Goal: Task Accomplishment & Management: Use online tool/utility

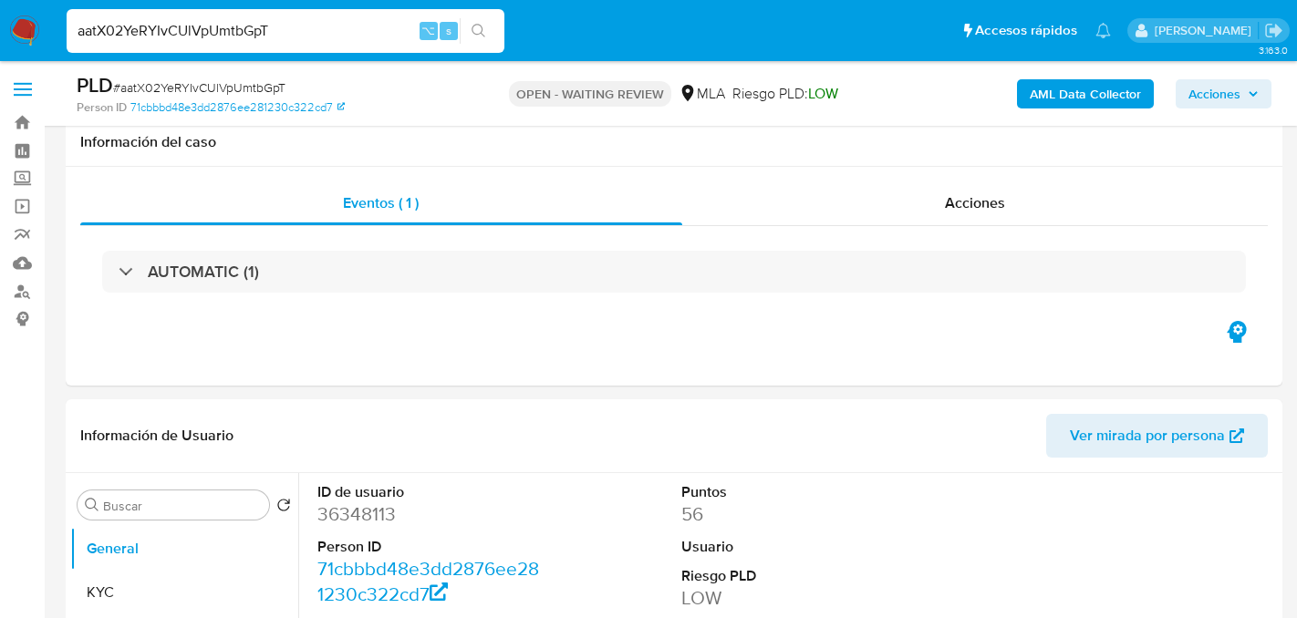
select select "10"
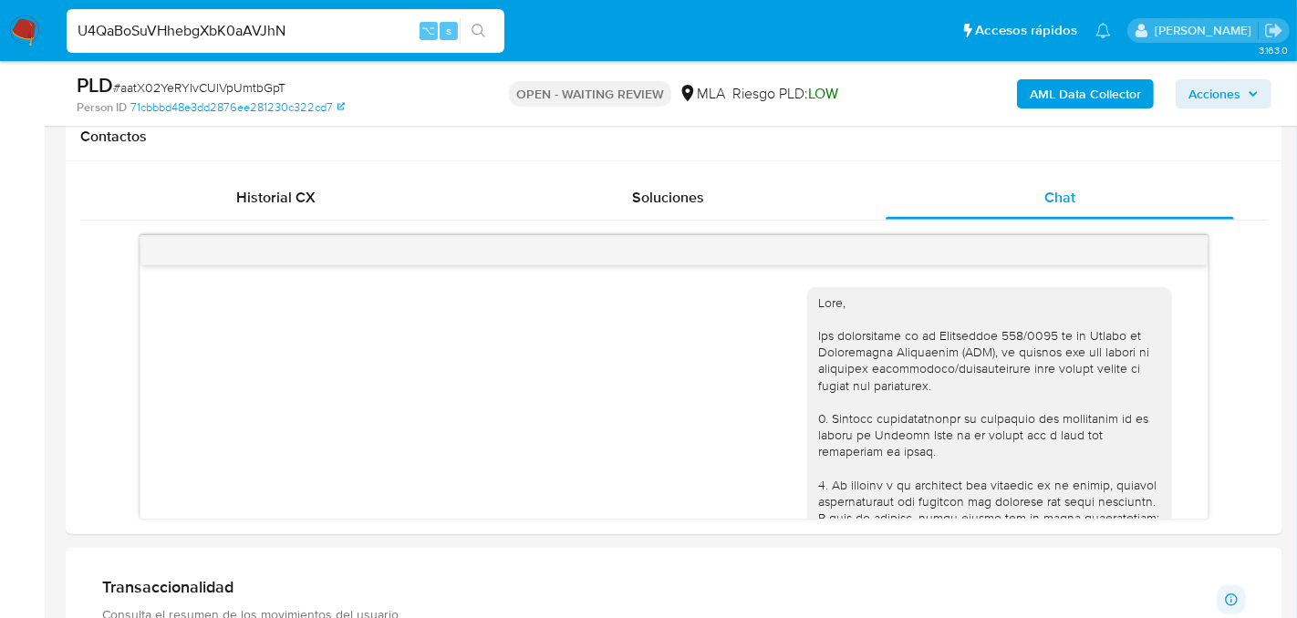
scroll to position [1036, 0]
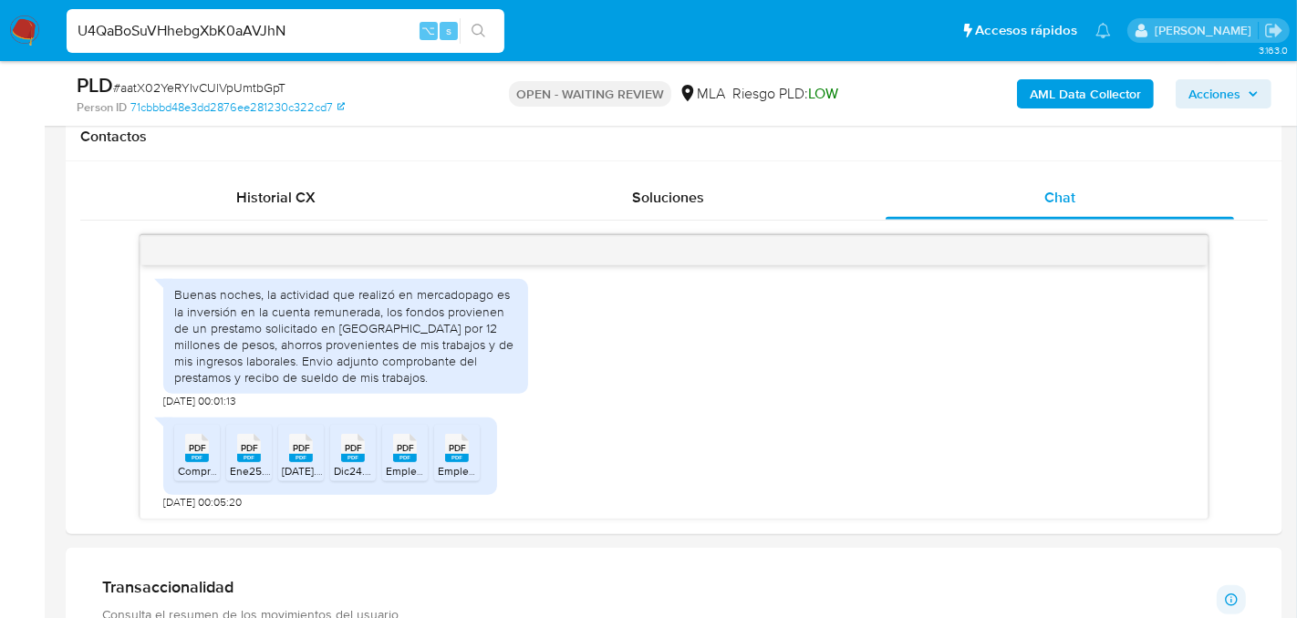
type input "U4QaBoSuVHhebgXbK0aAVJhN"
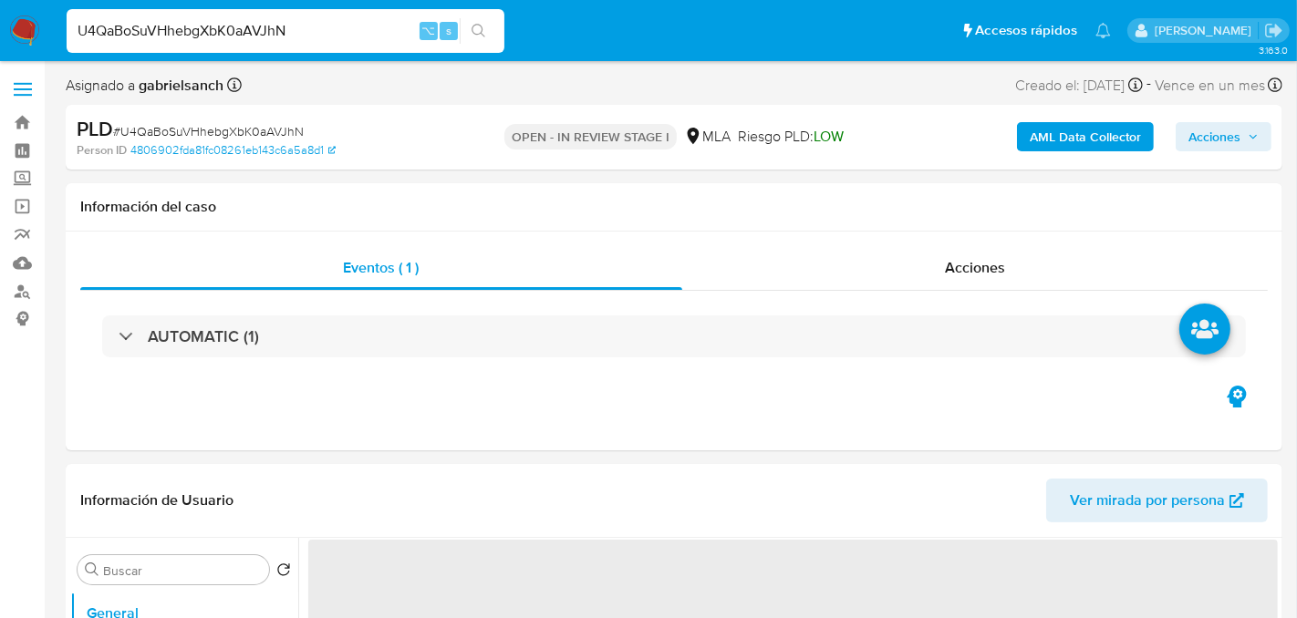
select select "10"
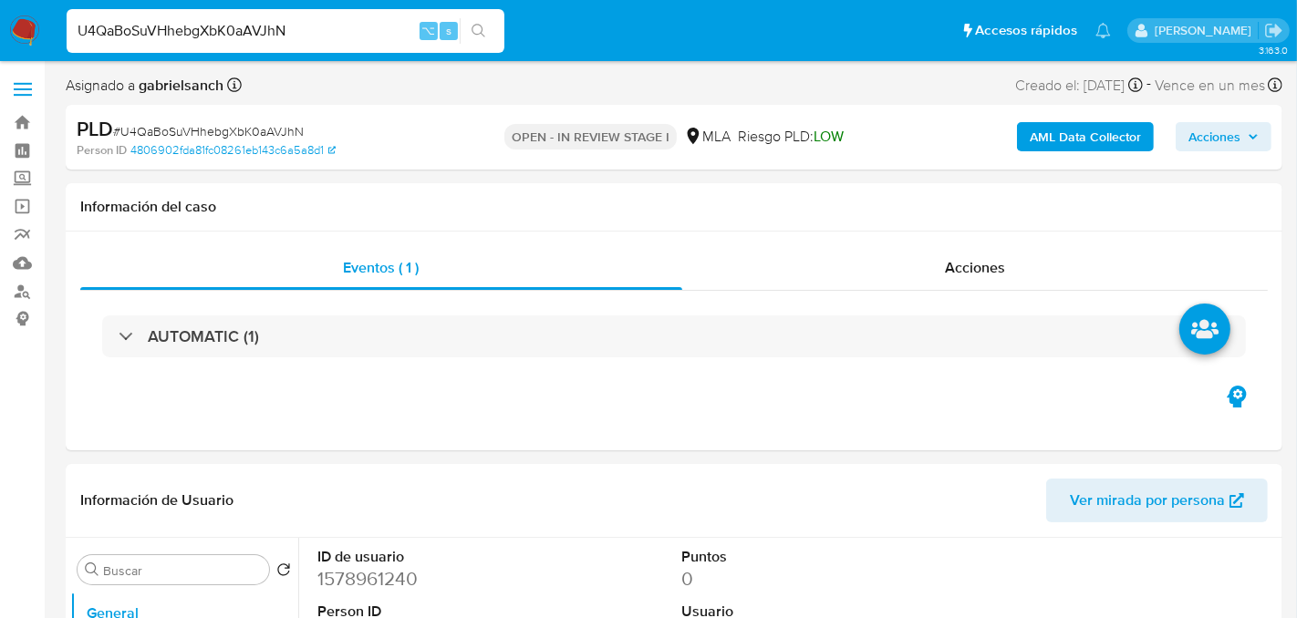
click at [205, 32] on input "U4QaBoSuVHhebgXbK0aAVJhN" at bounding box center [286, 31] width 438 height 24
click at [225, 32] on input "U4QaBoSuVHhebgXbK0aAVJhN" at bounding box center [286, 31] width 438 height 24
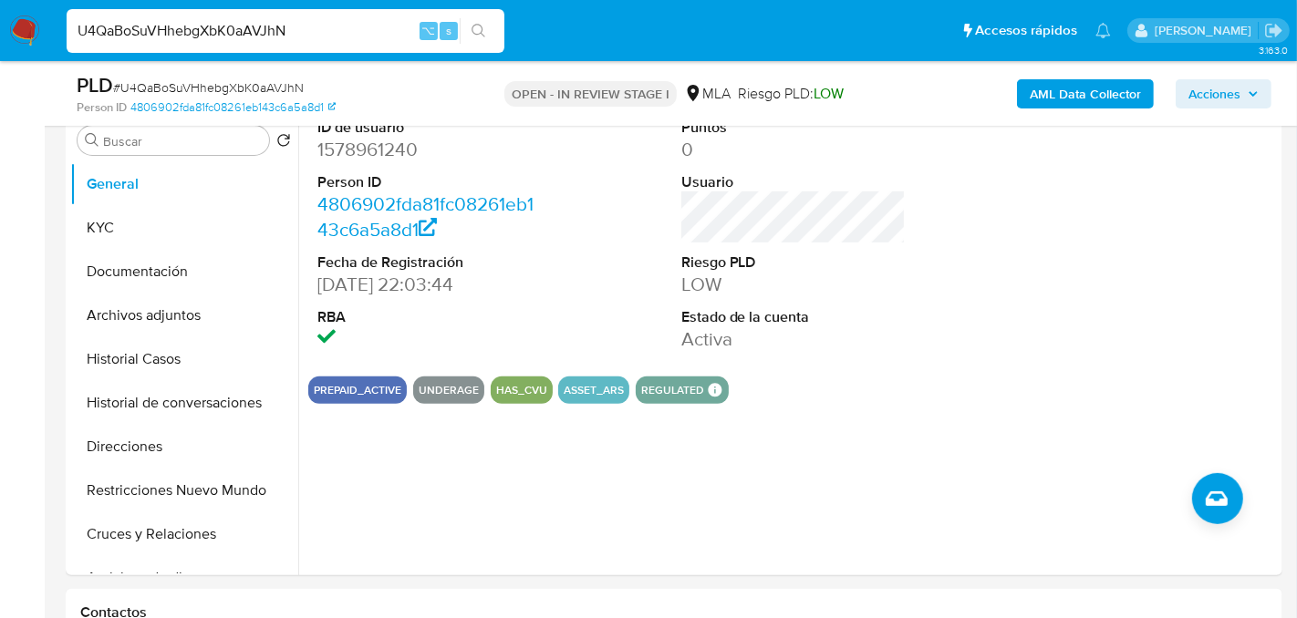
scroll to position [377, 0]
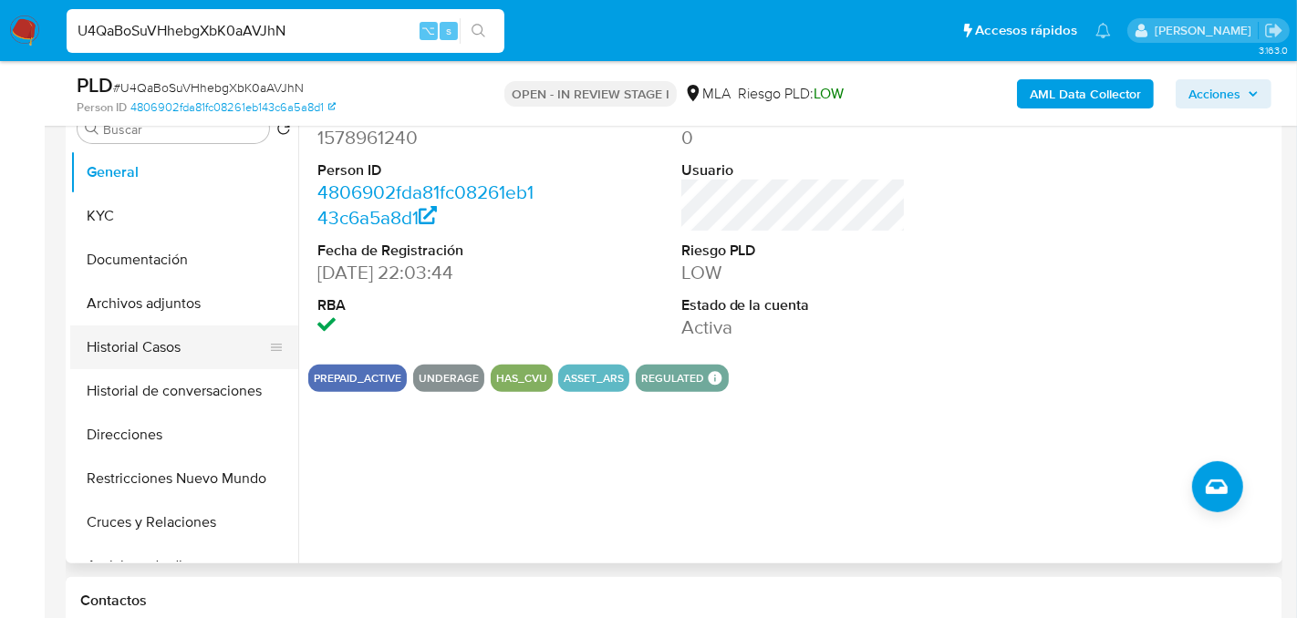
click at [151, 341] on button "Historial Casos" at bounding box center [176, 348] width 213 height 44
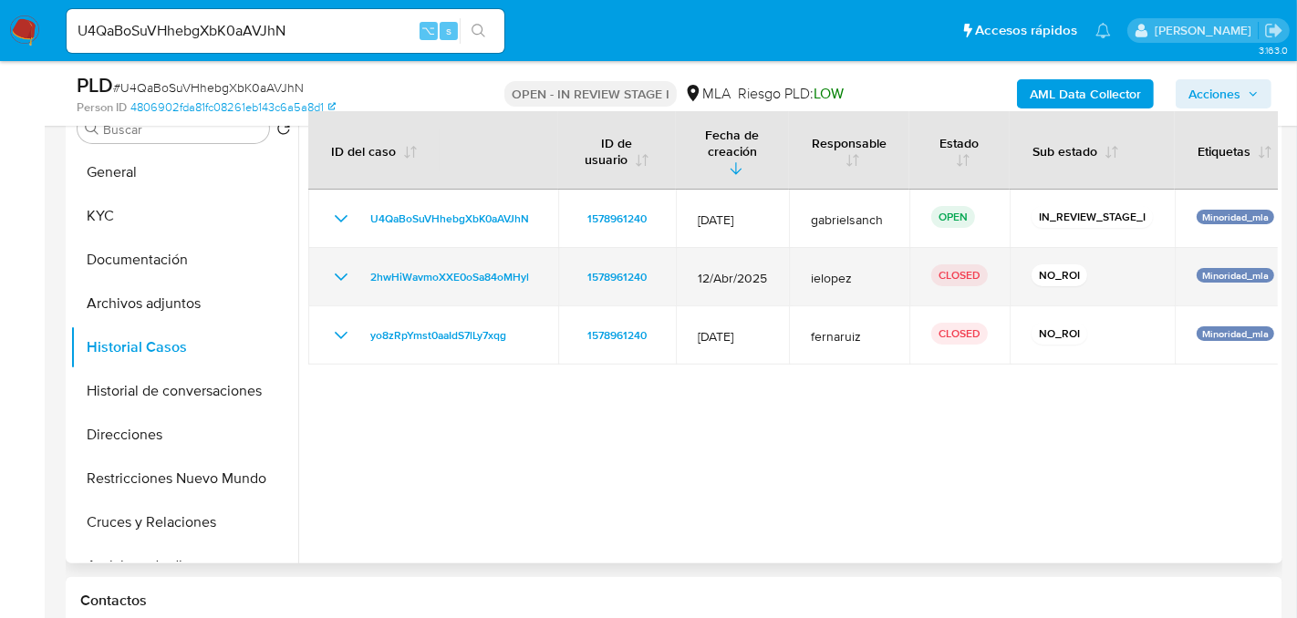
click at [342, 266] on icon "Mostrar/Ocultar" at bounding box center [341, 277] width 22 height 22
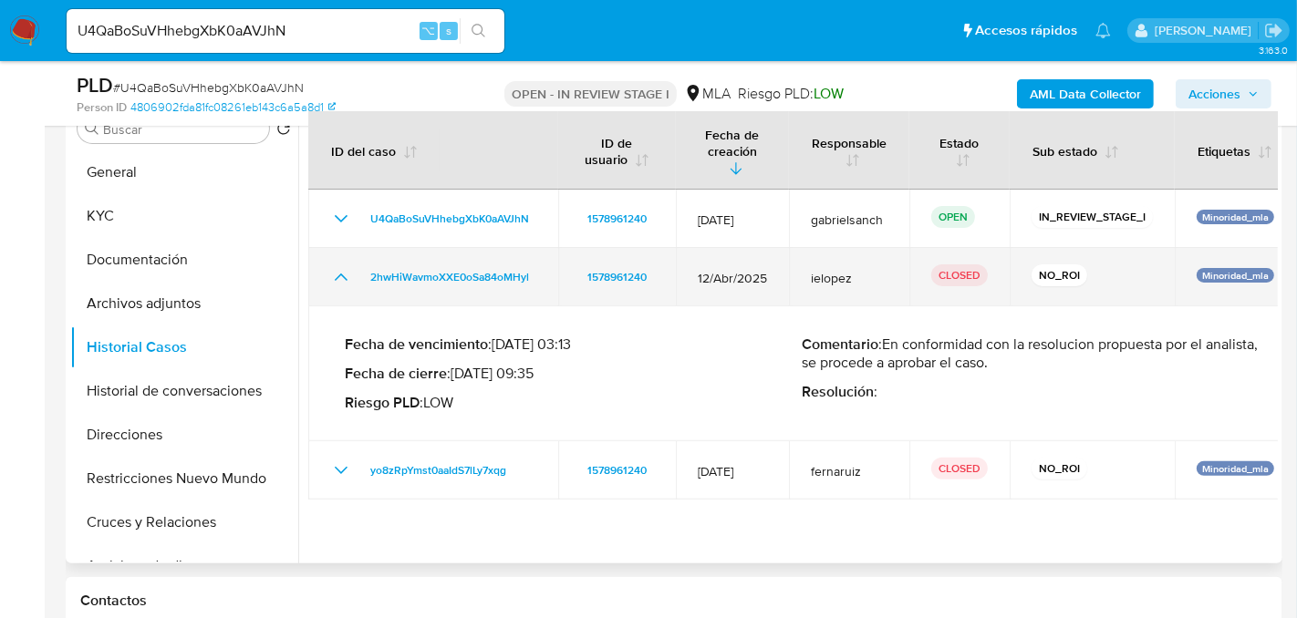
click at [342, 266] on icon "Mostrar/Ocultar" at bounding box center [341, 277] width 22 height 22
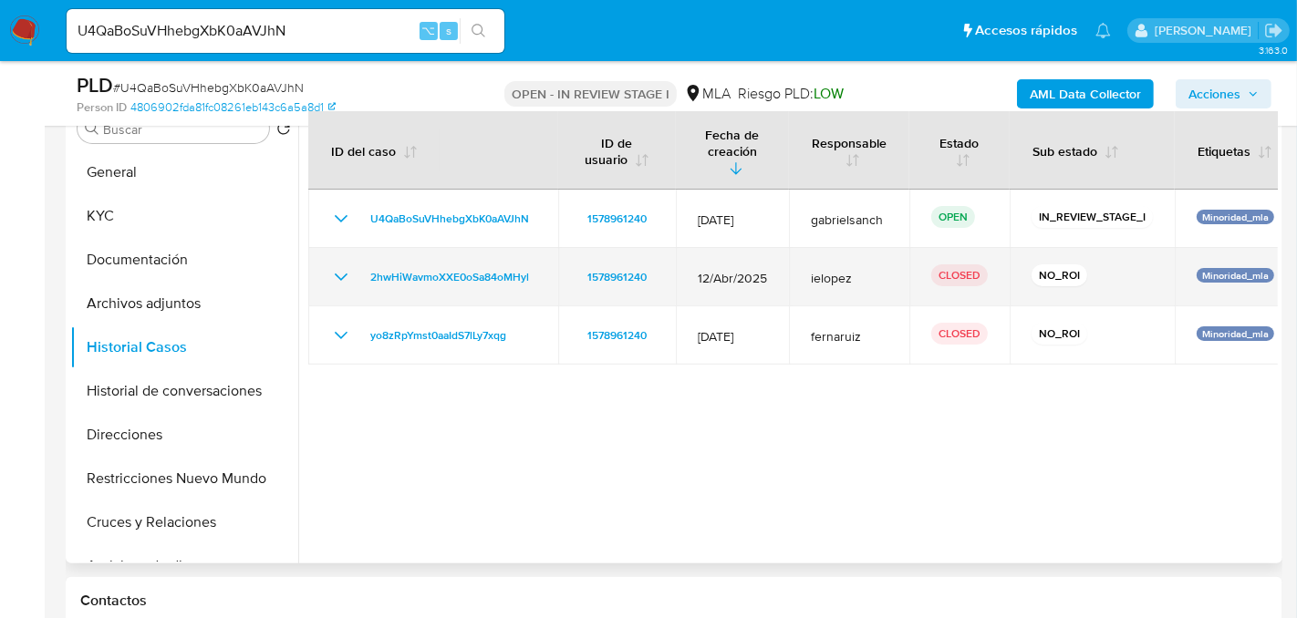
click at [342, 266] on icon "Mostrar/Ocultar" at bounding box center [341, 277] width 22 height 22
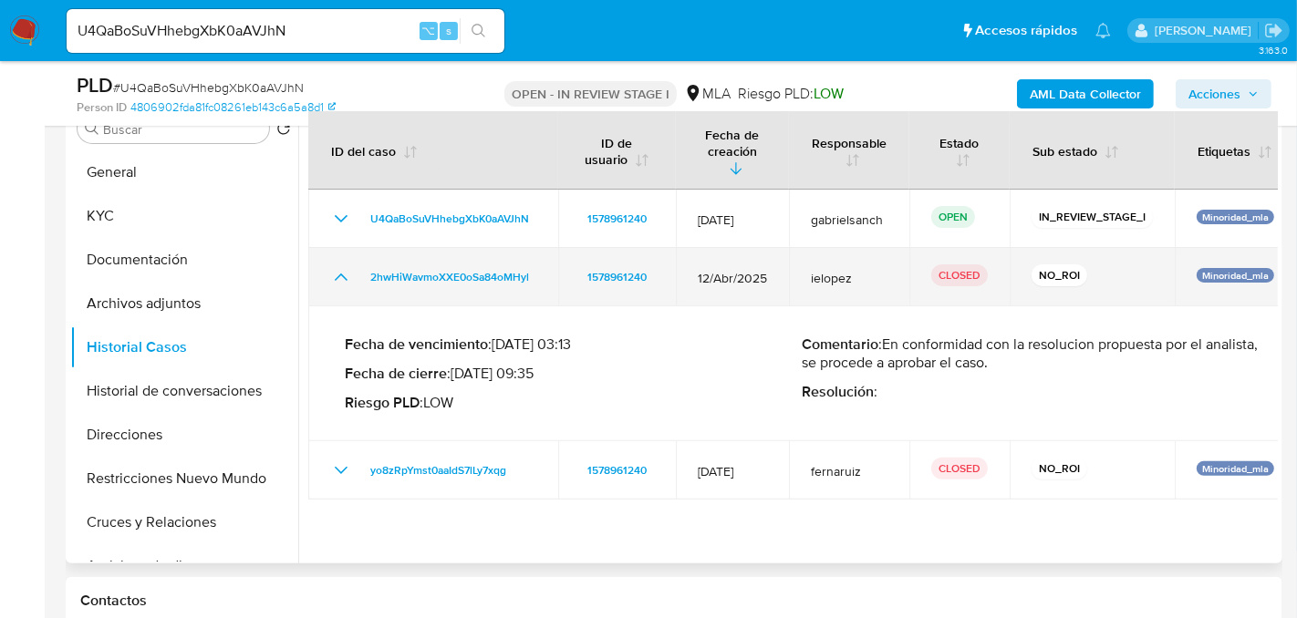
click at [342, 266] on icon "Mostrar/Ocultar" at bounding box center [341, 277] width 22 height 22
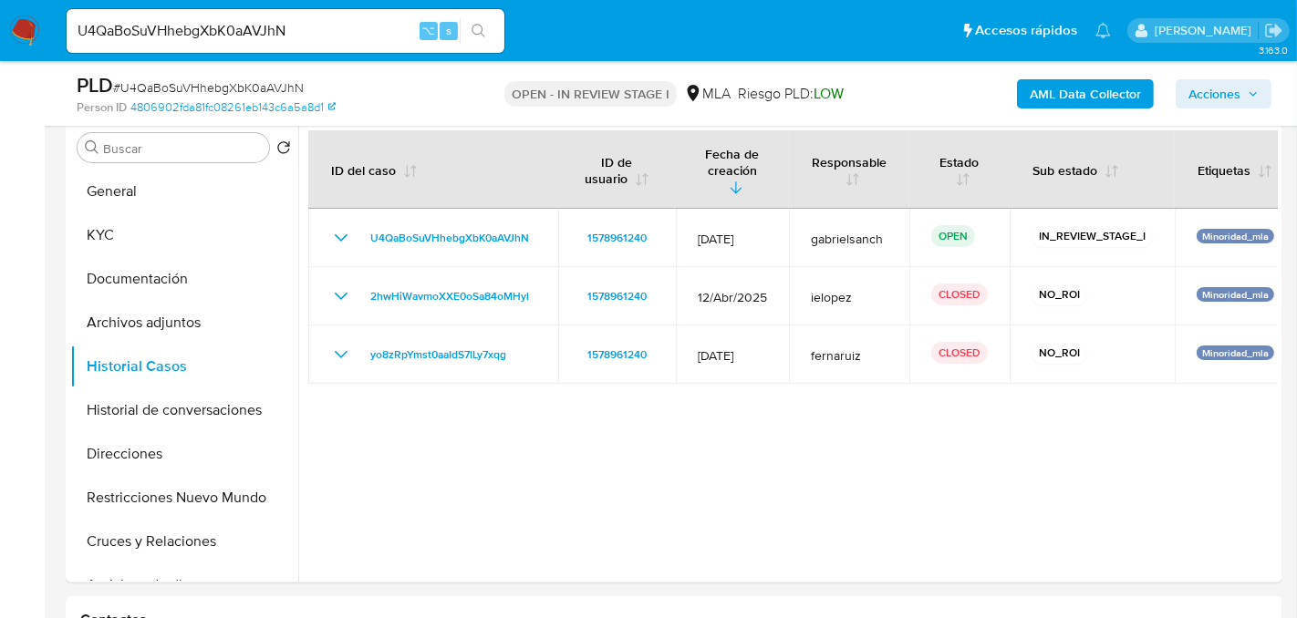
scroll to position [356, 0]
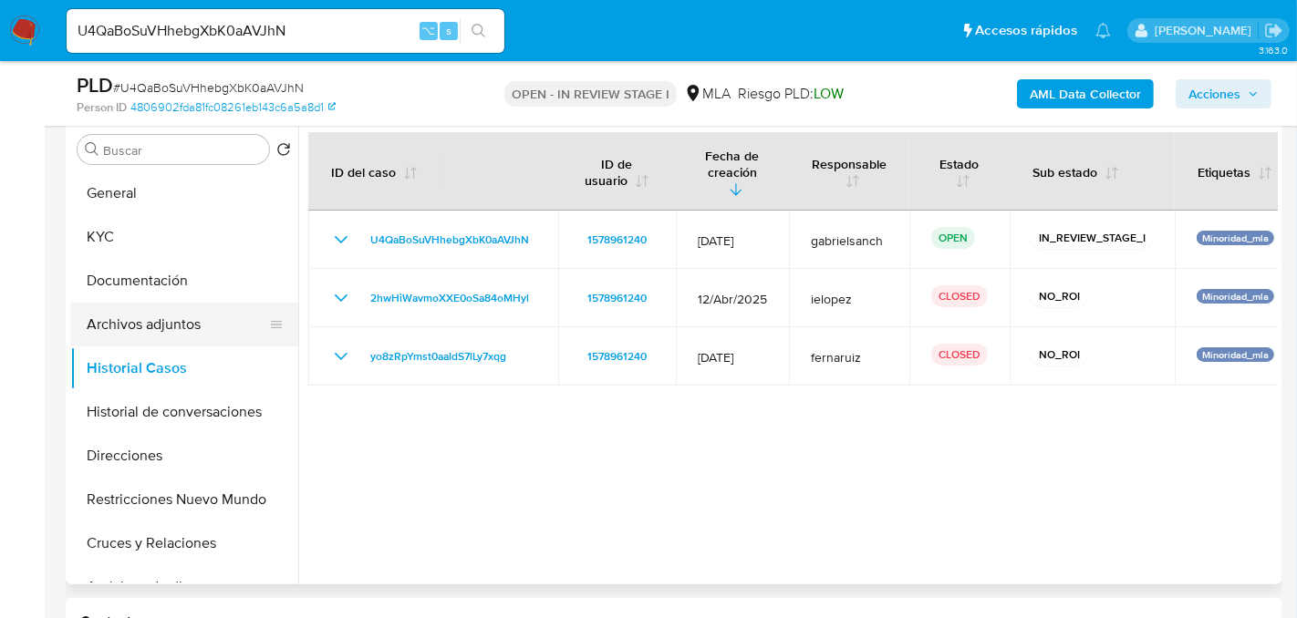
click at [141, 316] on button "Archivos adjuntos" at bounding box center [176, 325] width 213 height 44
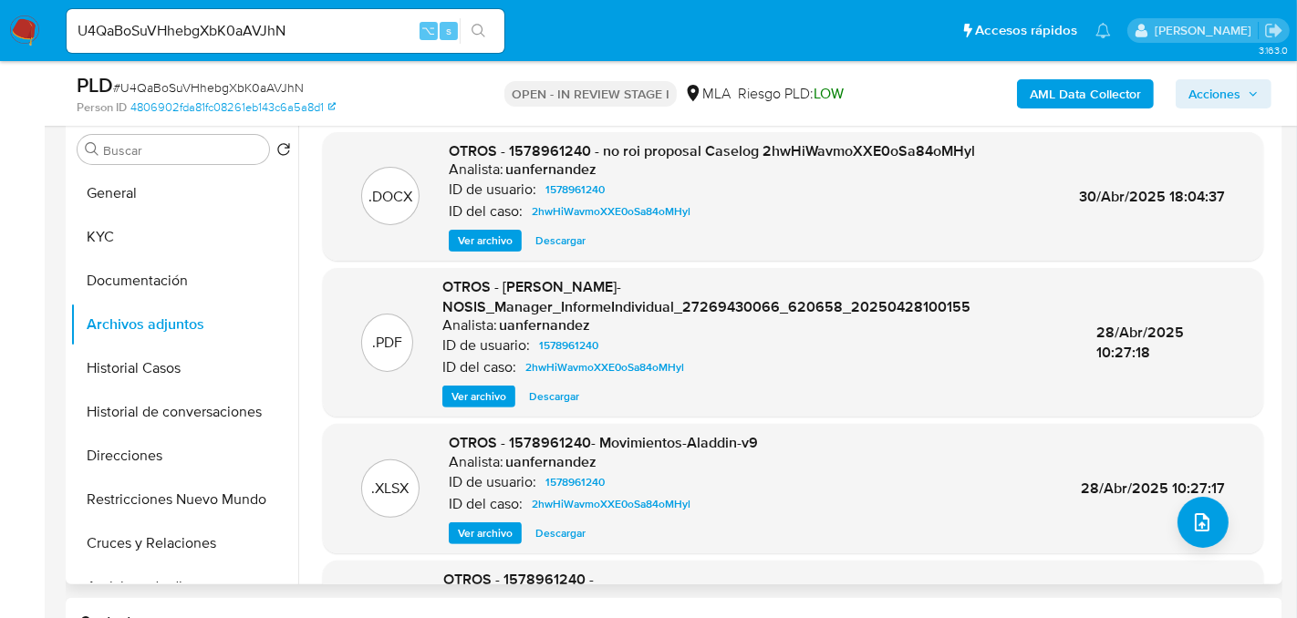
click at [463, 234] on span "Ver archivo" at bounding box center [485, 241] width 55 height 18
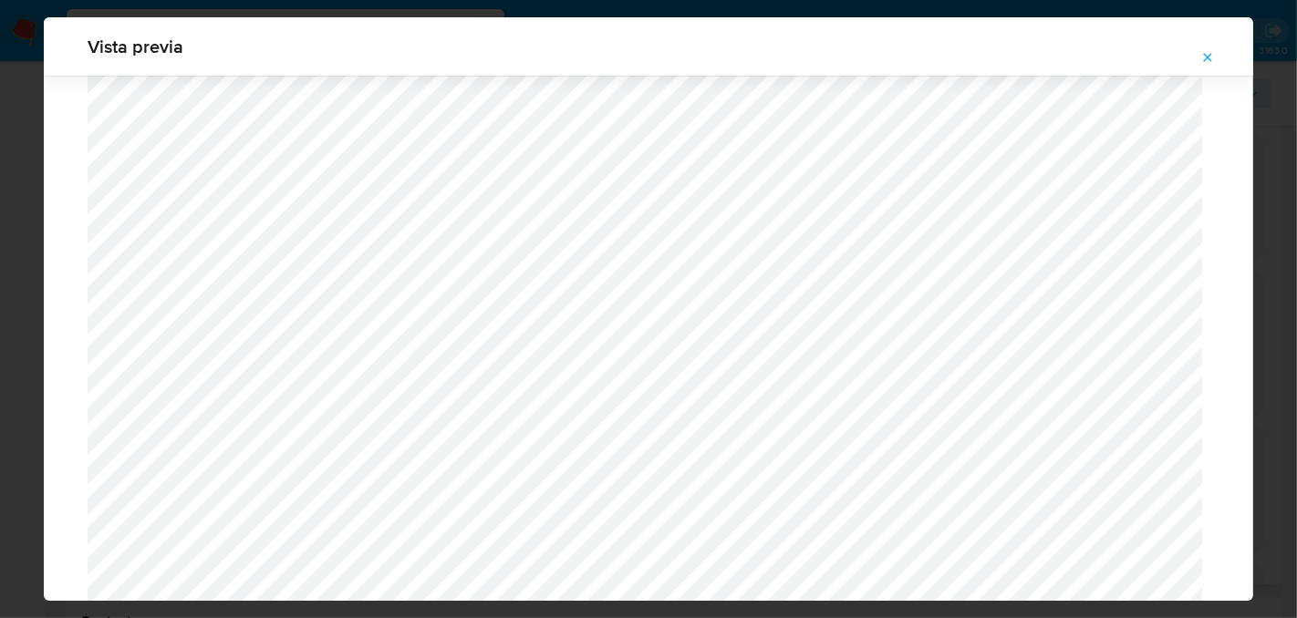
scroll to position [658, 0]
click at [1204, 60] on icon "Attachment preview" at bounding box center [1207, 57] width 15 height 15
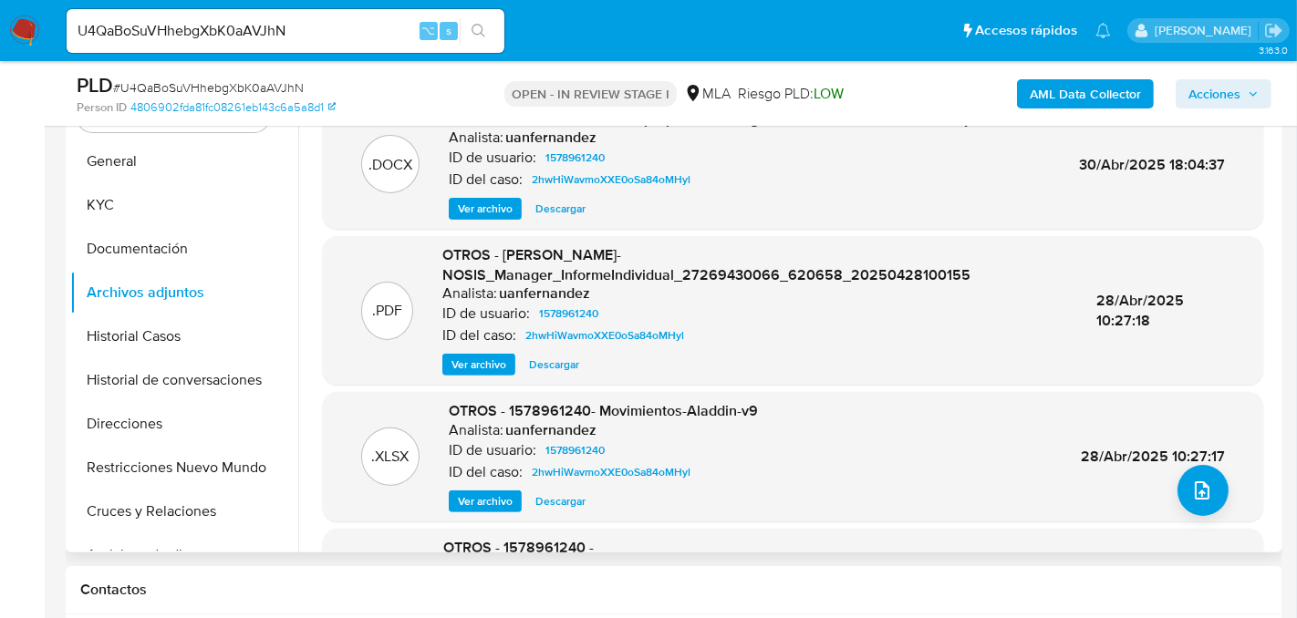
scroll to position [380, 0]
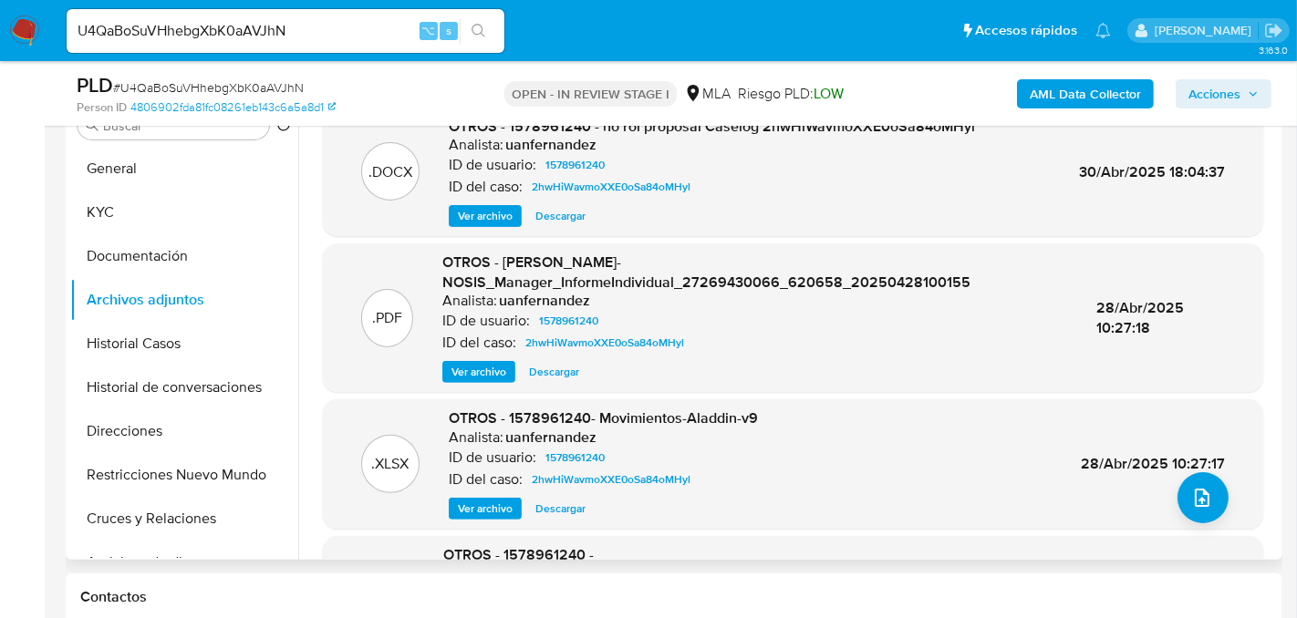
click at [251, 26] on input "U4QaBoSuVHhebgXbK0aAVJhN" at bounding box center [286, 31] width 438 height 24
paste input "3UrxkQhjOHjPxfM4VXwQaYJ5"
type input "3UrxkQhjOHjPxfM4VXwQaYJ5"
click at [483, 36] on icon "search-icon" at bounding box center [479, 31] width 14 height 14
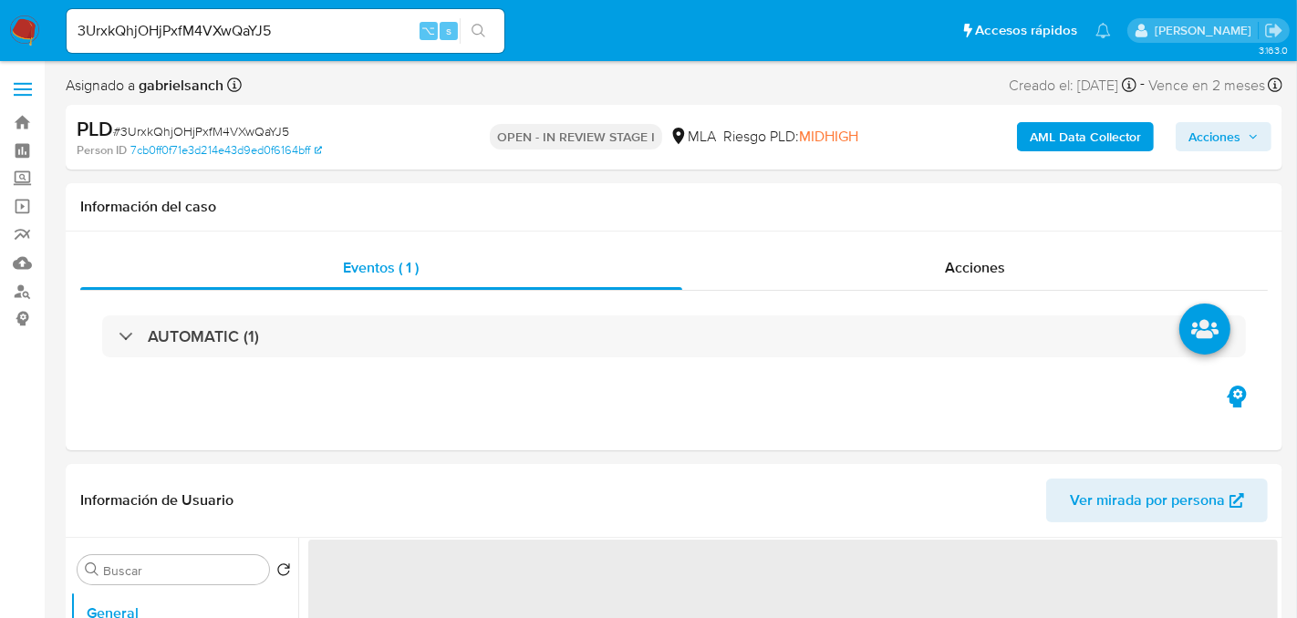
select select "10"
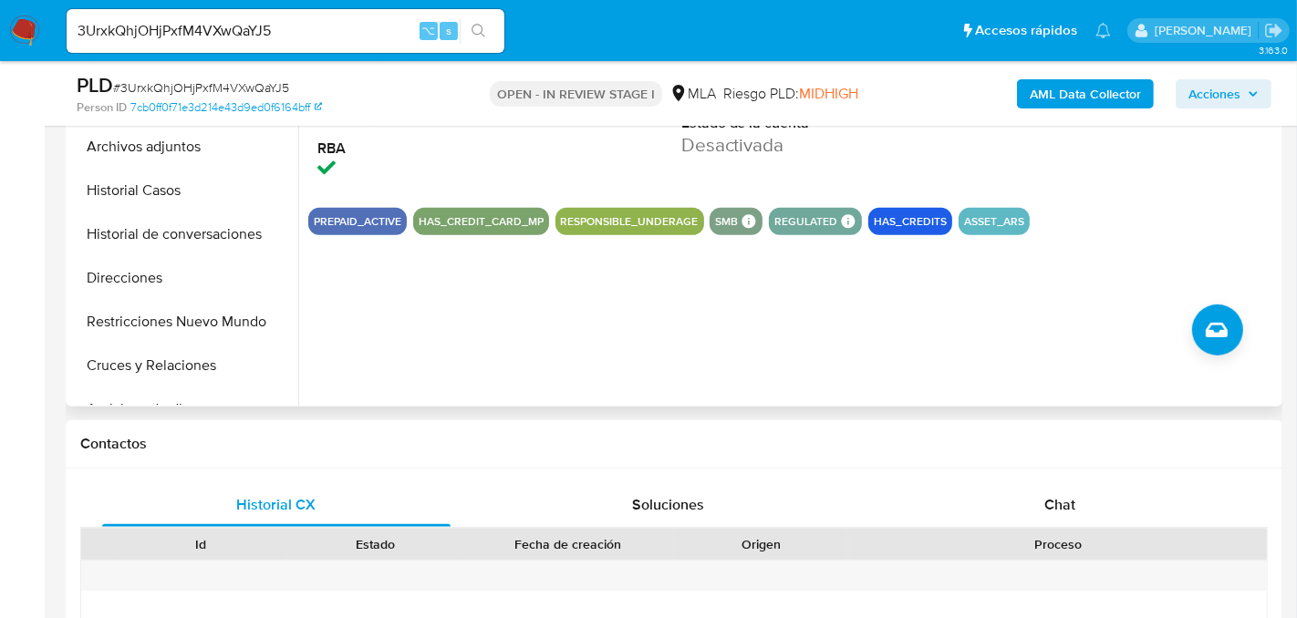
scroll to position [542, 0]
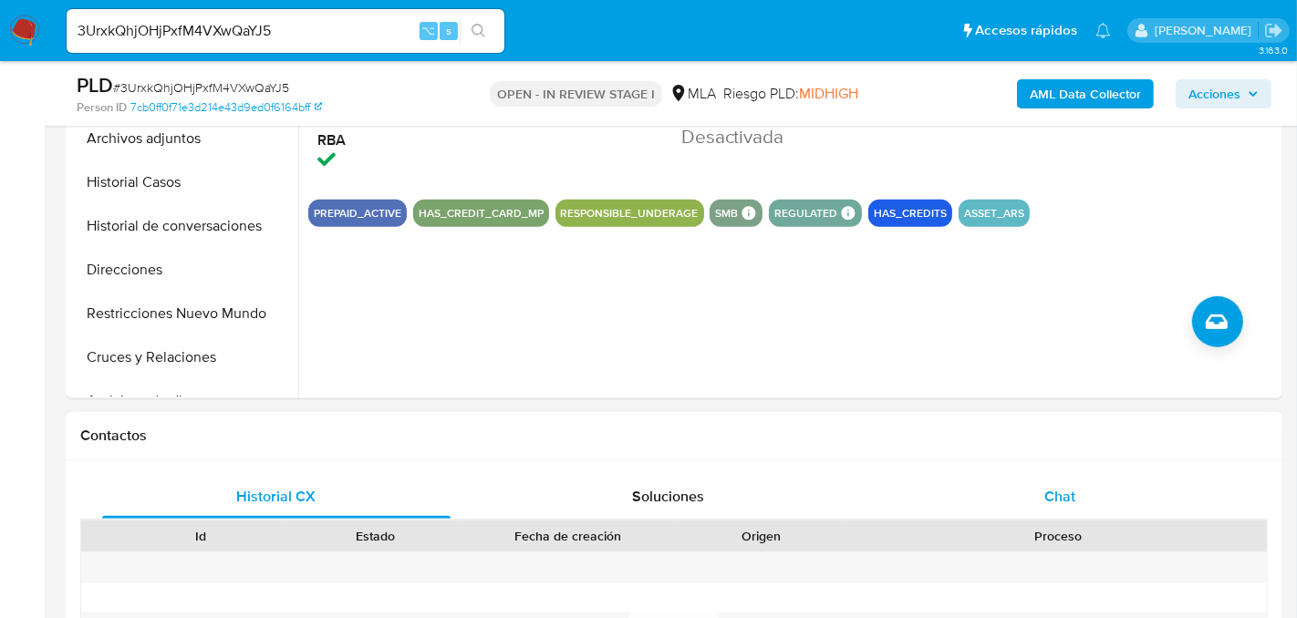
click at [1085, 493] on div "Chat" at bounding box center [1060, 497] width 348 height 44
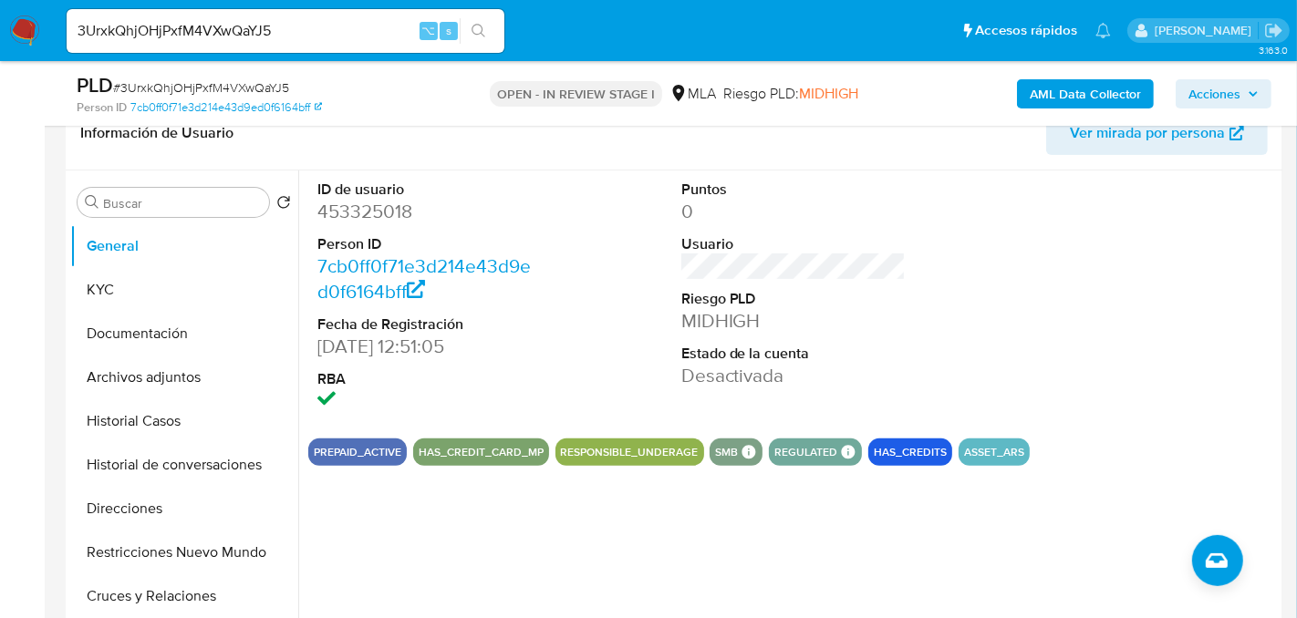
scroll to position [304, 0]
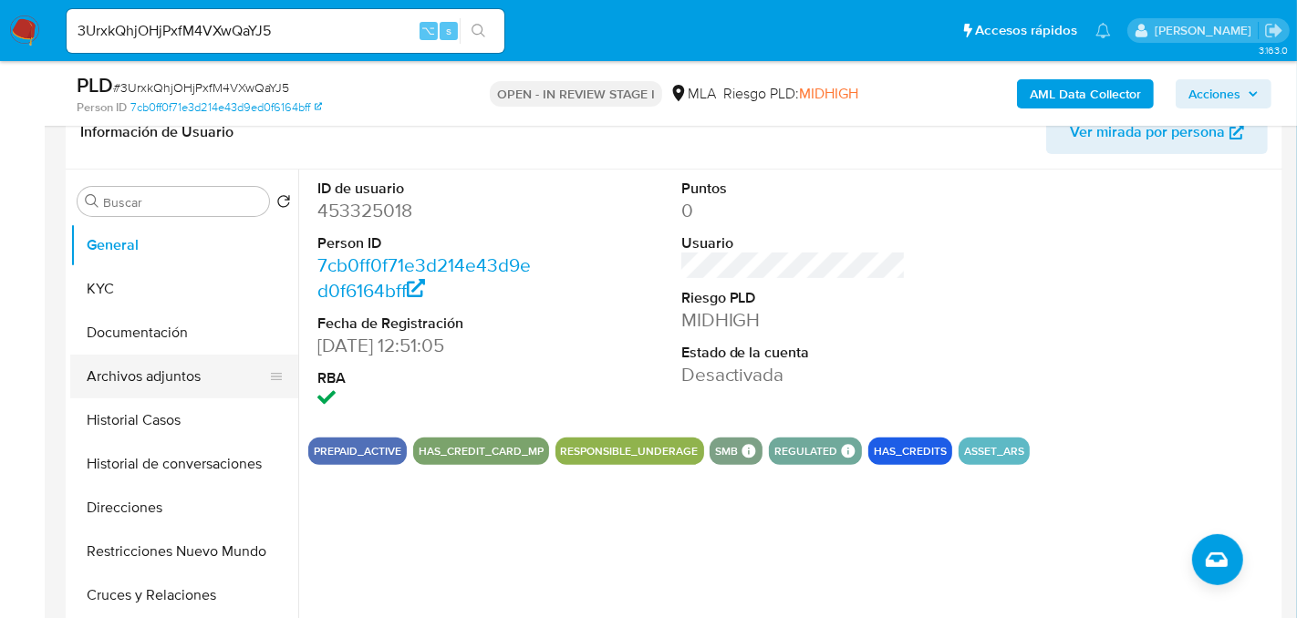
click at [144, 387] on button "Archivos adjuntos" at bounding box center [176, 377] width 213 height 44
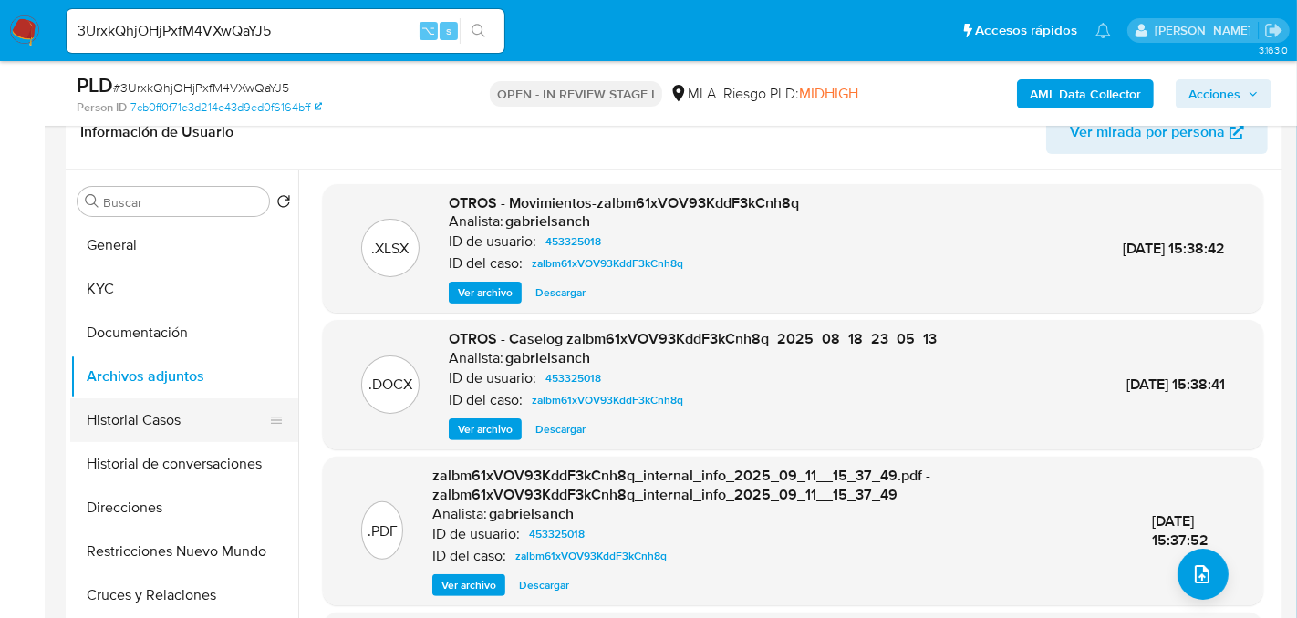
click at [147, 423] on button "Historial Casos" at bounding box center [176, 421] width 213 height 44
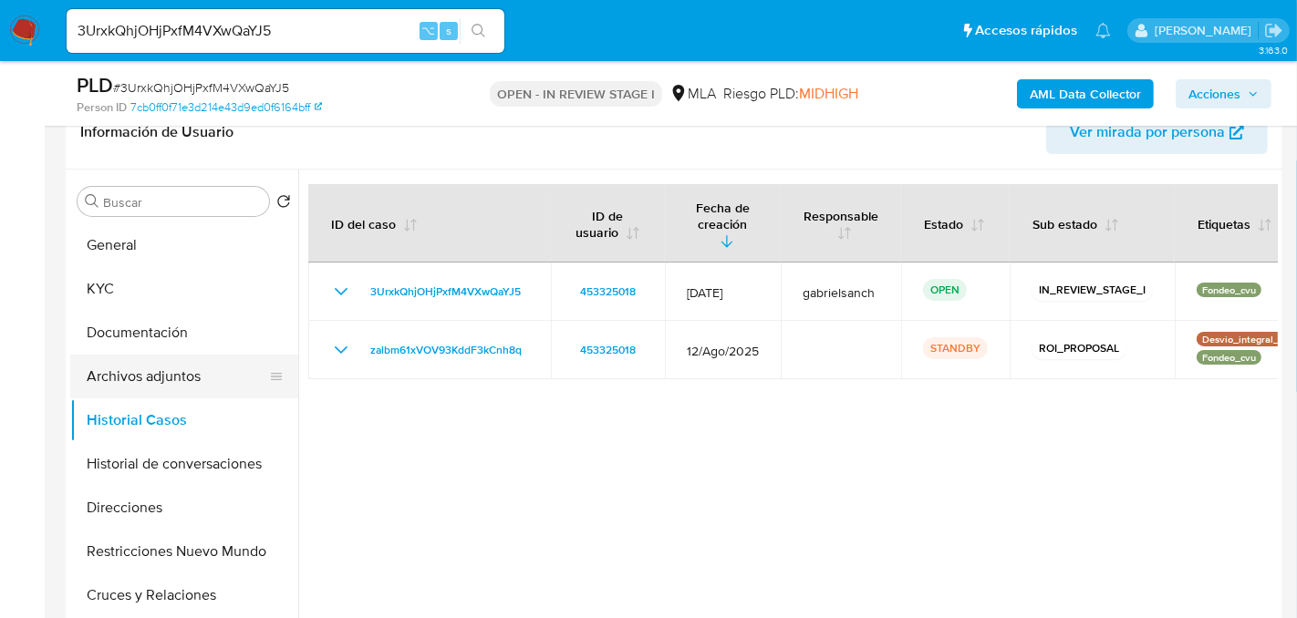
click at [142, 370] on button "Archivos adjuntos" at bounding box center [176, 377] width 213 height 44
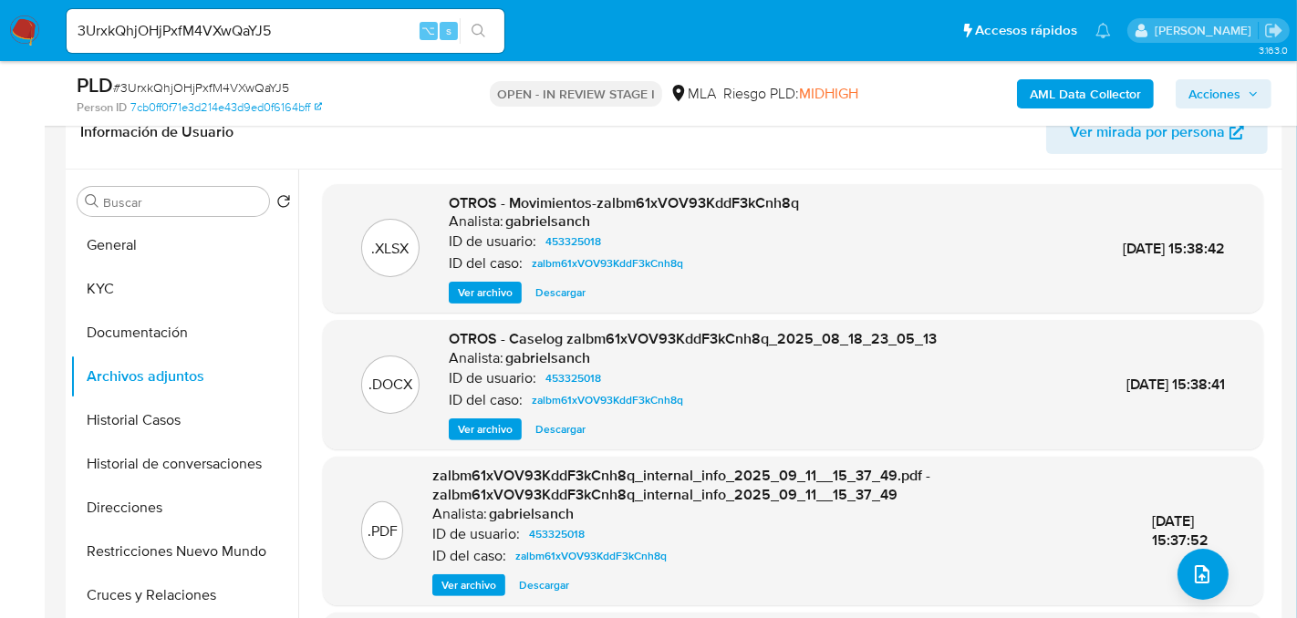
click at [513, 431] on button "Ver archivo" at bounding box center [485, 430] width 73 height 22
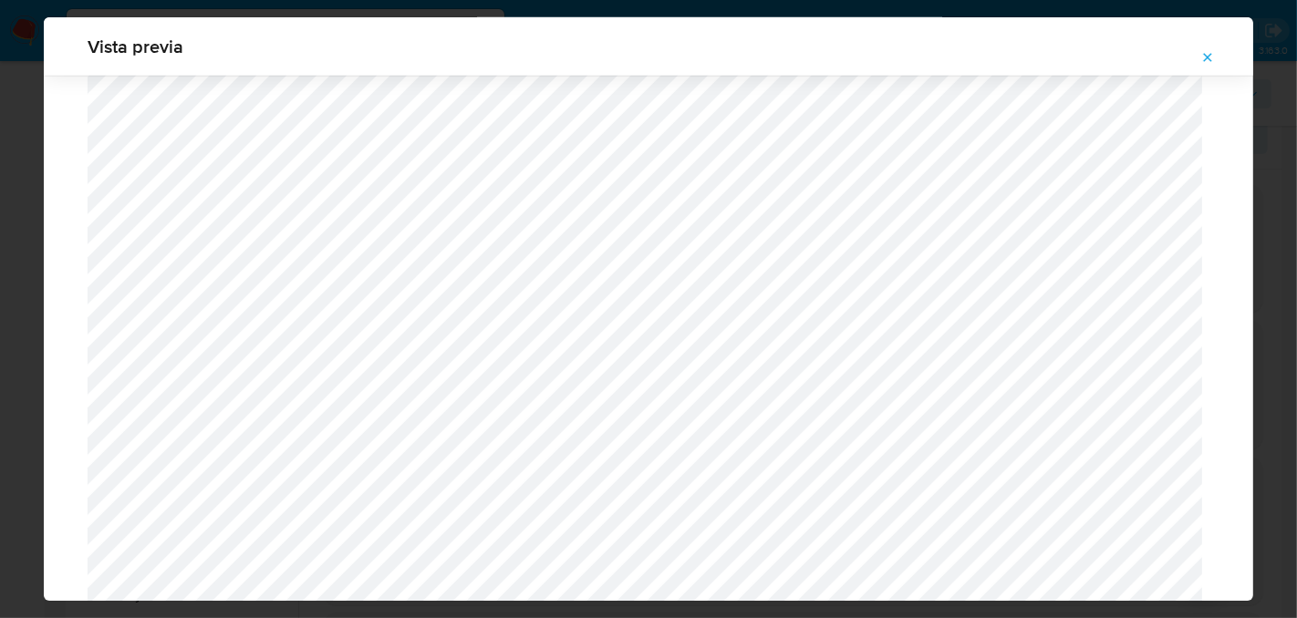
scroll to position [753, 0]
click at [1199, 58] on button "Attachment preview" at bounding box center [1208, 57] width 40 height 29
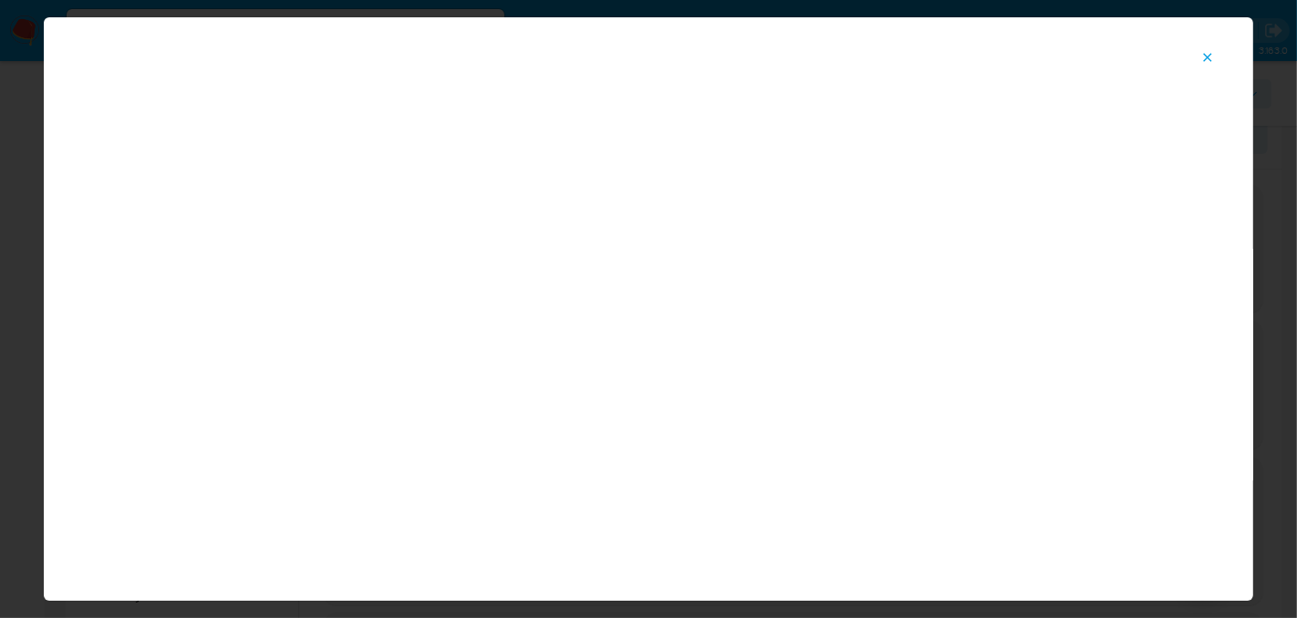
scroll to position [94, 0]
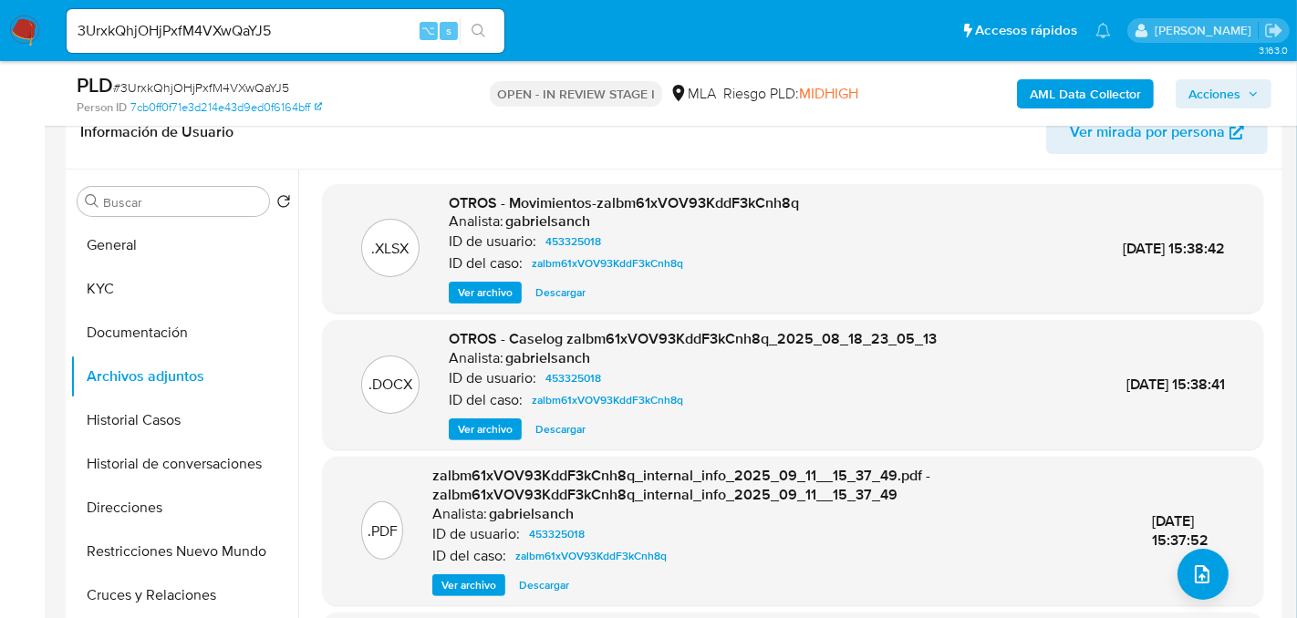
click at [189, 26] on input "3UrxkQhjOHjPxfM4VXwQaYJ5" at bounding box center [286, 31] width 438 height 24
click at [499, 424] on span "Ver archivo" at bounding box center [485, 429] width 55 height 18
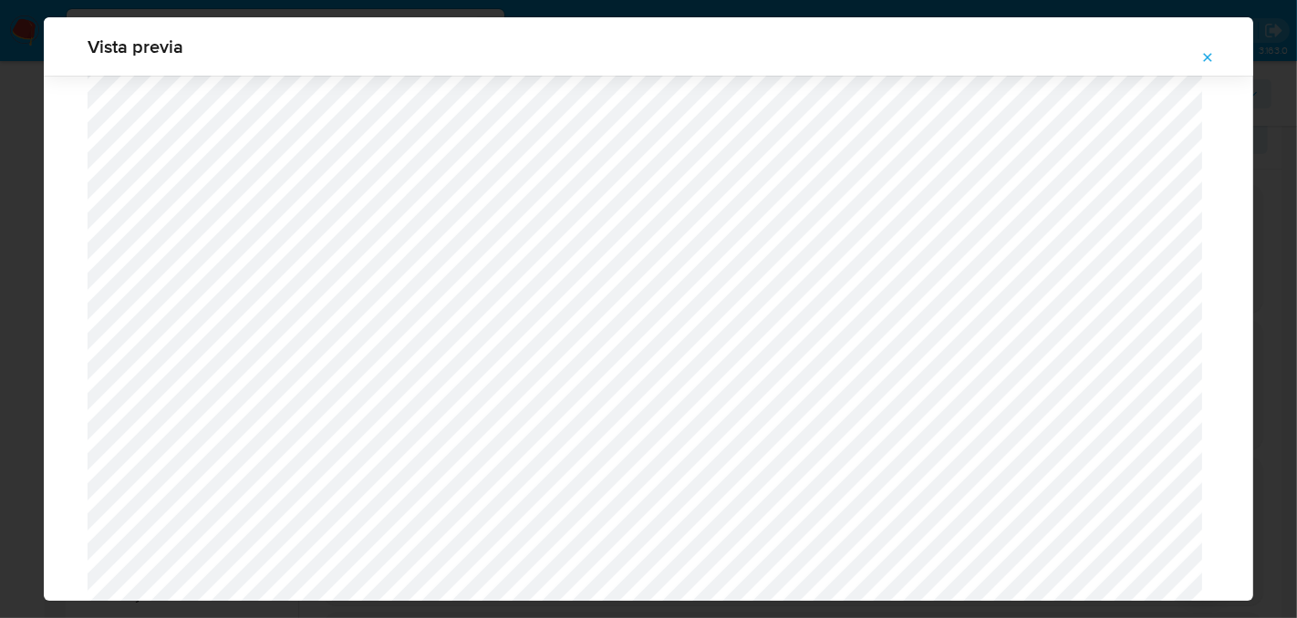
scroll to position [650, 0]
click at [470, 9] on div "Vista previa" at bounding box center [648, 309] width 1297 height 618
click at [1208, 56] on icon "Attachment preview" at bounding box center [1207, 57] width 15 height 15
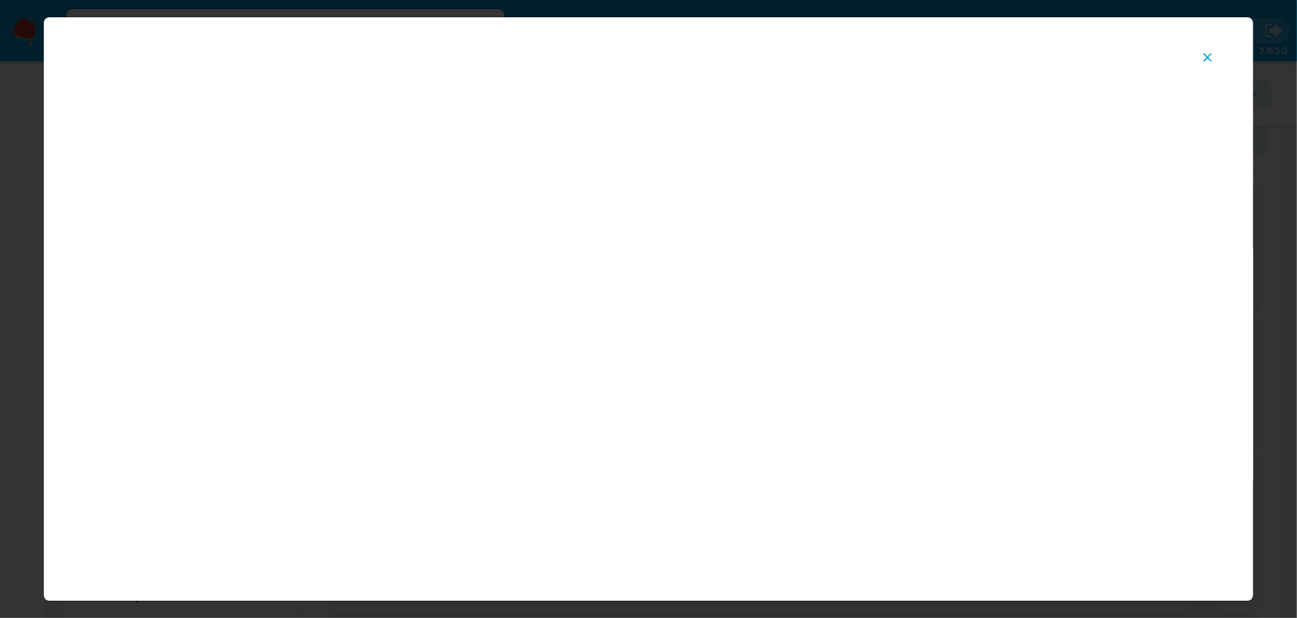
scroll to position [94, 0]
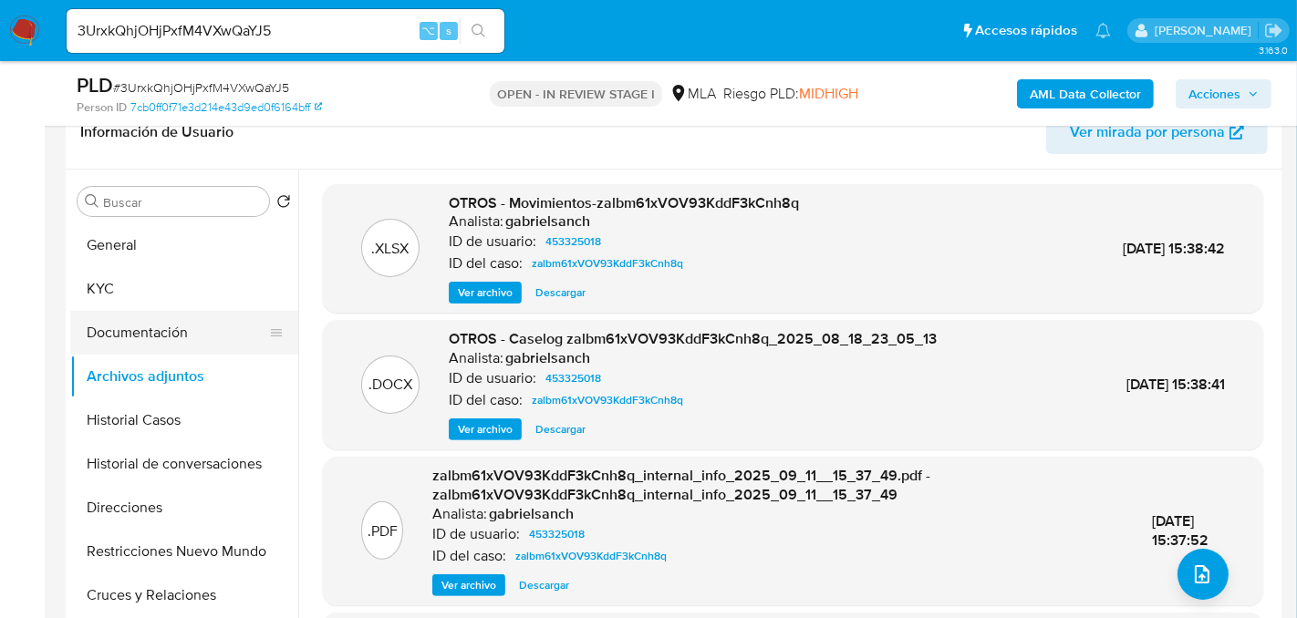
click at [133, 313] on button "Documentación" at bounding box center [176, 333] width 213 height 44
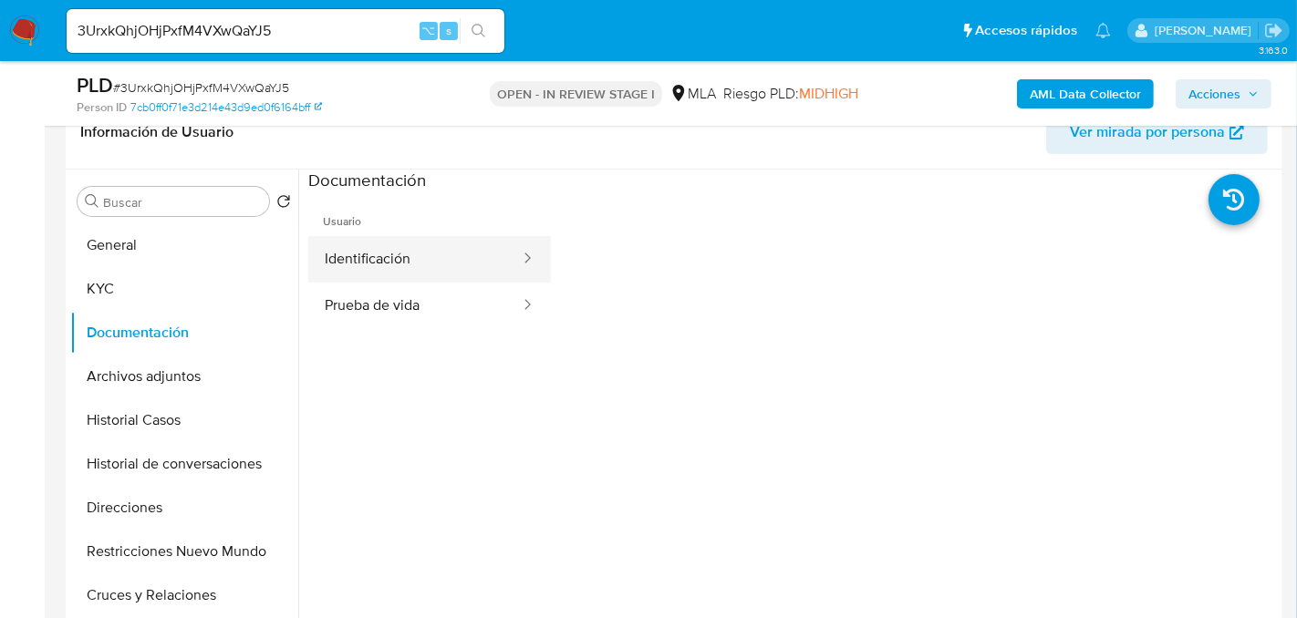
click at [388, 274] on button "Identificación" at bounding box center [414, 259] width 213 height 47
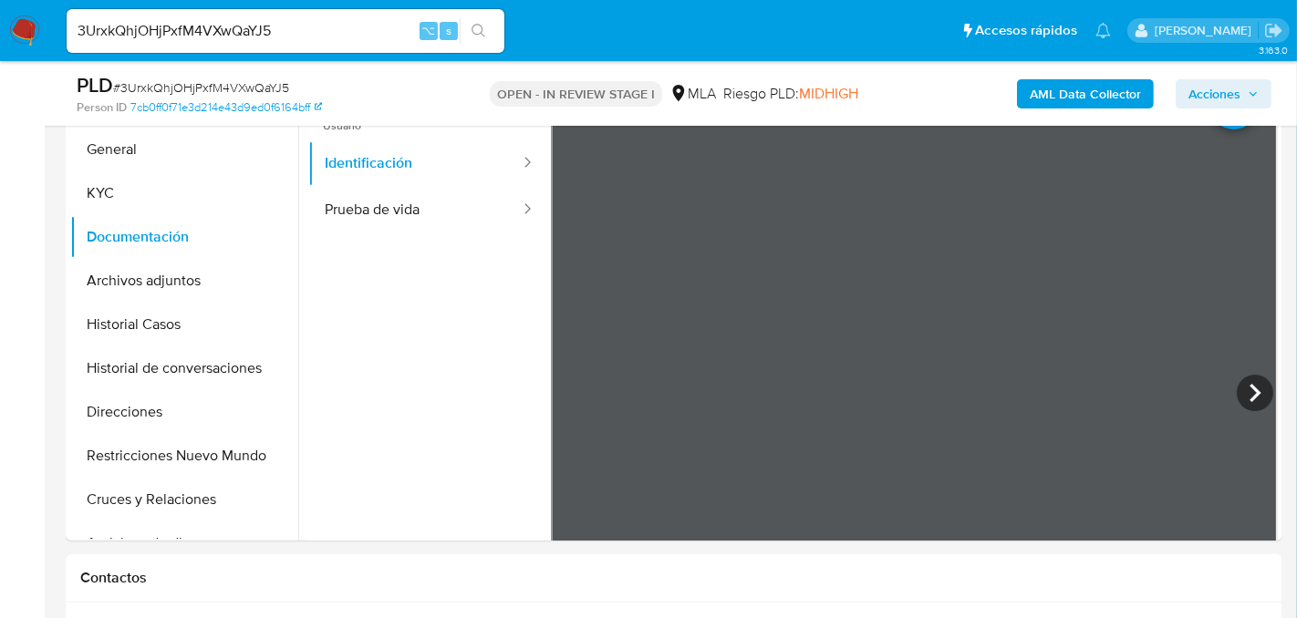
scroll to position [394, 0]
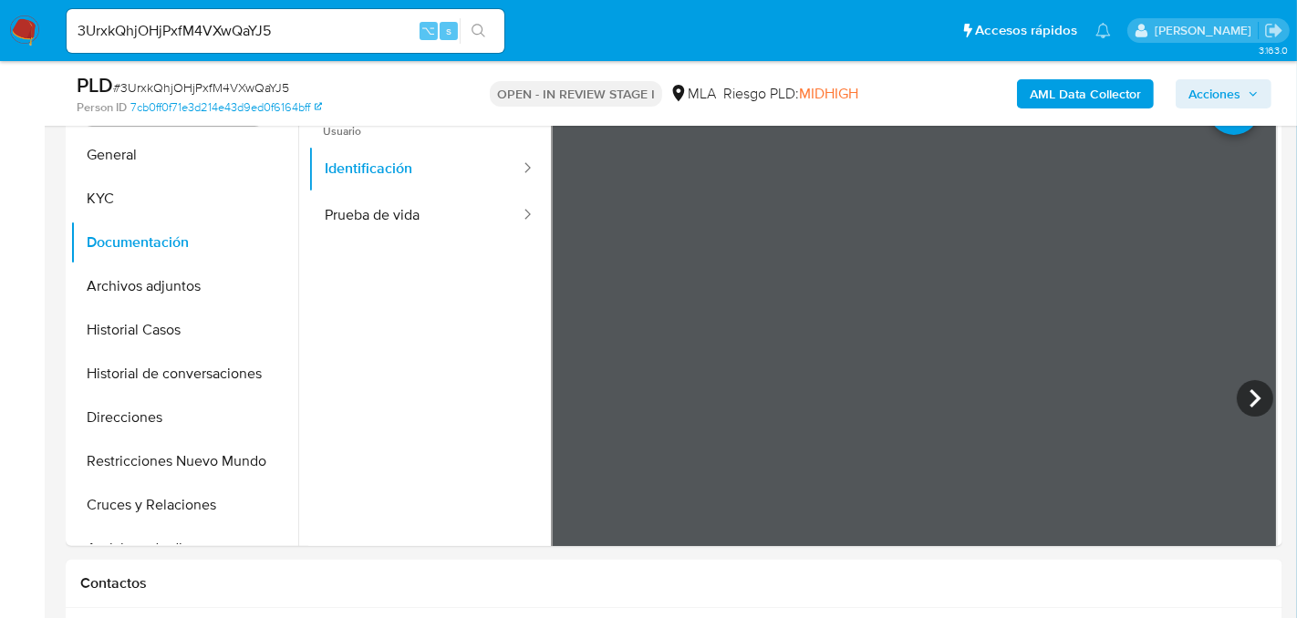
click at [244, 27] on input "3UrxkQhjOHjPxfM4VXwQaYJ5" at bounding box center [286, 31] width 438 height 24
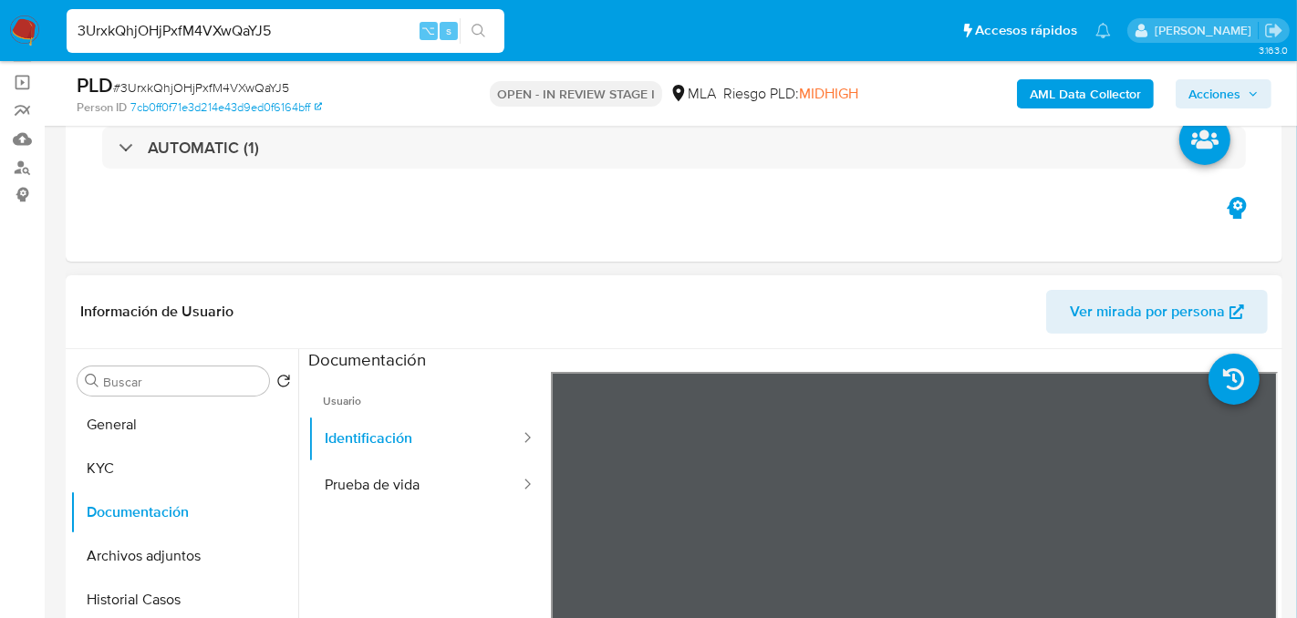
scroll to position [0, 0]
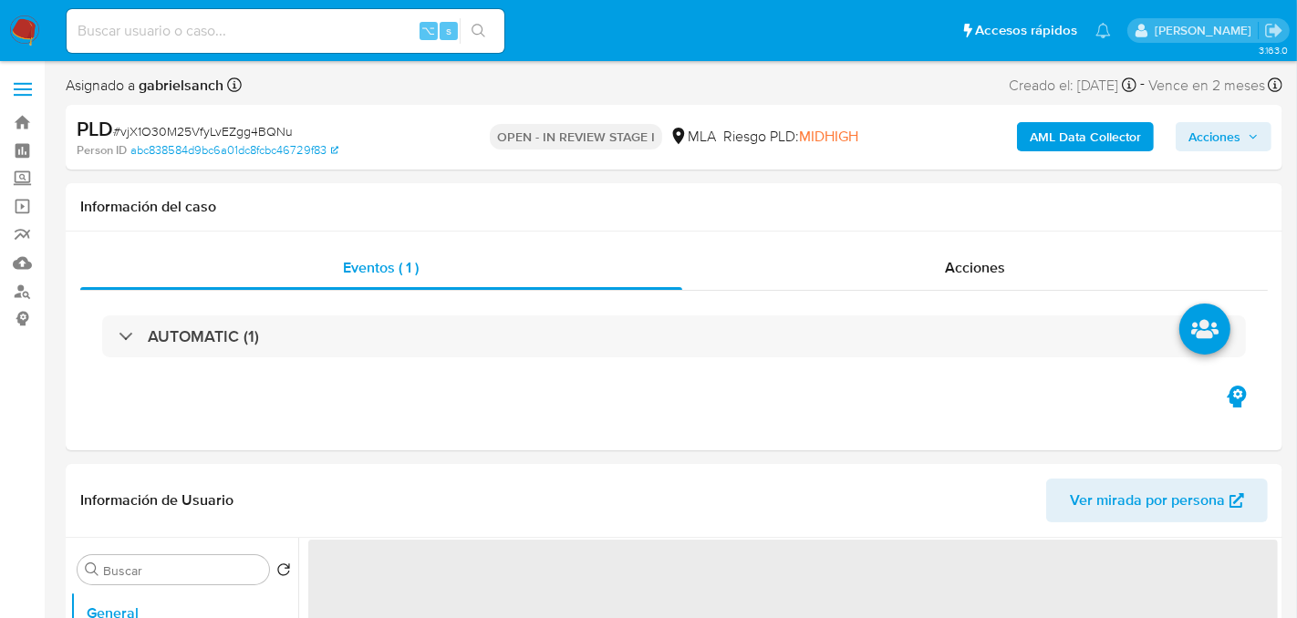
select select "10"
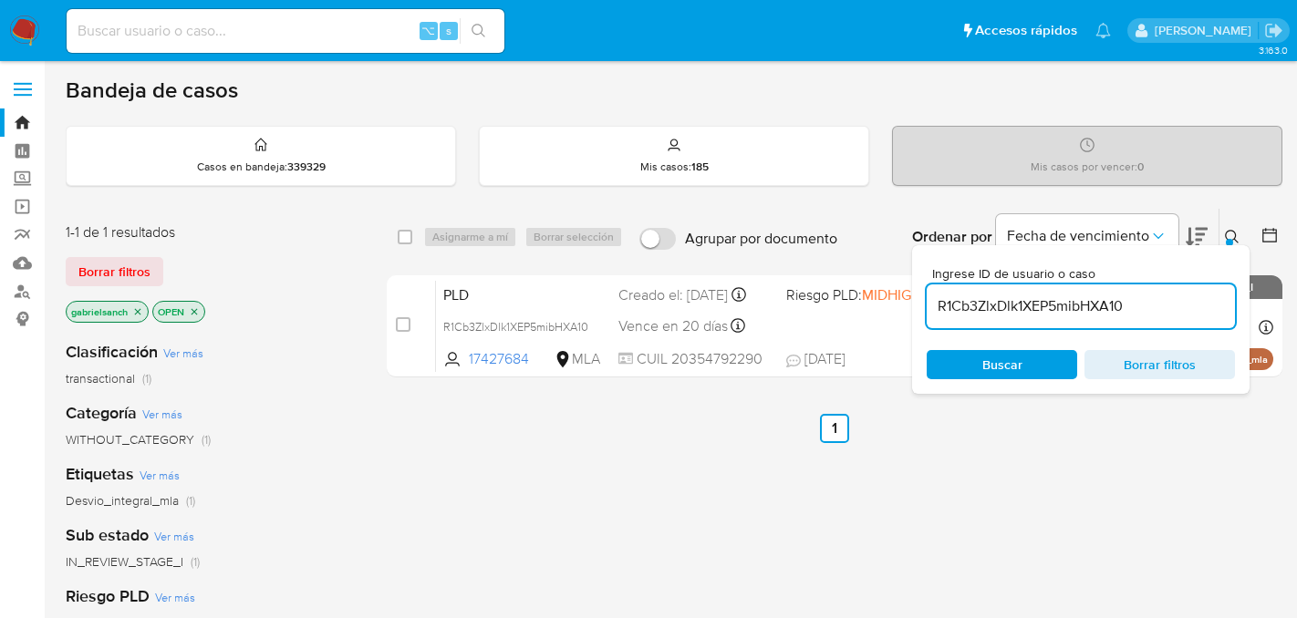
scroll to position [126, 0]
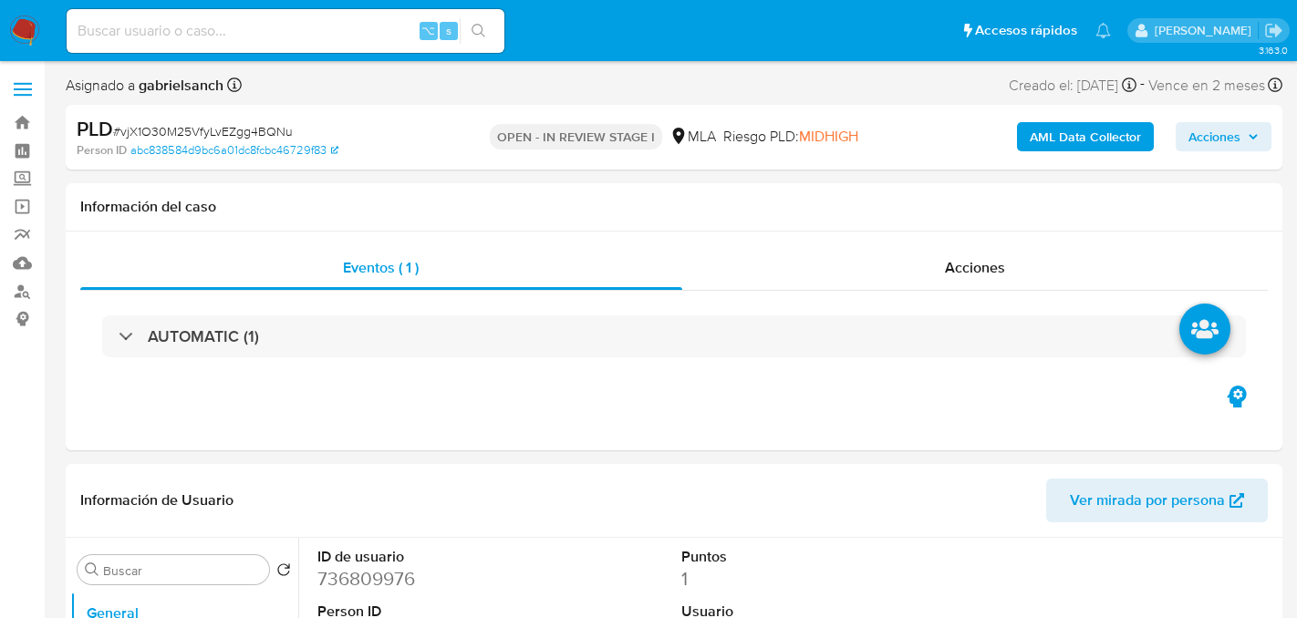
select select "10"
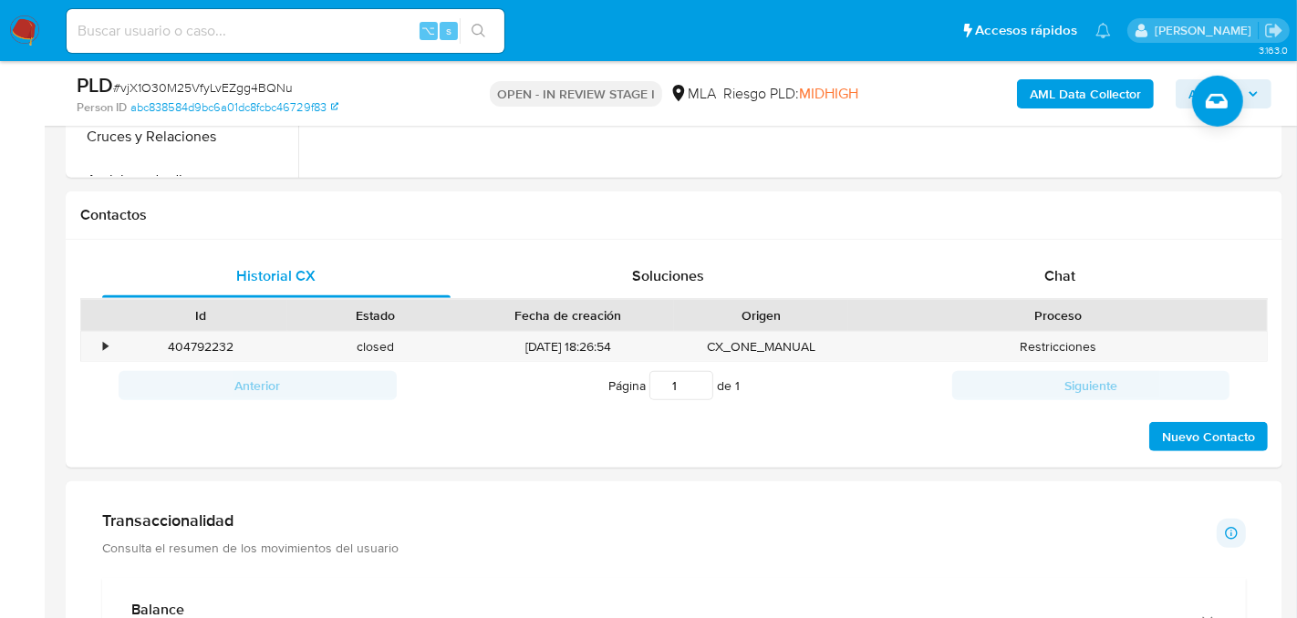
scroll to position [766, 0]
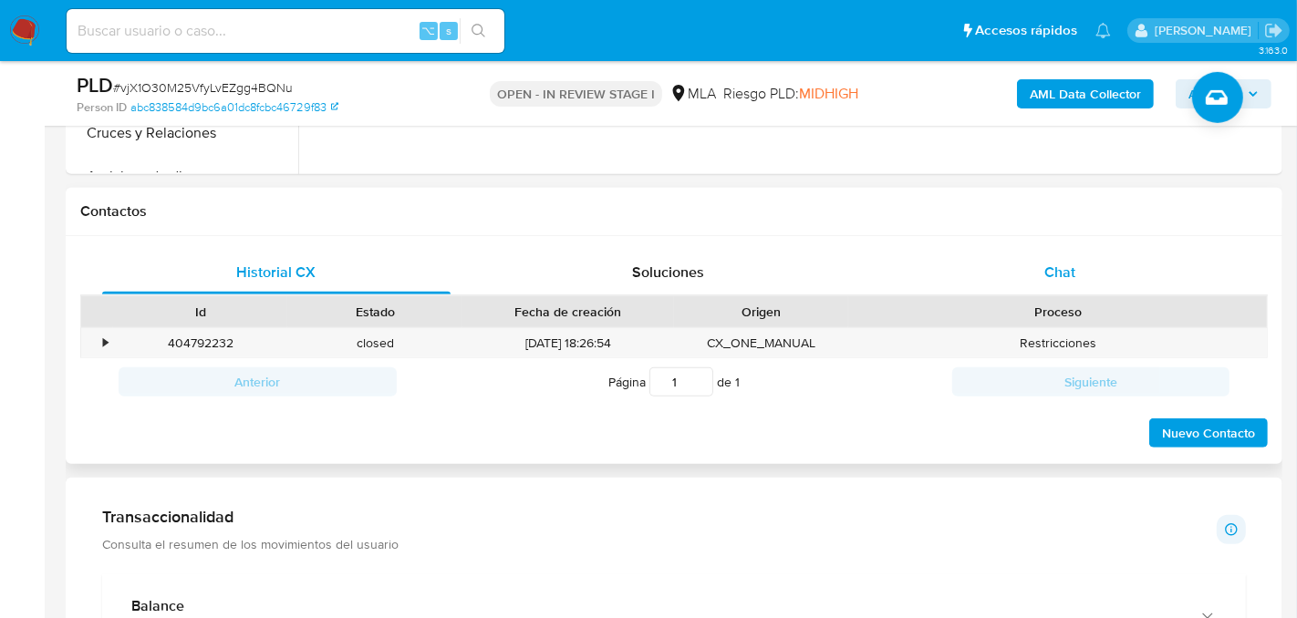
click at [983, 261] on div "Chat" at bounding box center [1060, 273] width 348 height 44
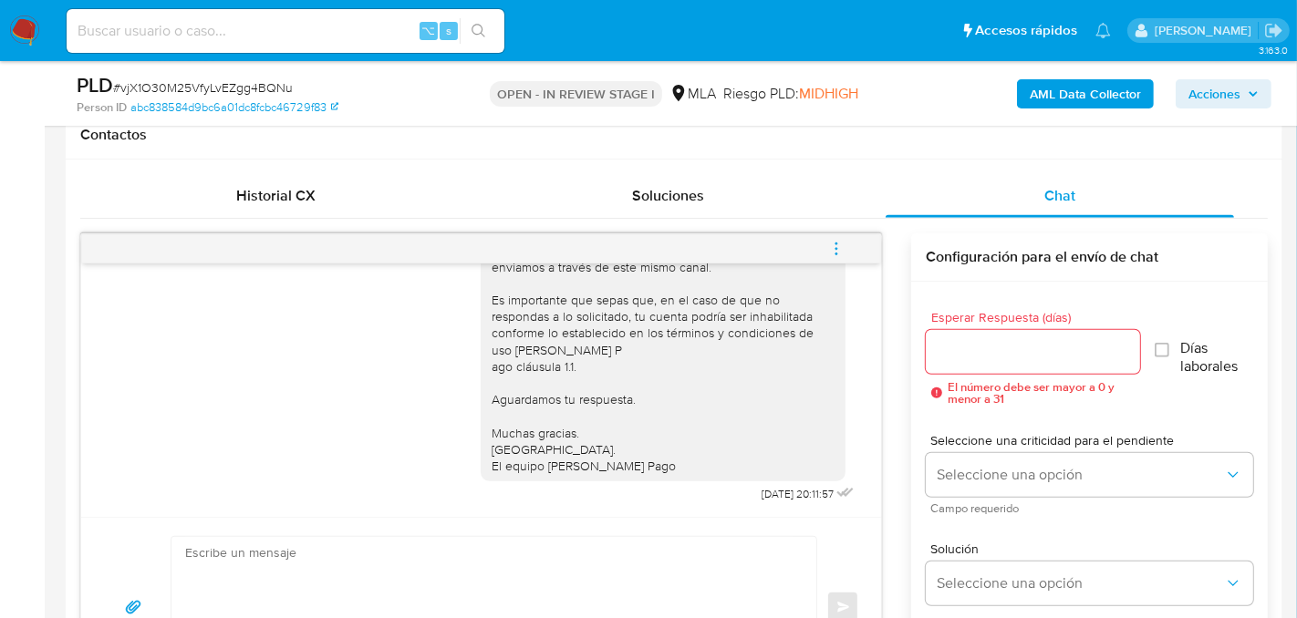
scroll to position [0, 0]
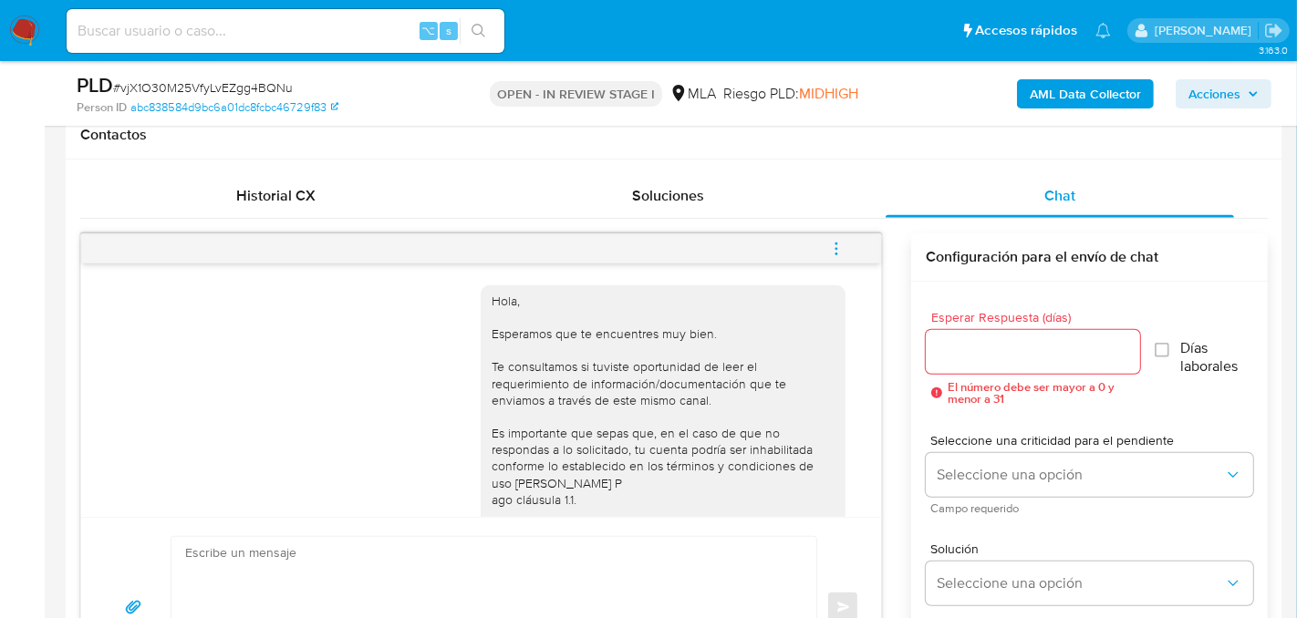
click at [829, 247] on icon "menu-action" at bounding box center [836, 249] width 16 height 16
click at [669, 208] on li "Cerrar conversación" at bounding box center [713, 211] width 187 height 33
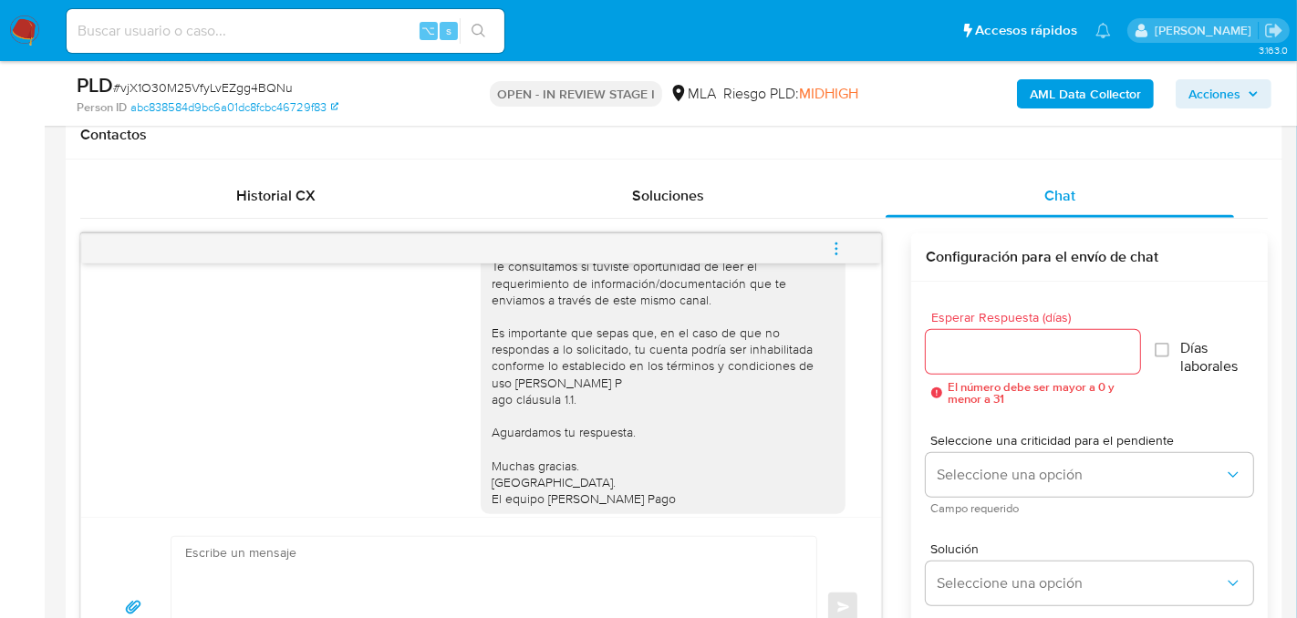
scroll to position [149, 0]
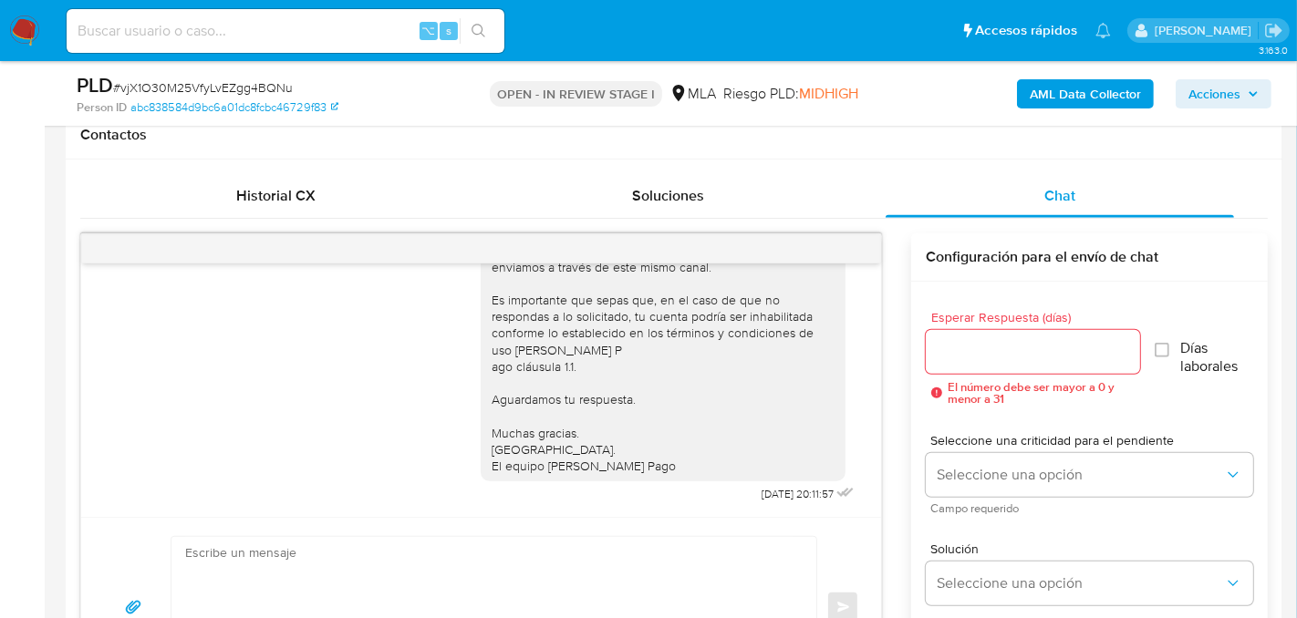
click at [1030, 75] on div "AML Data Collector Acciones" at bounding box center [1074, 93] width 393 height 43
click at [1030, 80] on button "AML Data Collector" at bounding box center [1085, 93] width 137 height 29
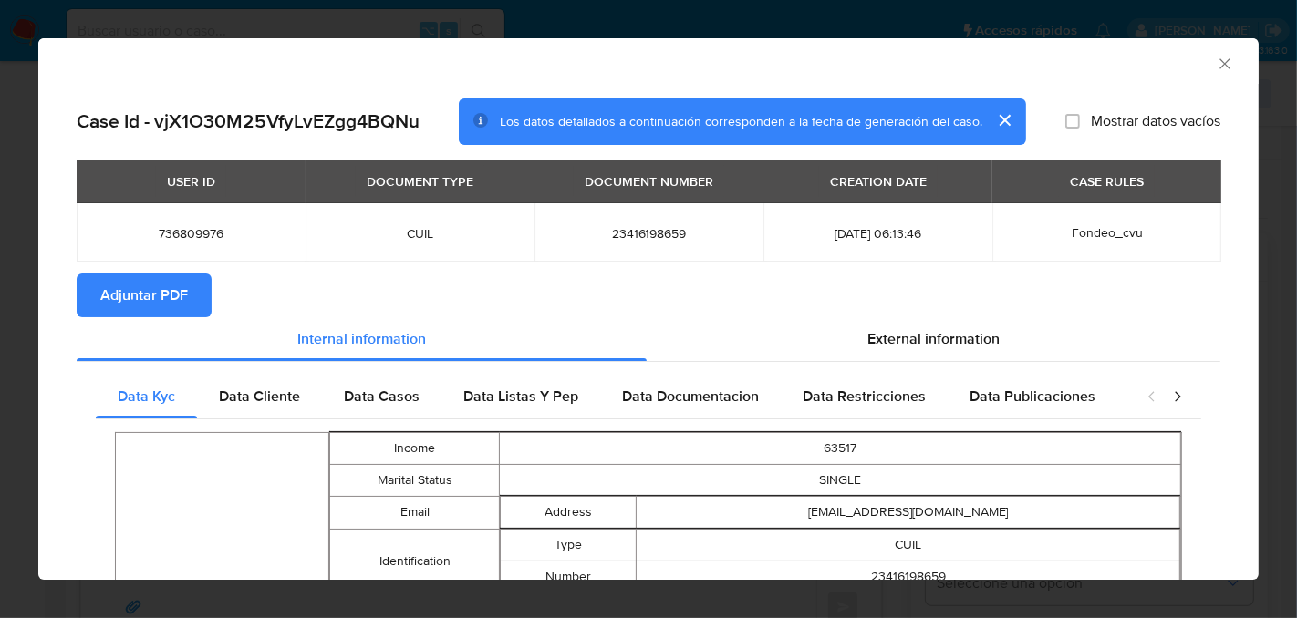
click at [151, 289] on span "Adjuntar PDF" at bounding box center [144, 295] width 88 height 40
click at [1222, 66] on icon "Cerrar ventana" at bounding box center [1224, 63] width 10 height 10
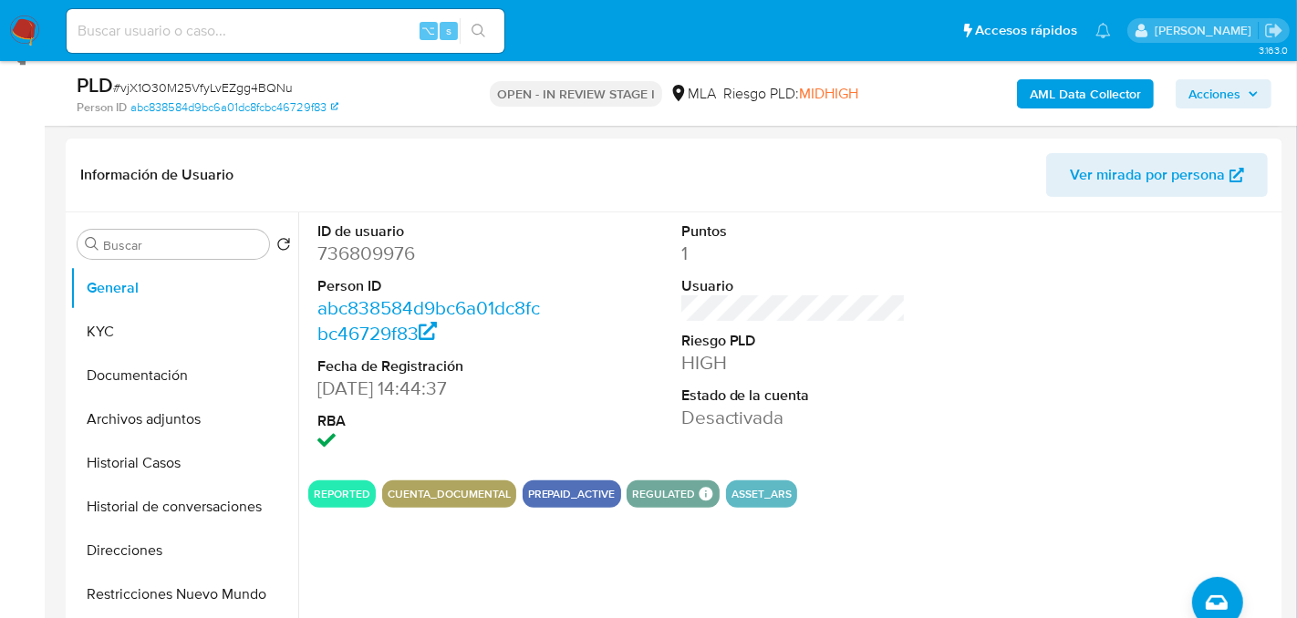
scroll to position [320, 0]
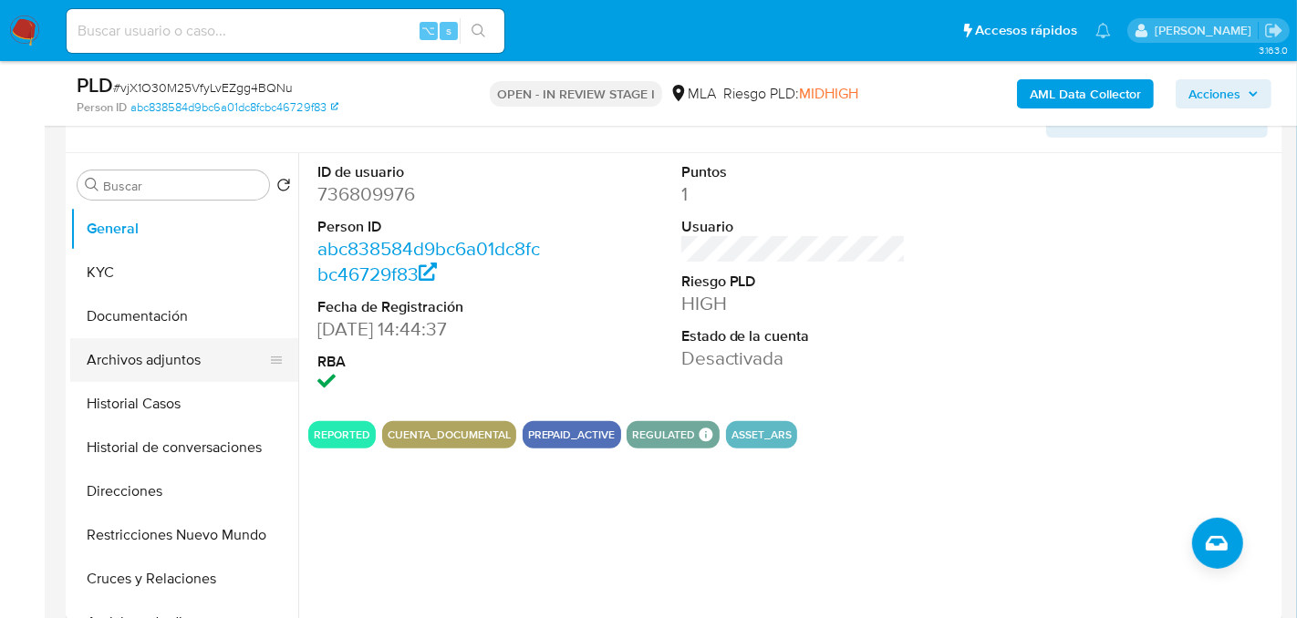
click at [151, 345] on button "Archivos adjuntos" at bounding box center [176, 360] width 213 height 44
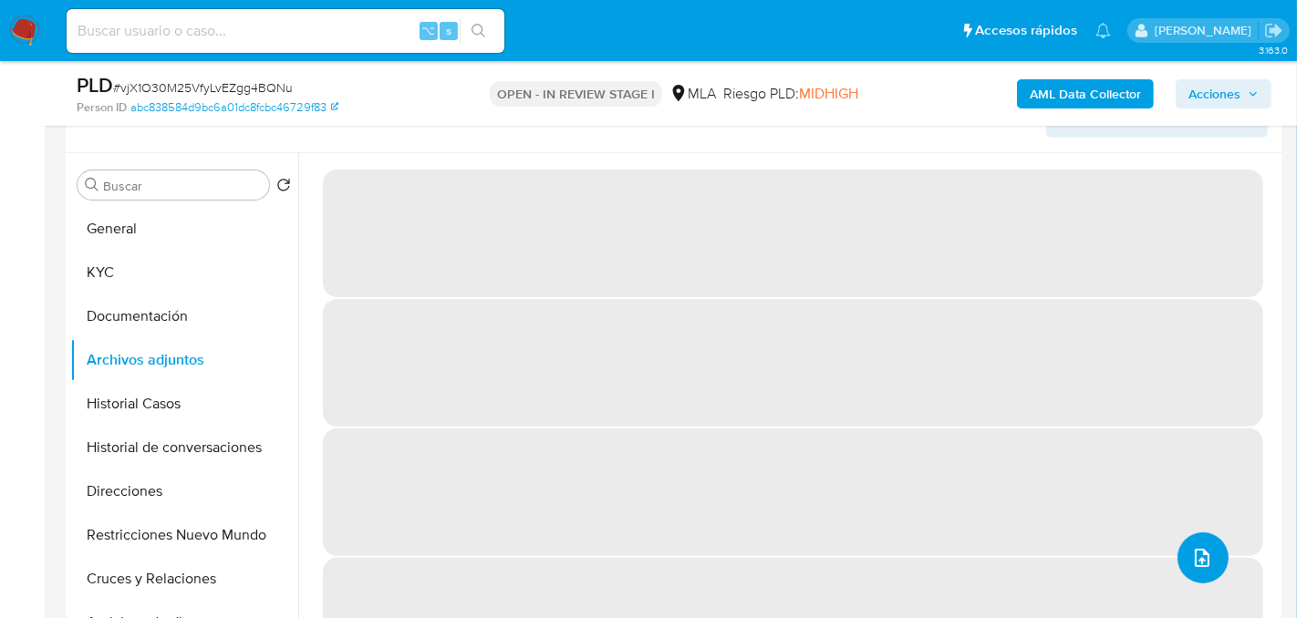
click at [1206, 576] on button "upload-file" at bounding box center [1202, 558] width 51 height 51
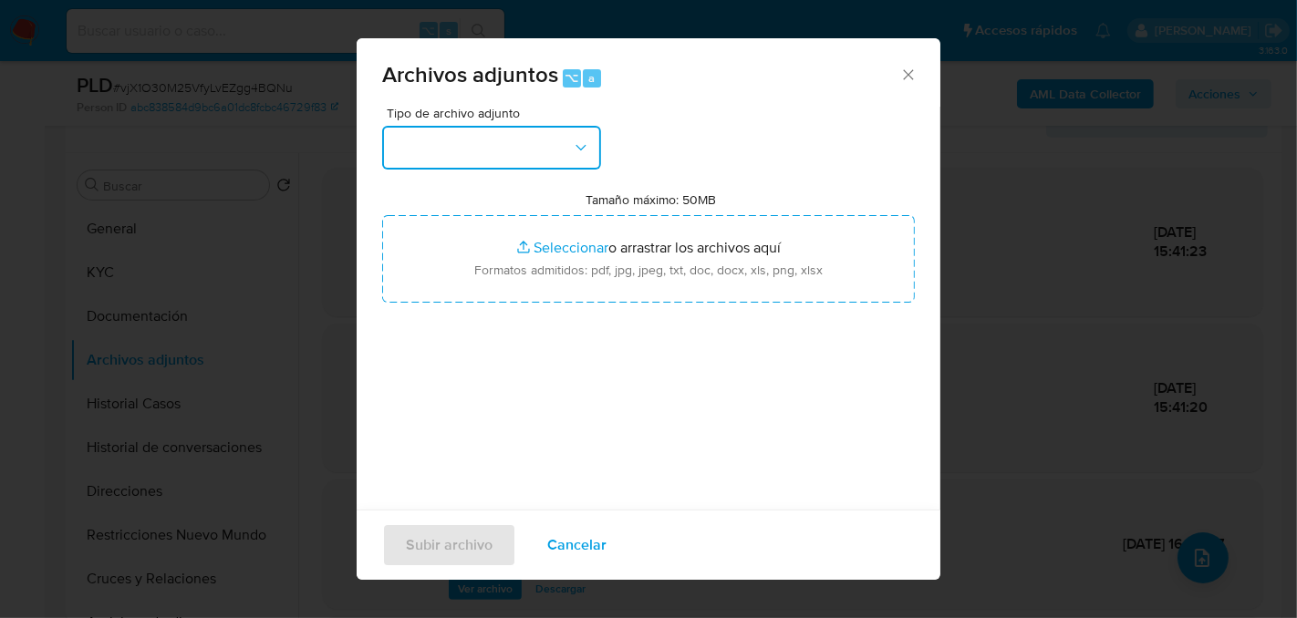
click at [560, 156] on button "button" at bounding box center [491, 148] width 219 height 44
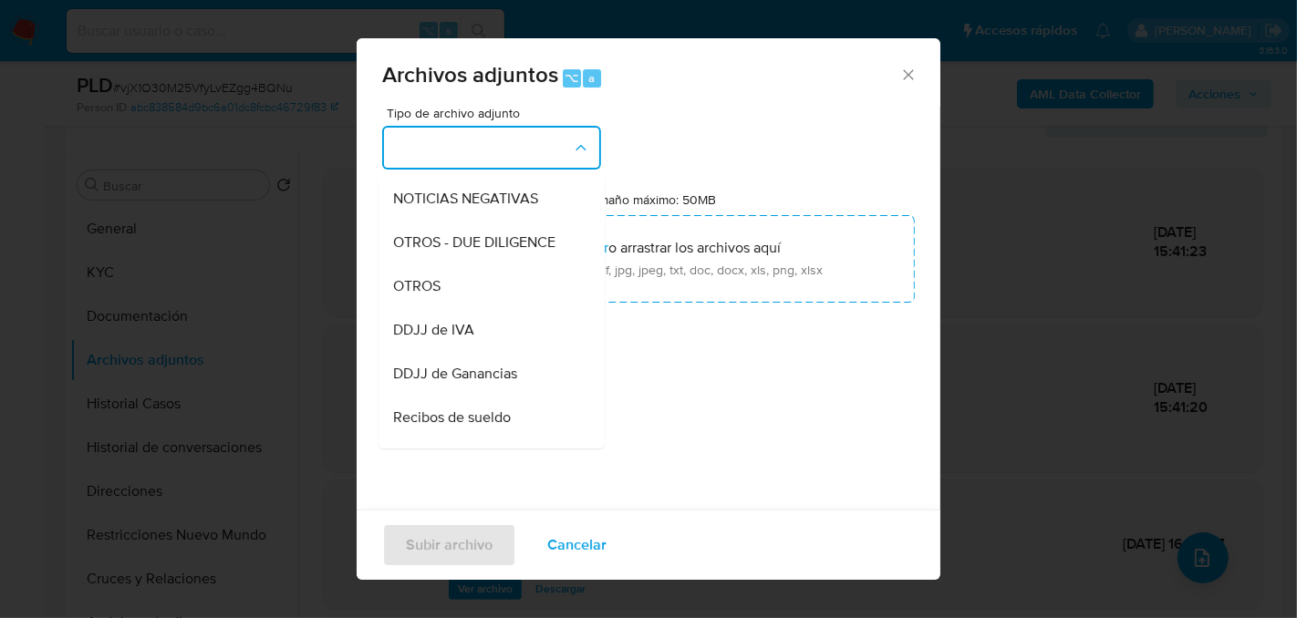
scroll to position [274, 0]
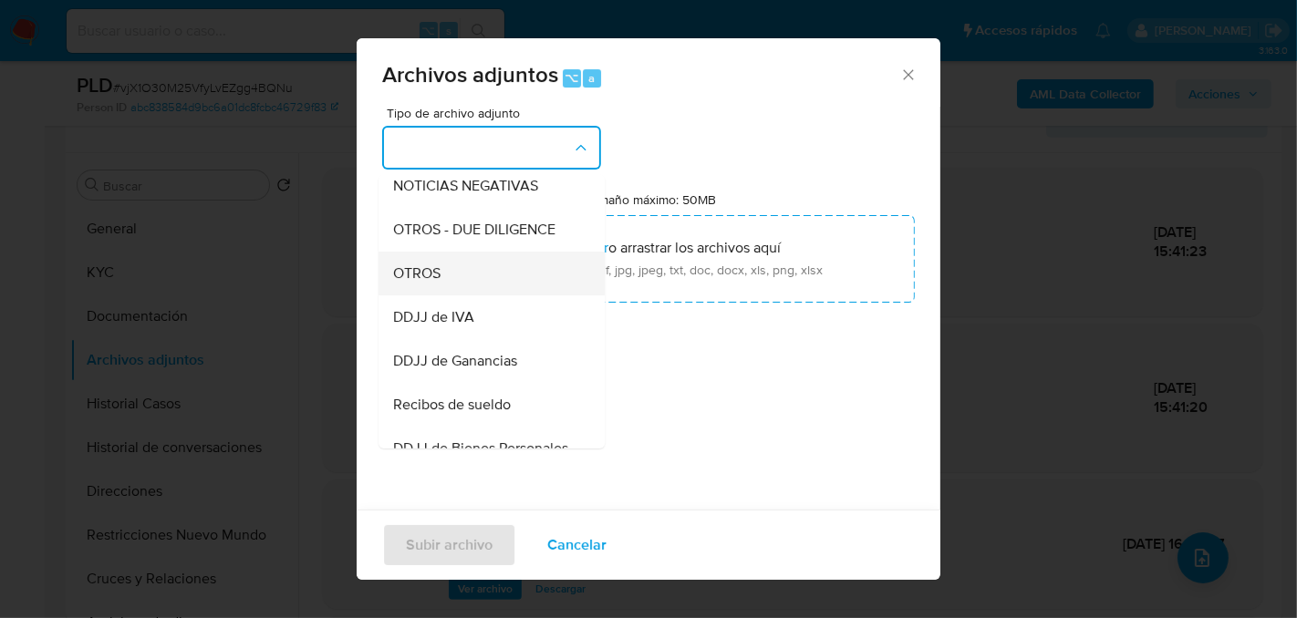
click at [457, 279] on div "OTROS" at bounding box center [486, 273] width 186 height 44
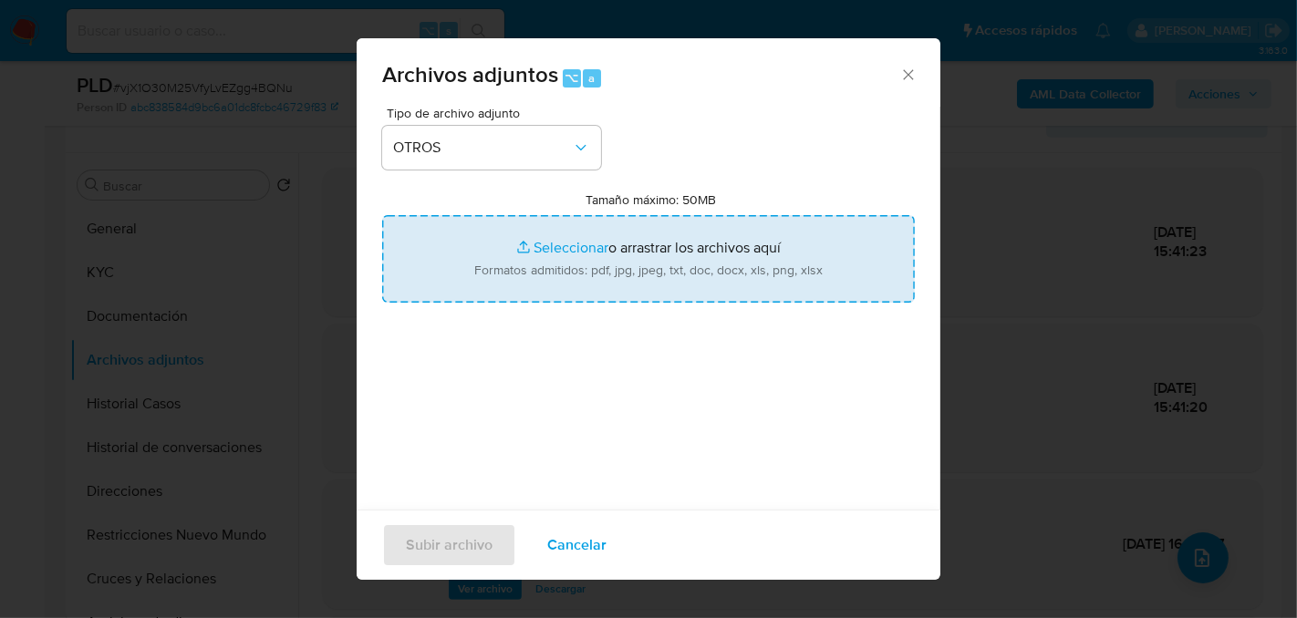
click at [533, 270] on input "Tamaño máximo: 50MB Seleccionar archivos" at bounding box center [648, 259] width 533 height 88
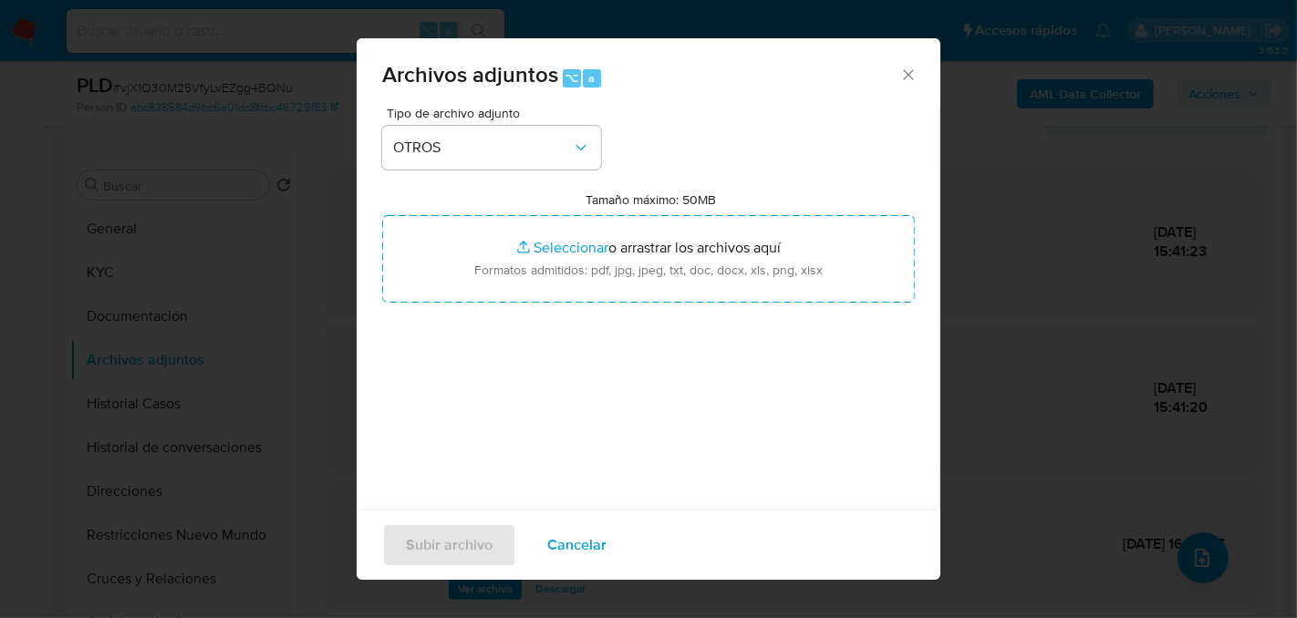
click at [908, 74] on icon "Cerrar" at bounding box center [908, 75] width 18 height 18
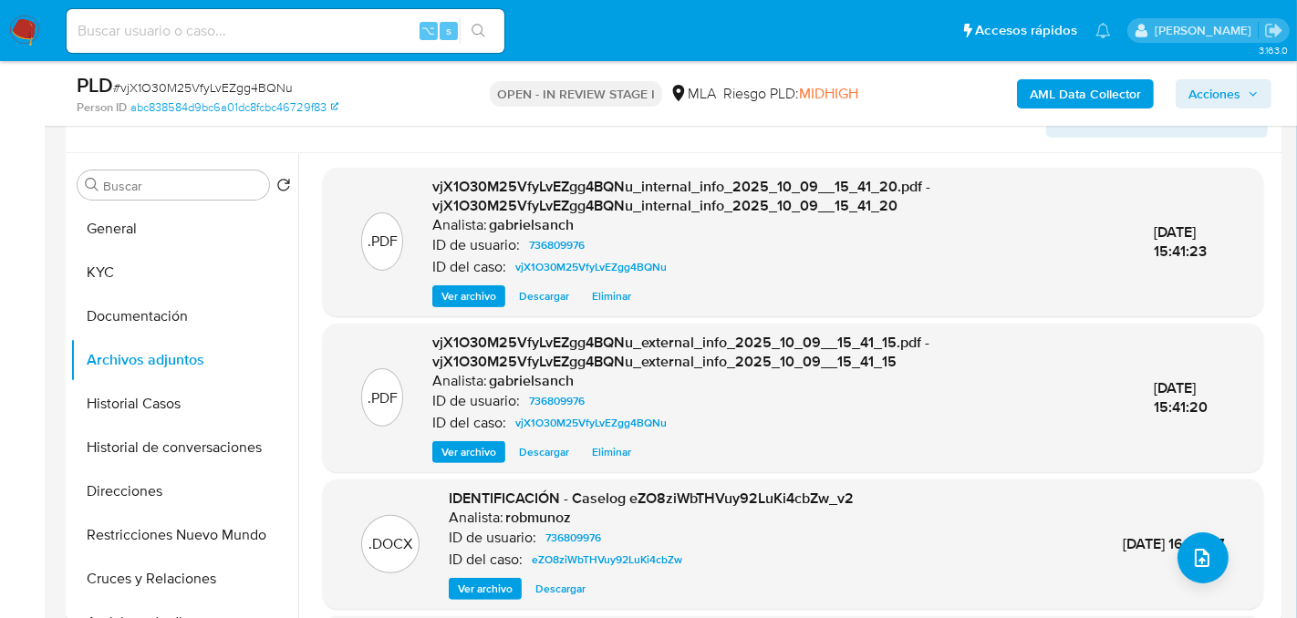
click at [154, 38] on input at bounding box center [286, 31] width 438 height 24
paste input "3UrxkQhjOHjPxfM4VXwQaYJ5"
type input "3UrxkQhjOHjPxfM4VXwQaYJ5"
click at [473, 39] on button "search-icon" at bounding box center [478, 31] width 37 height 26
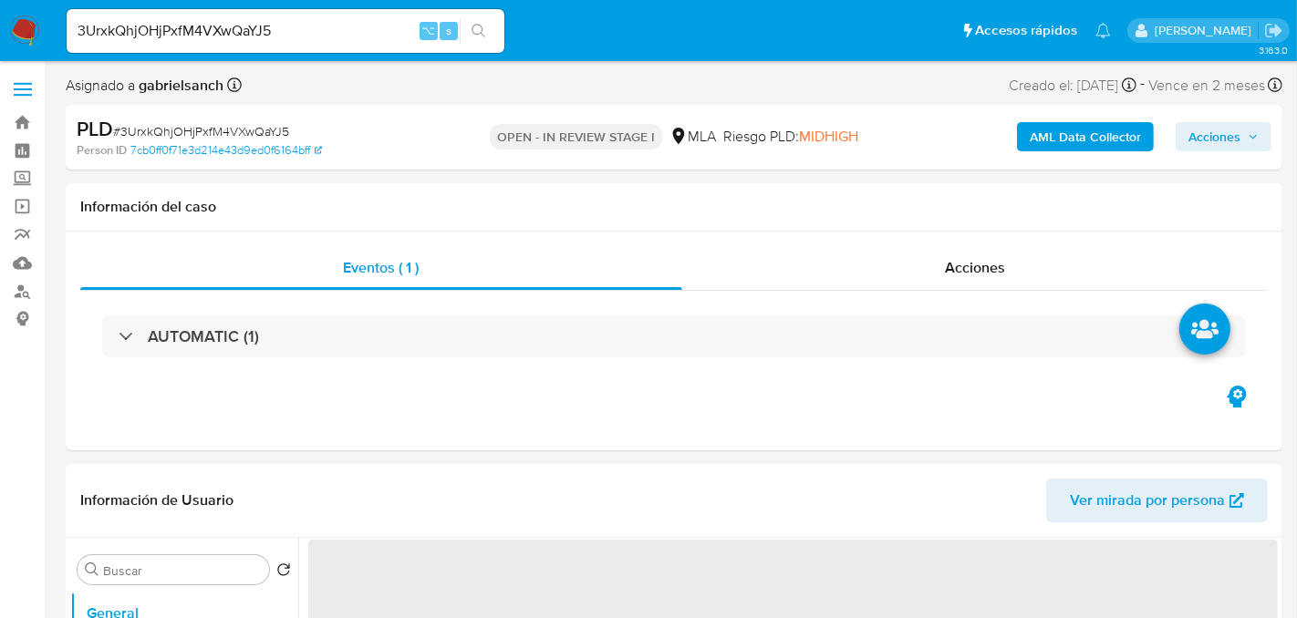
select select "10"
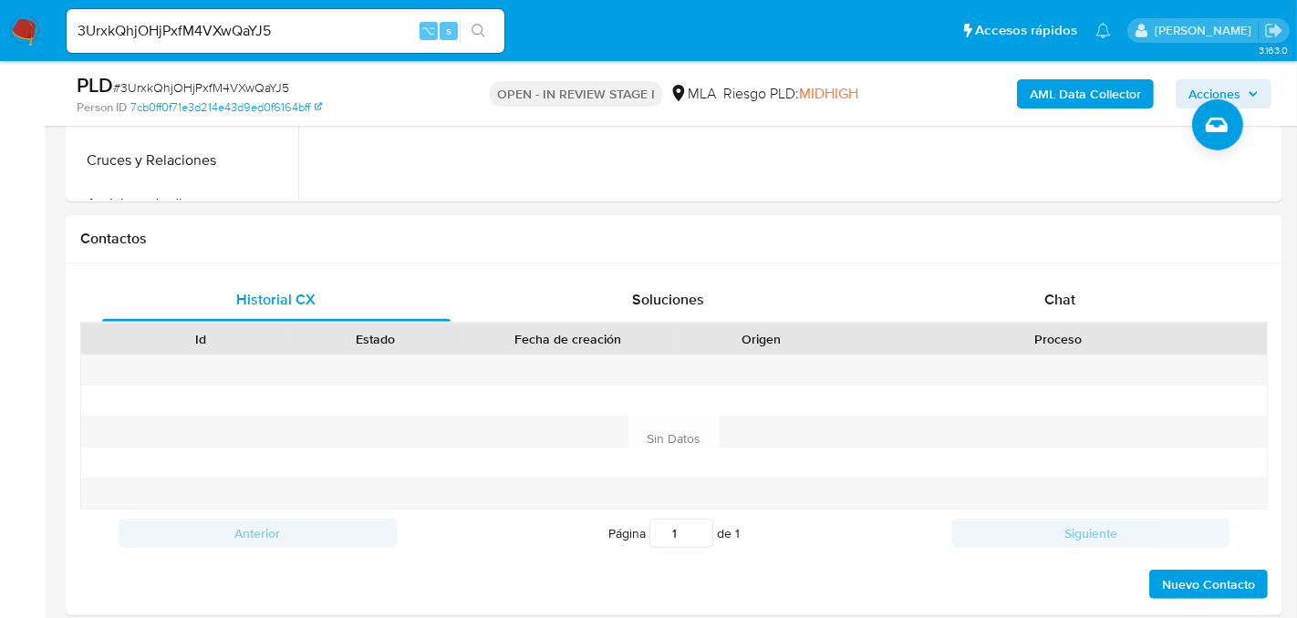
scroll to position [740, 0]
click at [1042, 305] on div "Chat" at bounding box center [1060, 299] width 348 height 44
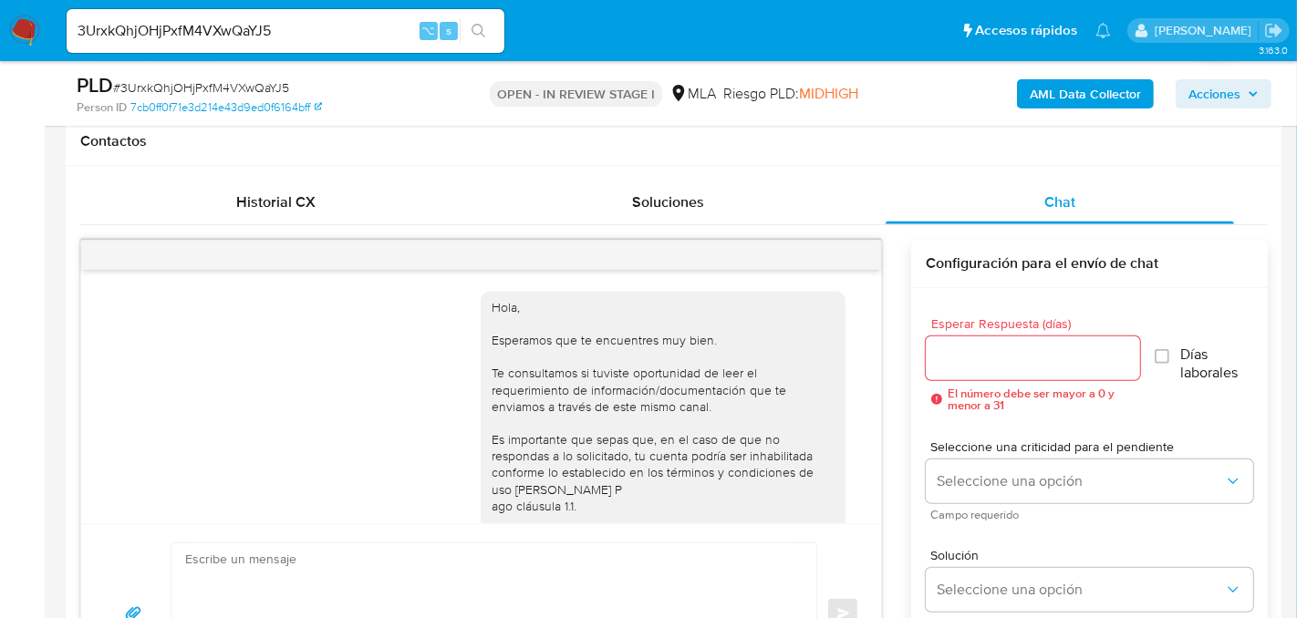
scroll to position [149, 0]
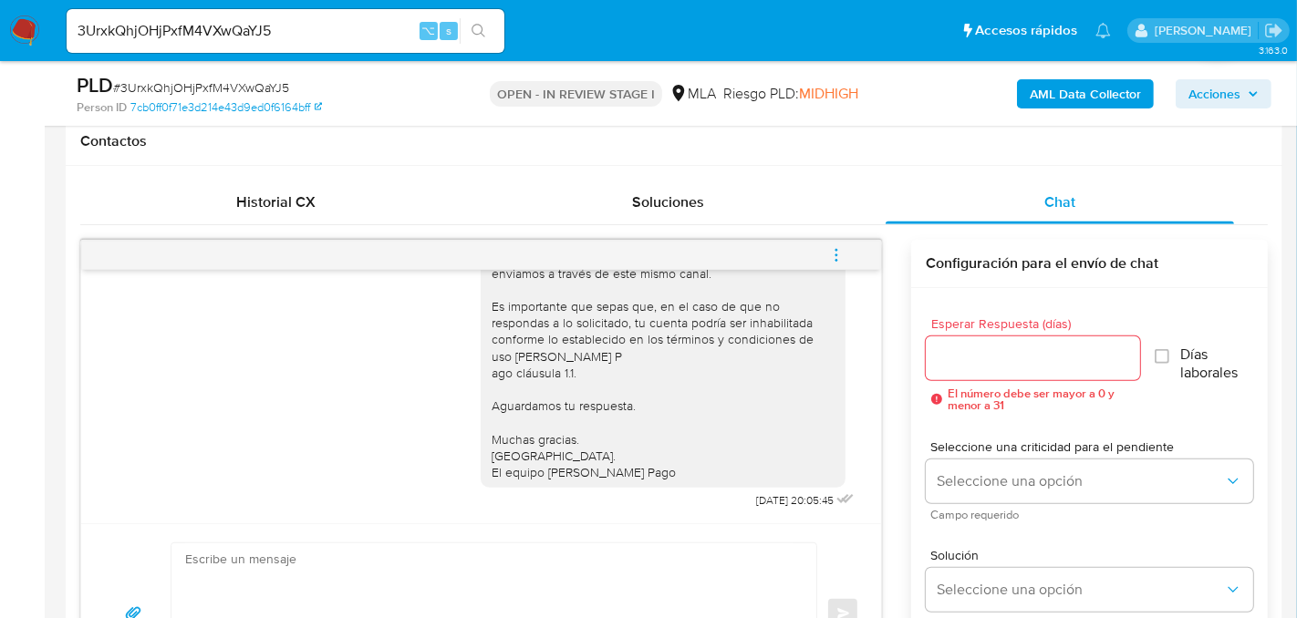
click at [855, 264] on button "menu-action" at bounding box center [836, 255] width 60 height 44
click at [610, 260] on li "Cerrar conversación" at bounding box center [583, 256] width 134 height 22
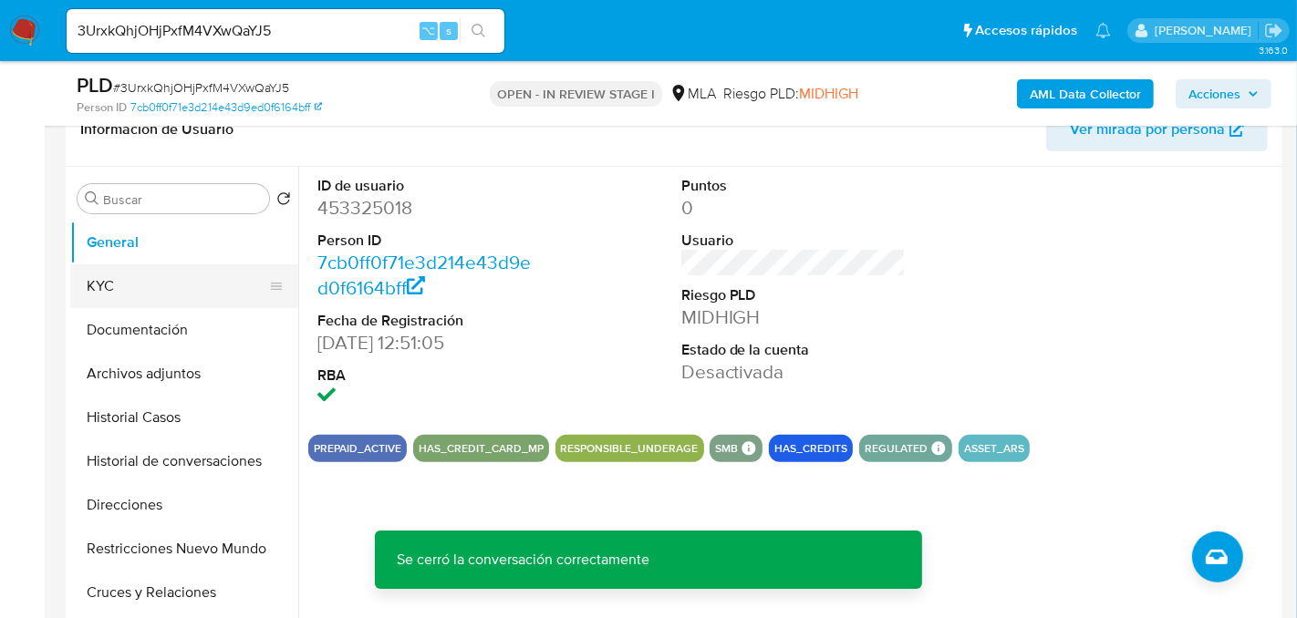
scroll to position [285, 0]
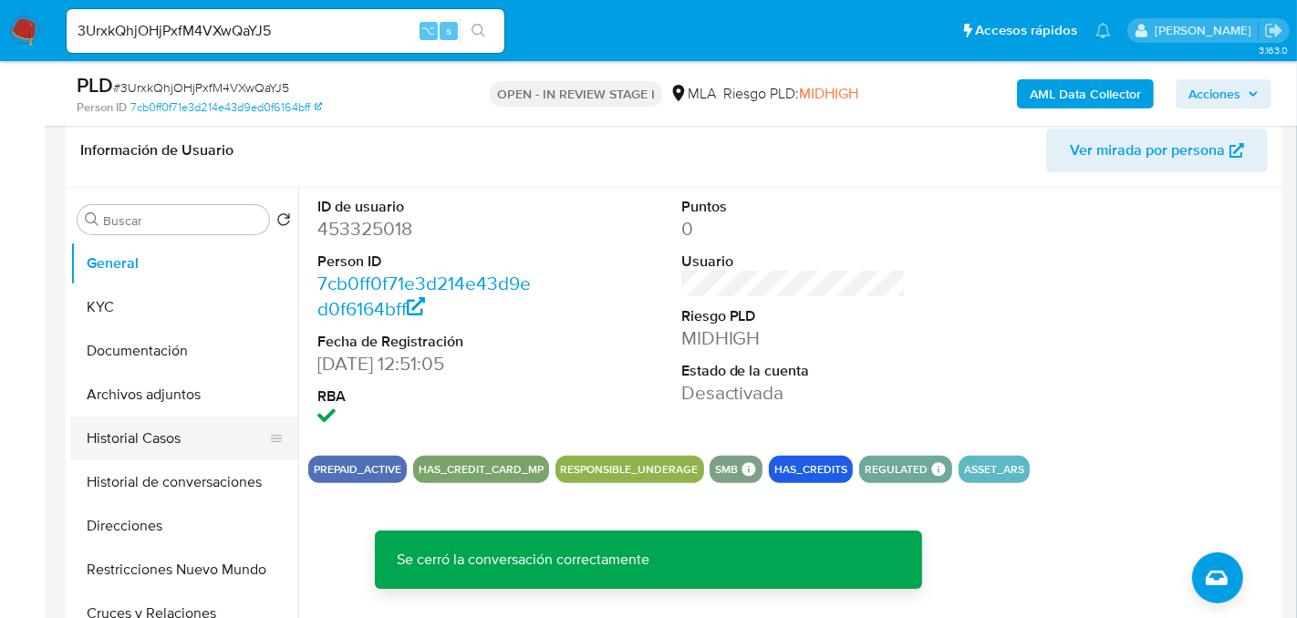
click at [154, 424] on button "Historial Casos" at bounding box center [176, 439] width 213 height 44
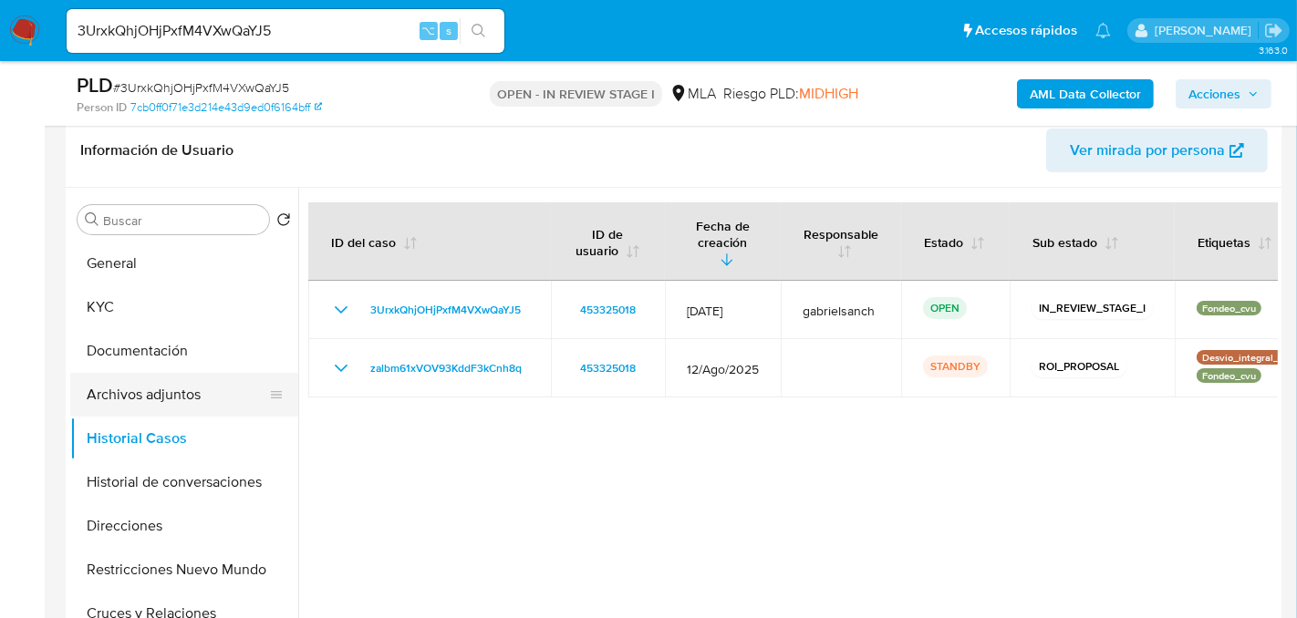
click at [168, 379] on button "Archivos adjuntos" at bounding box center [176, 395] width 213 height 44
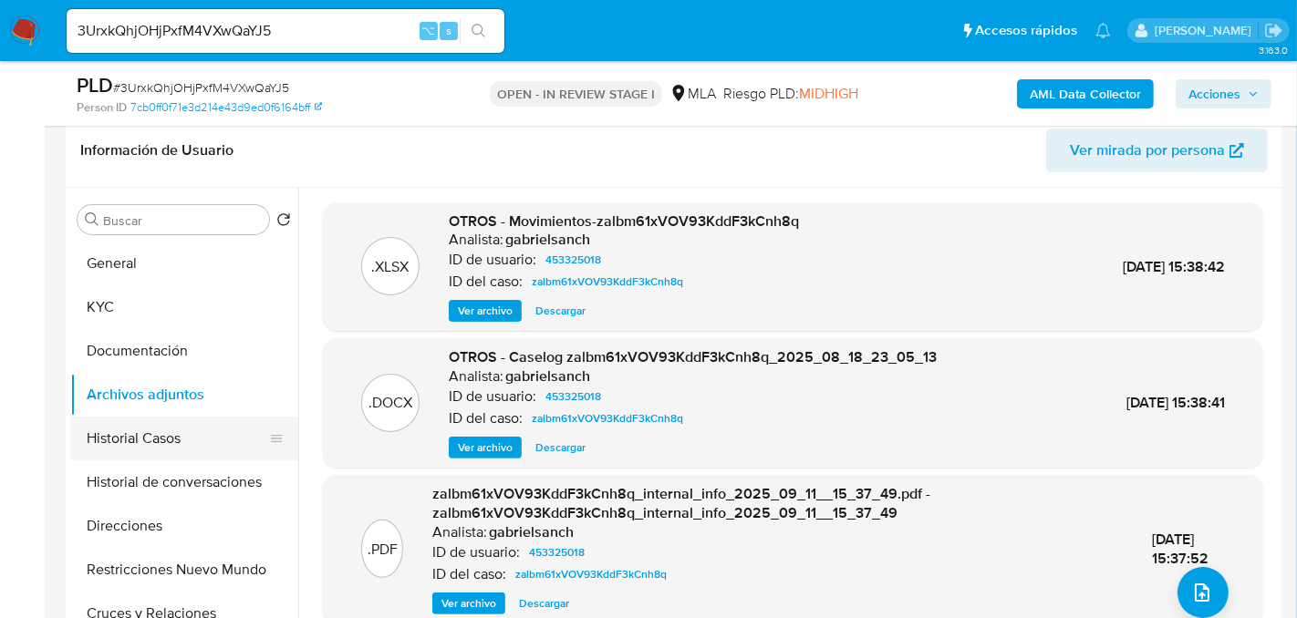
click at [171, 433] on button "Historial Casos" at bounding box center [176, 439] width 213 height 44
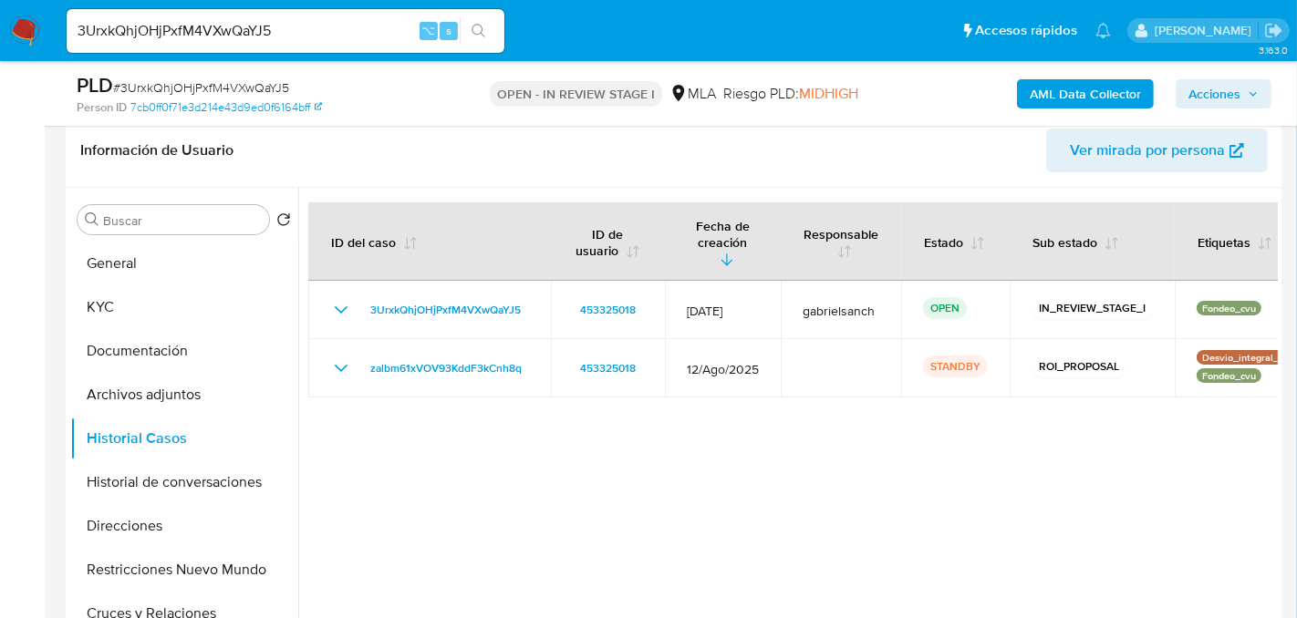
click at [1045, 98] on b "AML Data Collector" at bounding box center [1085, 93] width 111 height 29
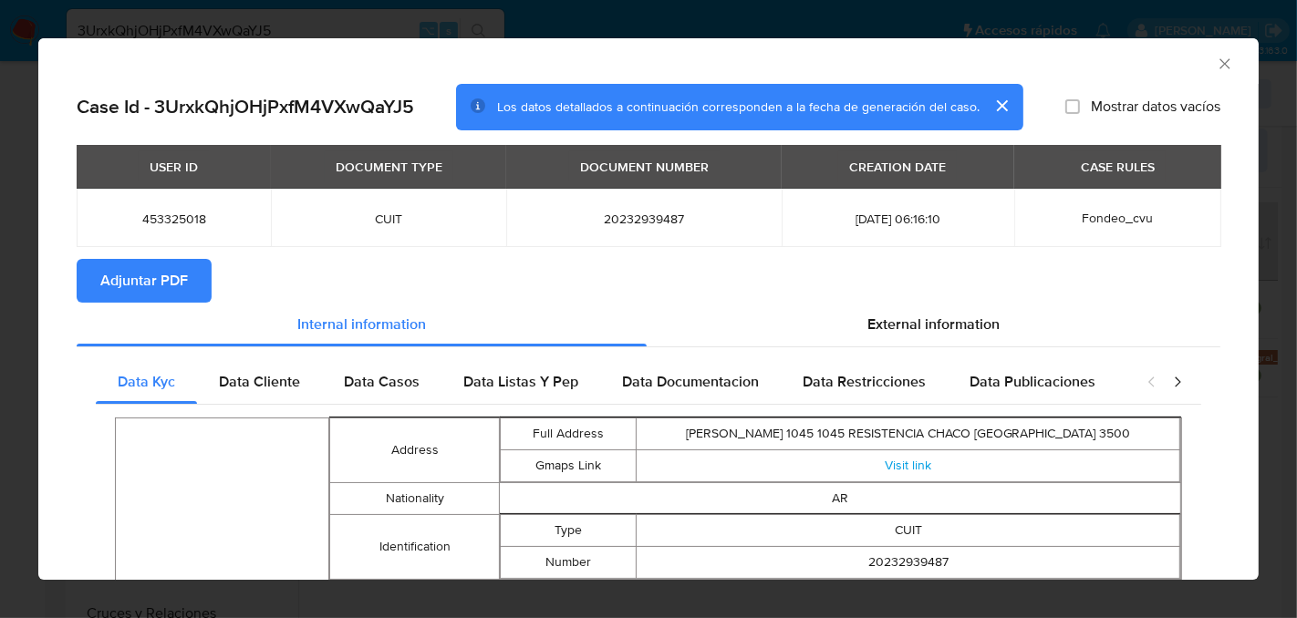
click at [121, 296] on span "Adjuntar PDF" at bounding box center [144, 281] width 88 height 40
click at [1230, 68] on icon "Cerrar ventana" at bounding box center [1225, 64] width 18 height 18
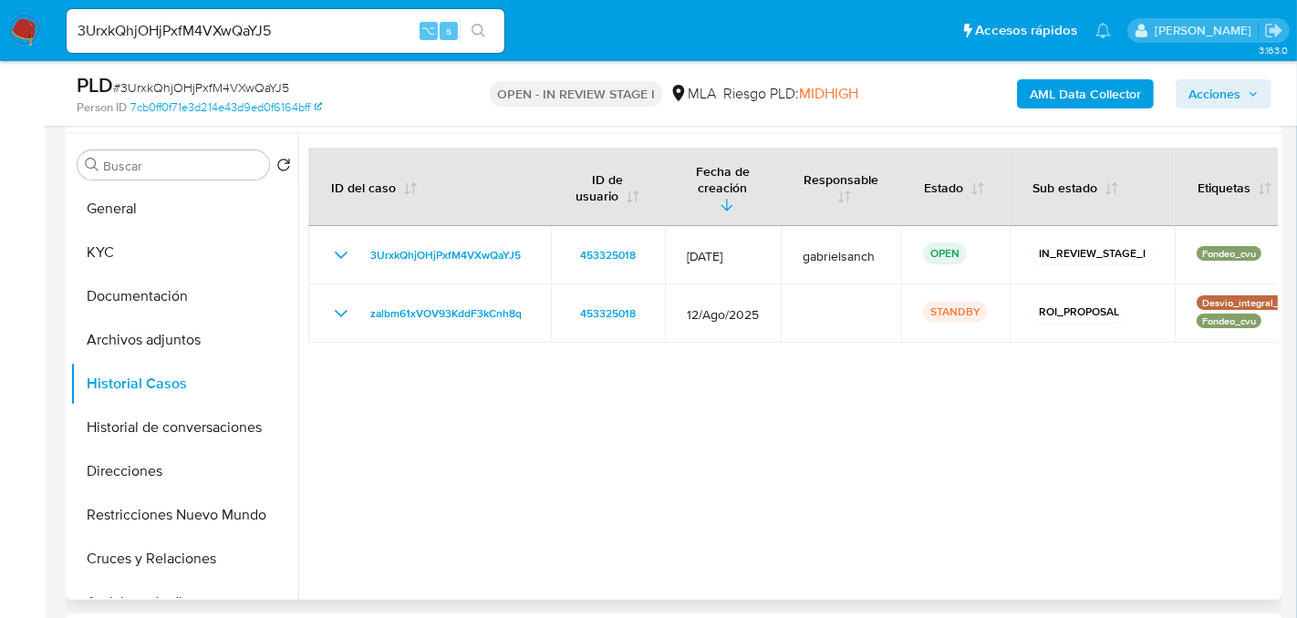
scroll to position [336, 0]
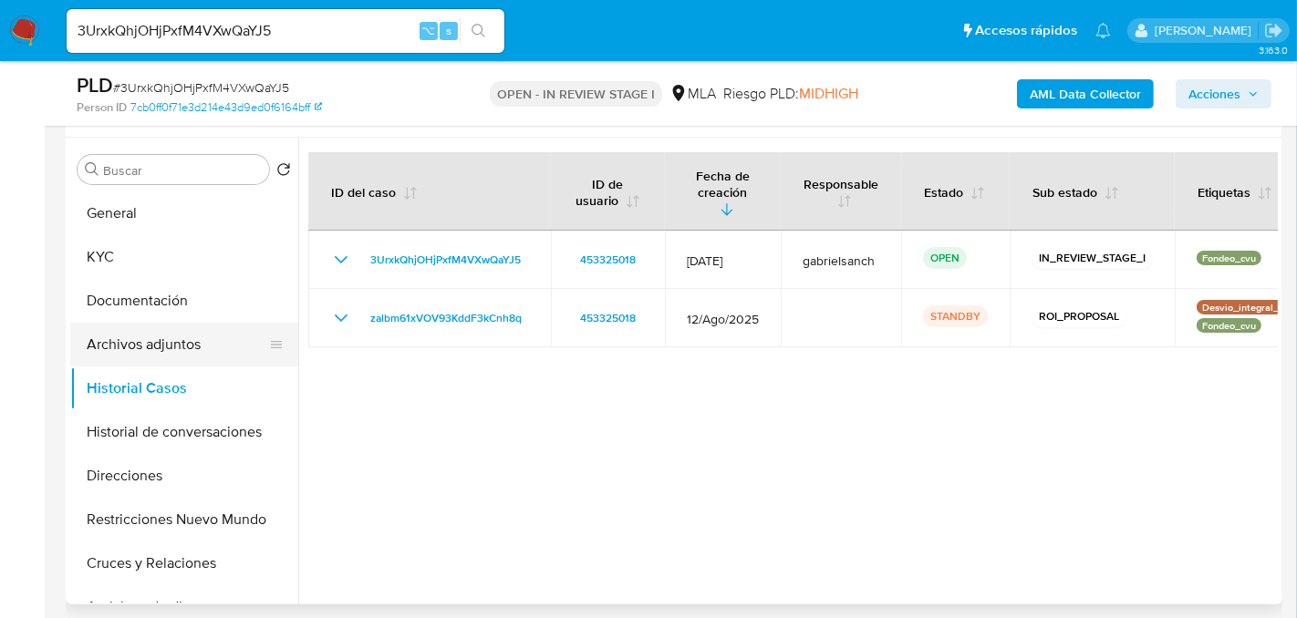
click at [172, 334] on button "Archivos adjuntos" at bounding box center [176, 345] width 213 height 44
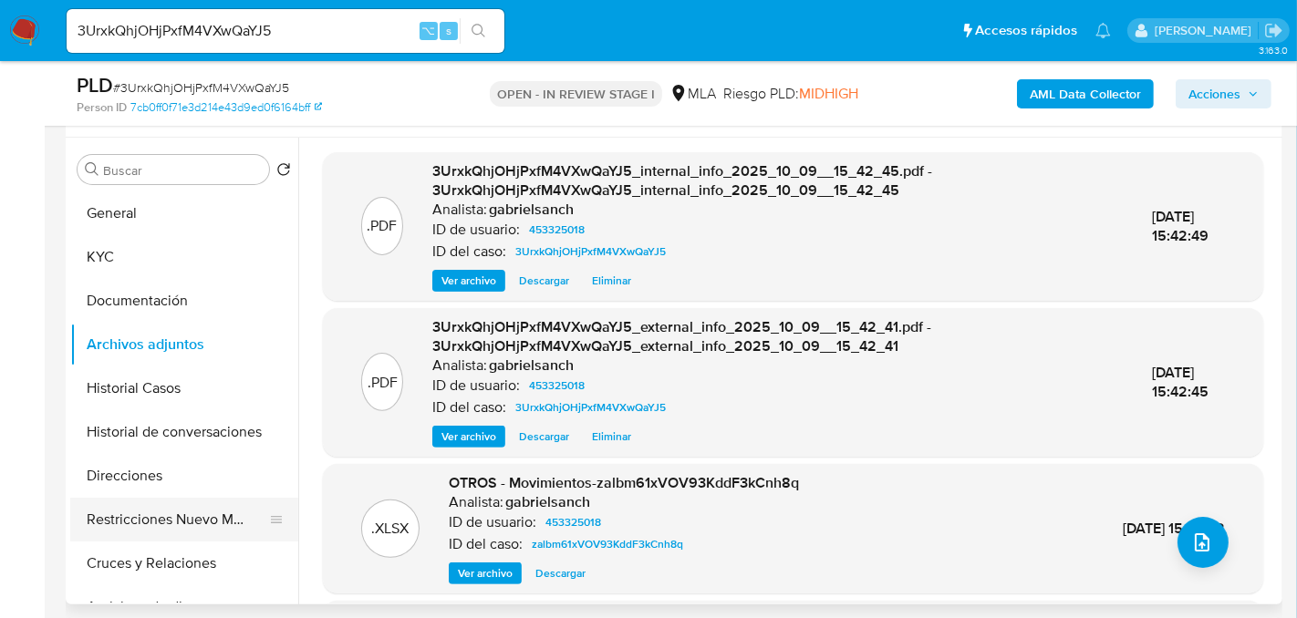
click at [150, 519] on button "Restricciones Nuevo Mundo" at bounding box center [176, 520] width 213 height 44
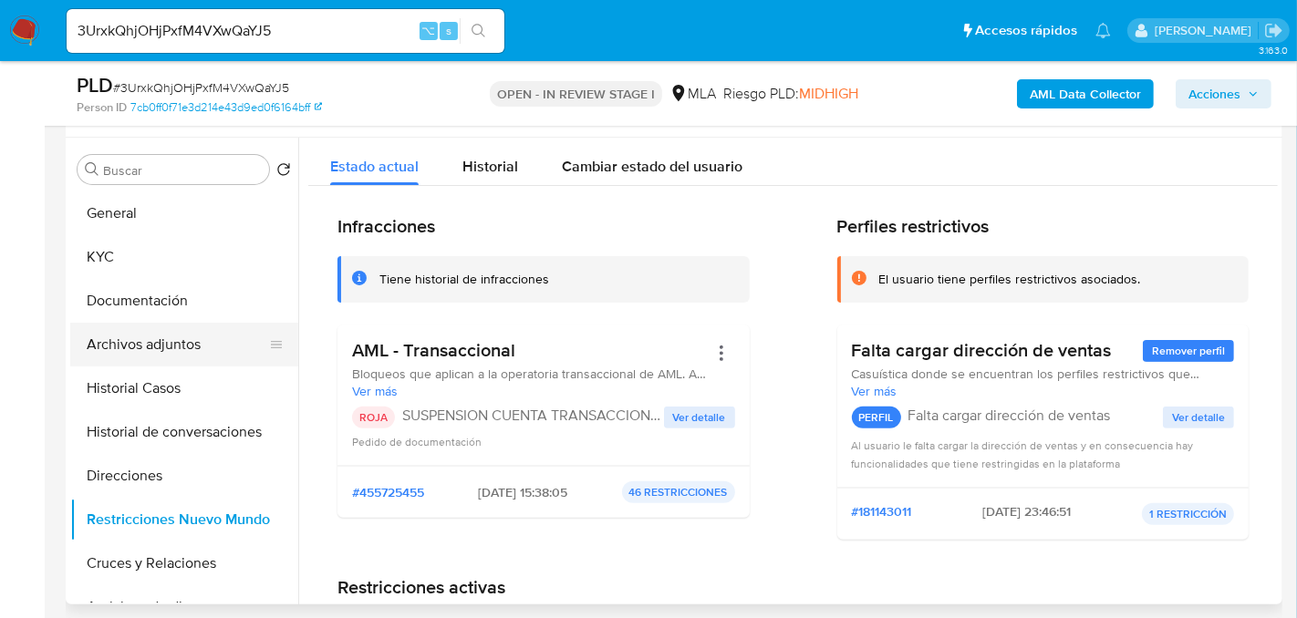
click at [119, 341] on button "Archivos adjuntos" at bounding box center [176, 345] width 213 height 44
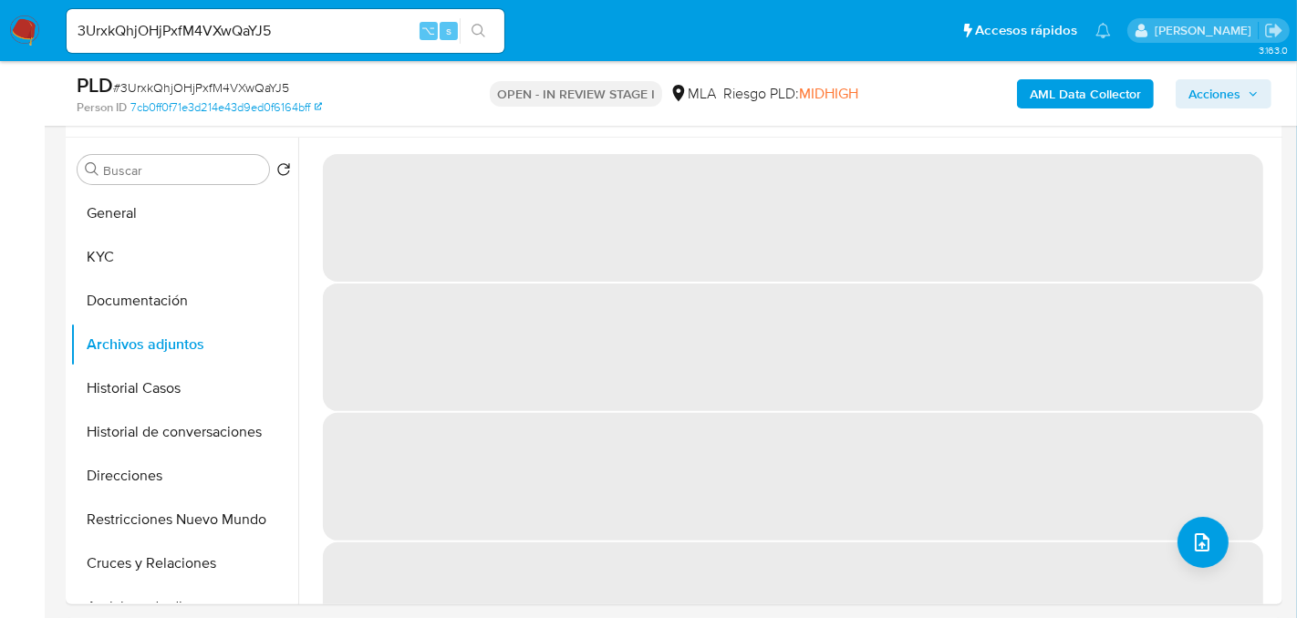
click at [1188, 101] on span "Acciones" at bounding box center [1214, 93] width 52 height 29
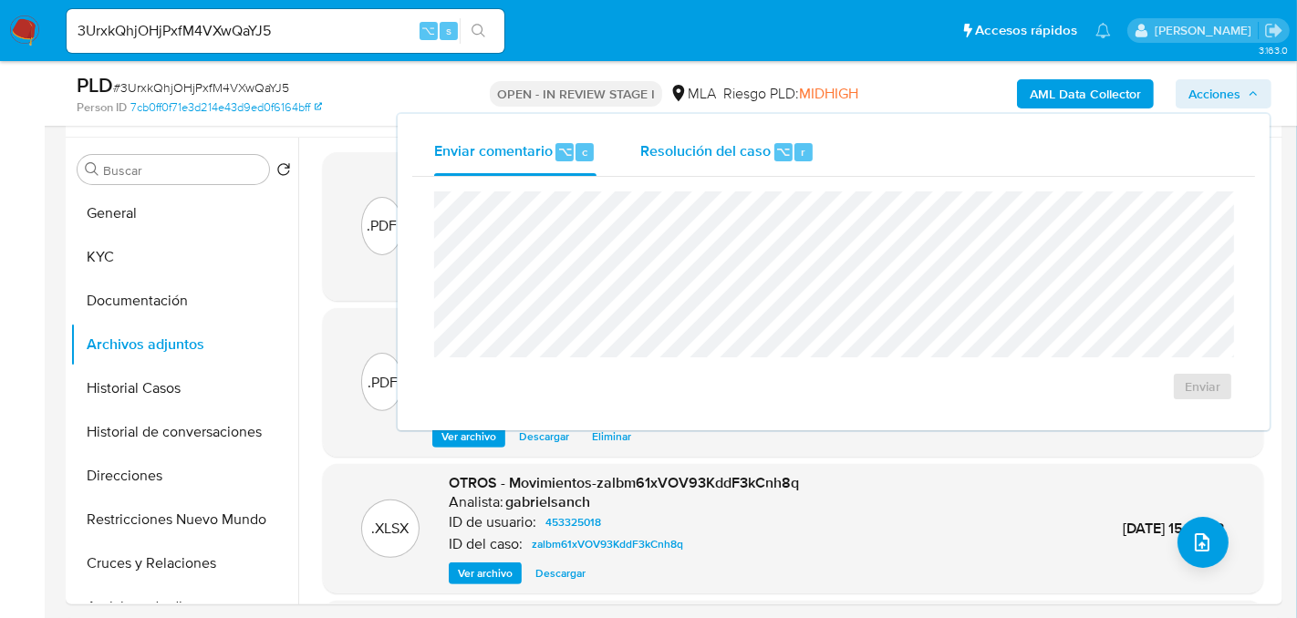
click at [745, 161] on span "Resolución del caso" at bounding box center [705, 150] width 130 height 21
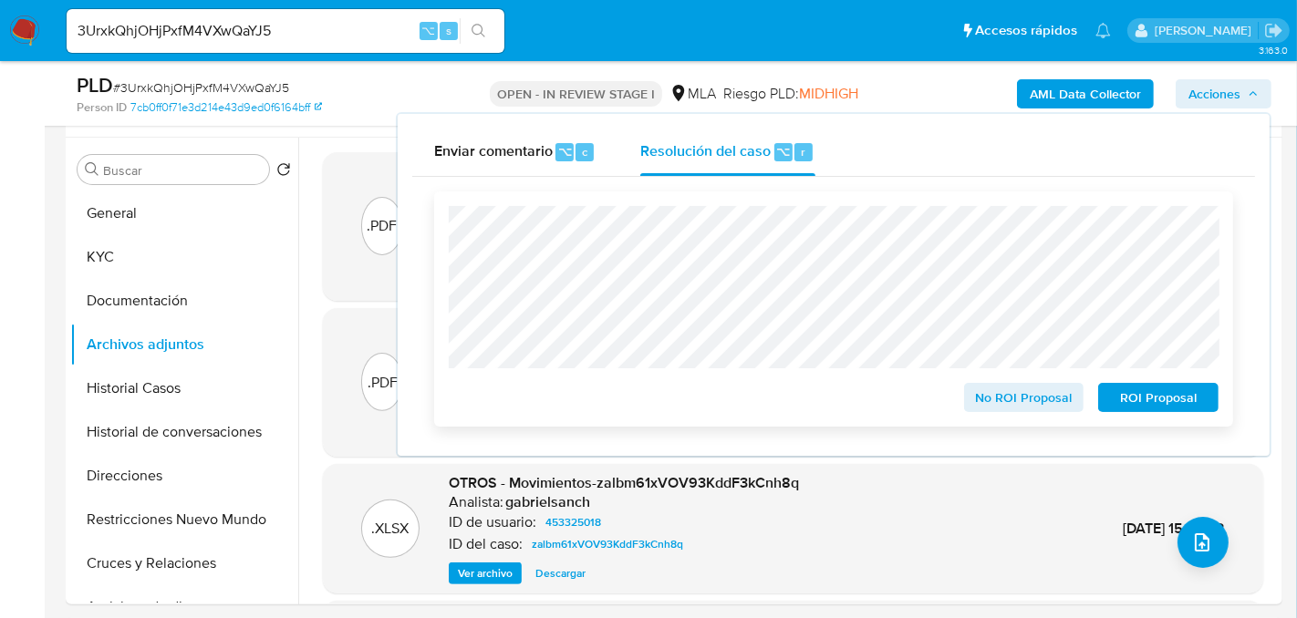
click at [1123, 399] on span "ROI Proposal" at bounding box center [1158, 398] width 95 height 26
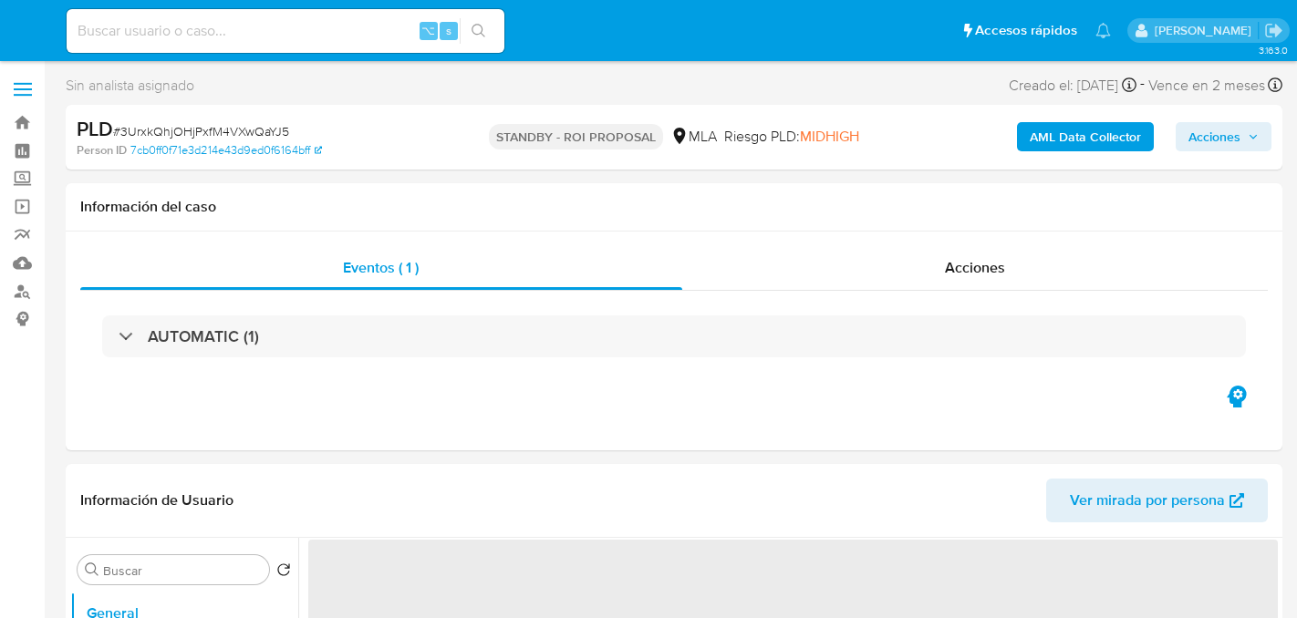
select select "10"
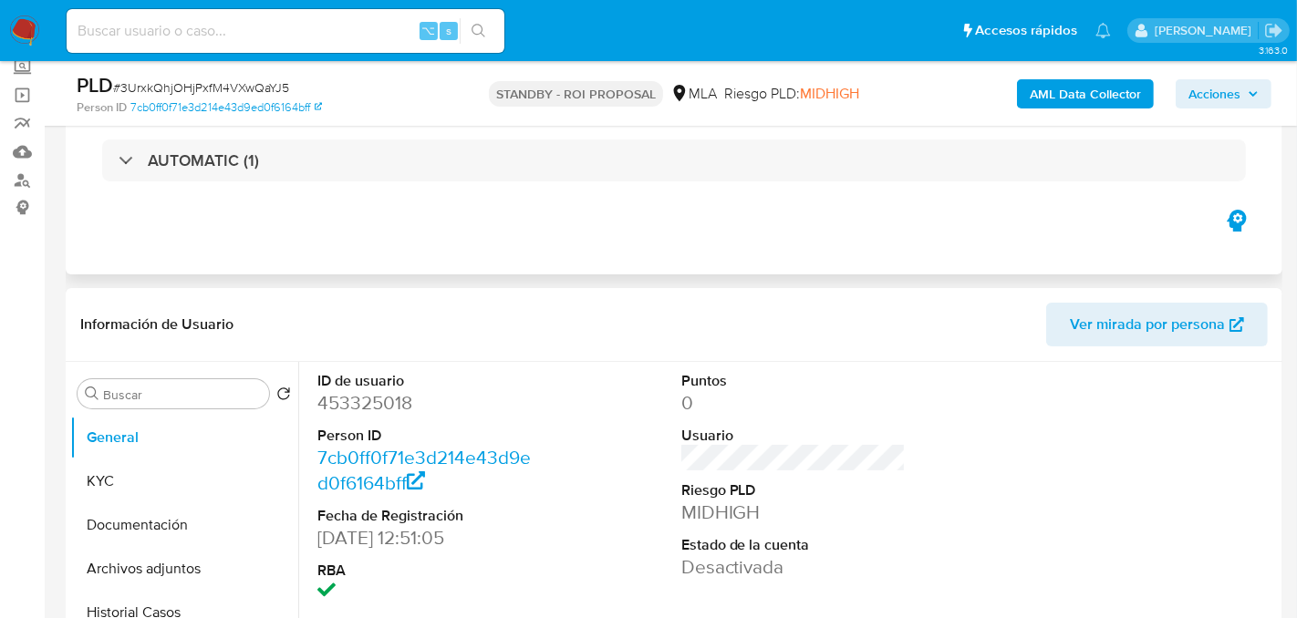
scroll to position [51, 0]
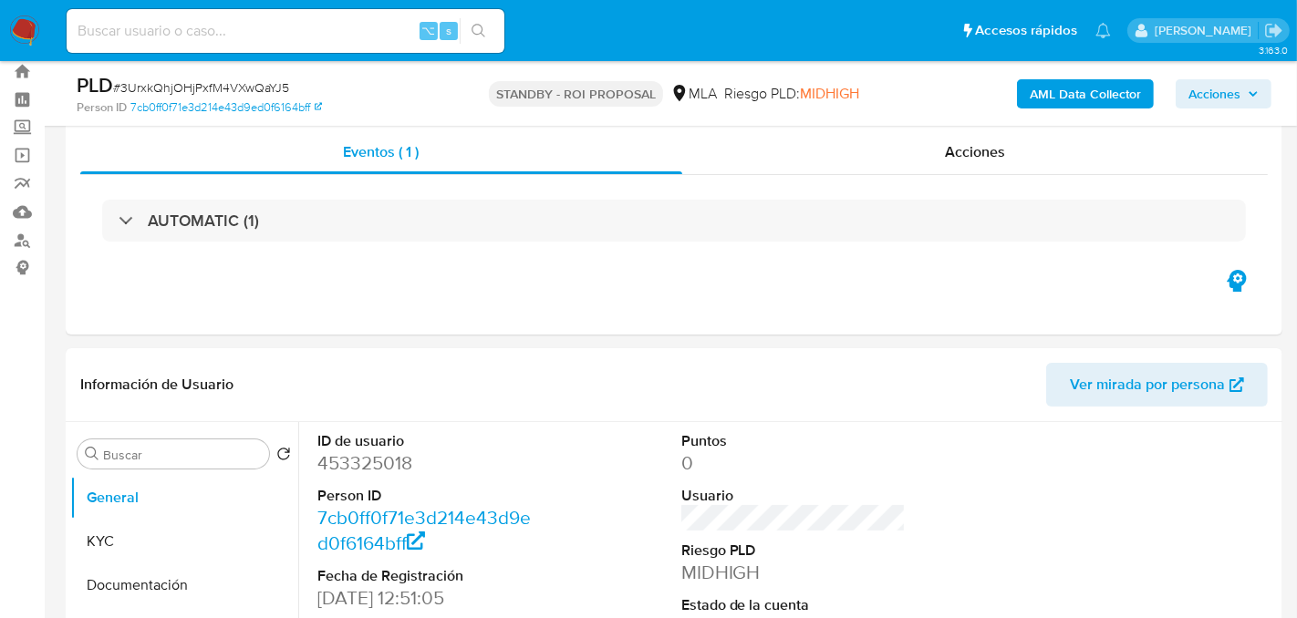
click at [260, 35] on input at bounding box center [286, 31] width 438 height 24
paste input "gGcRvwlytckOyVwiXdb1qsT1"
type input "gGcRvwlytckOyVwiXdb1qsT1"
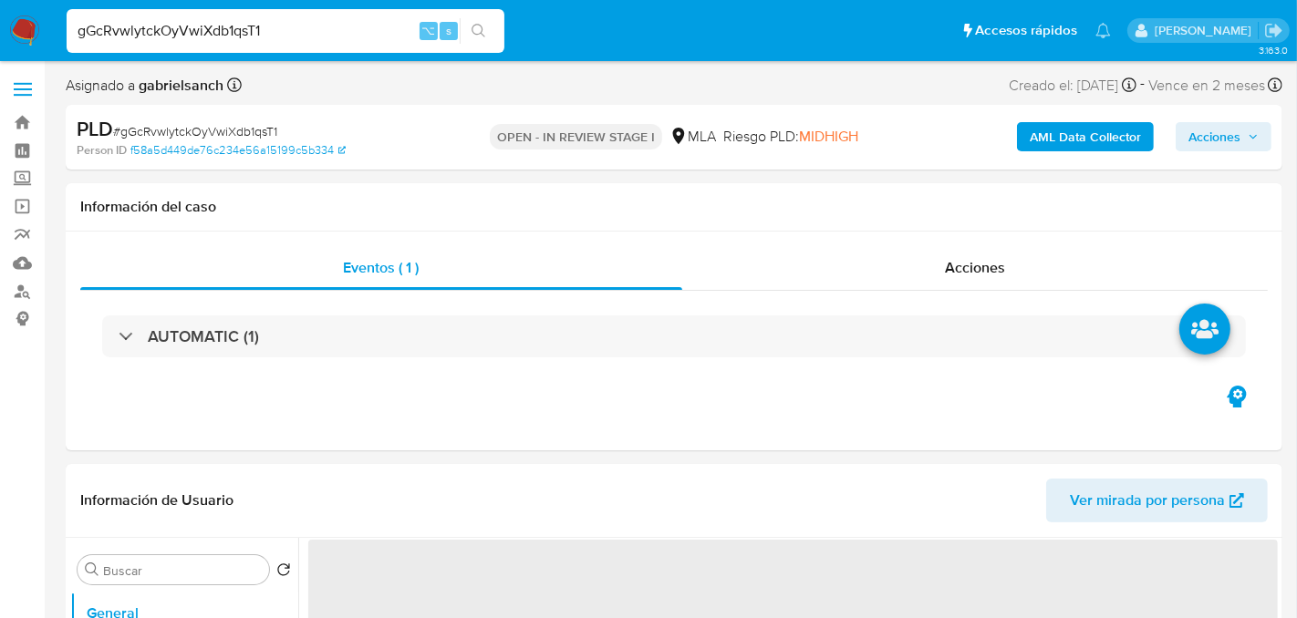
select select "10"
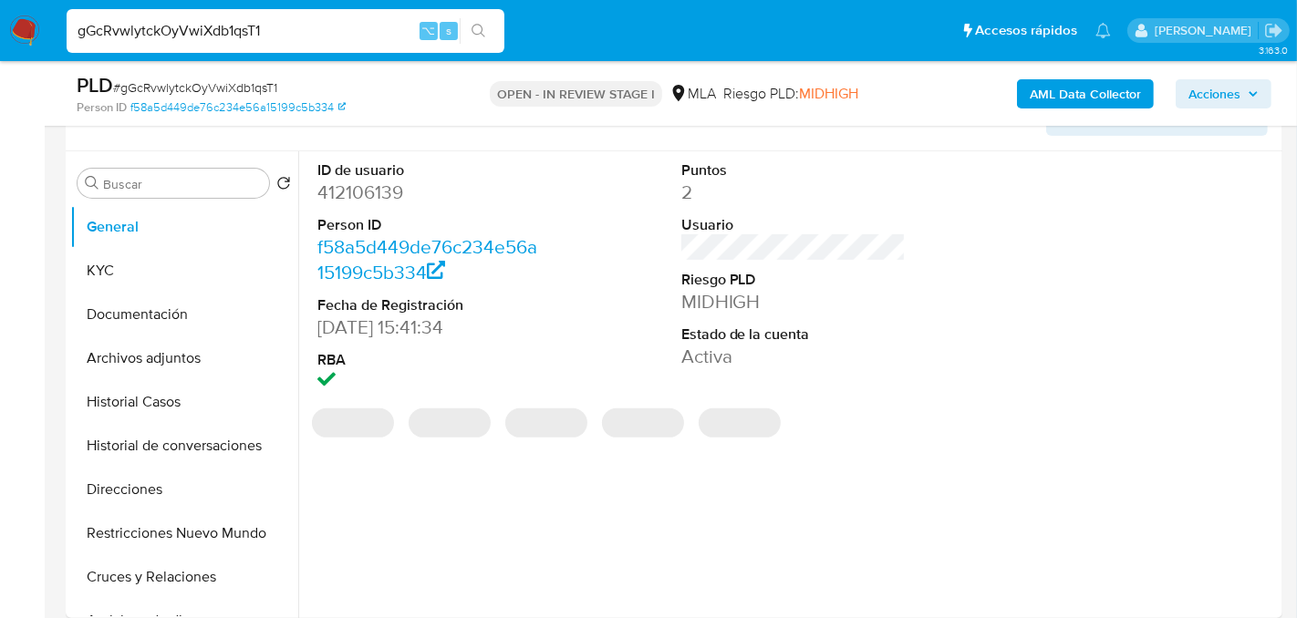
scroll to position [324, 0]
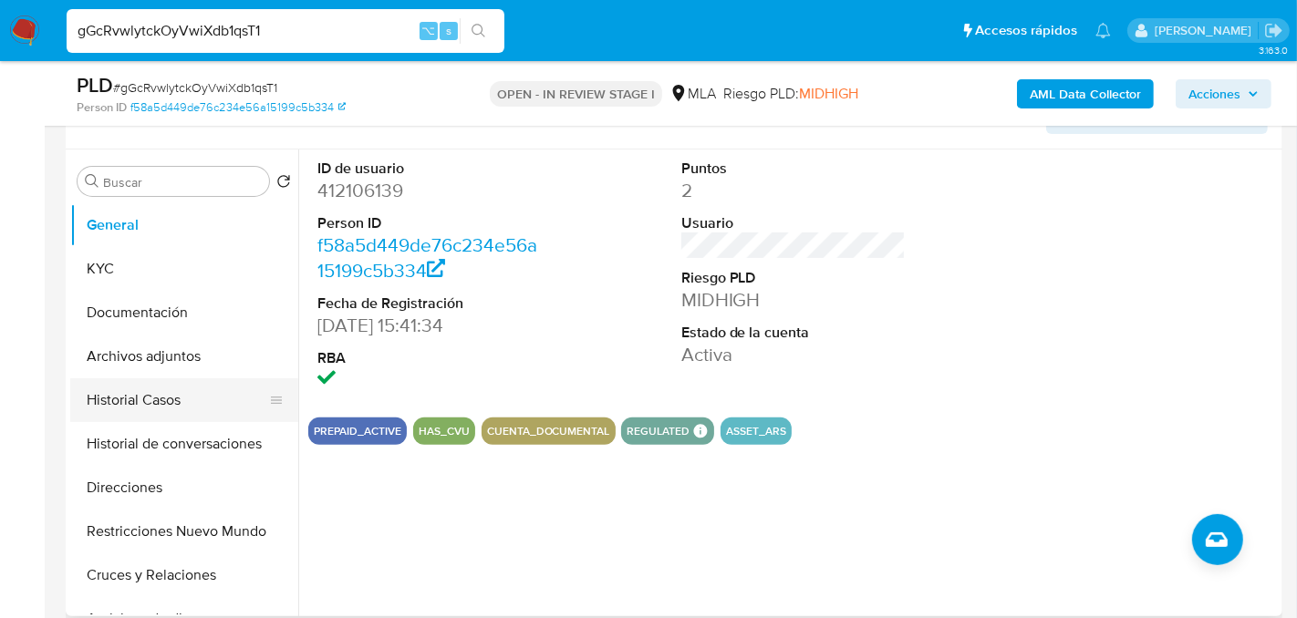
click at [156, 392] on button "Historial Casos" at bounding box center [176, 401] width 213 height 44
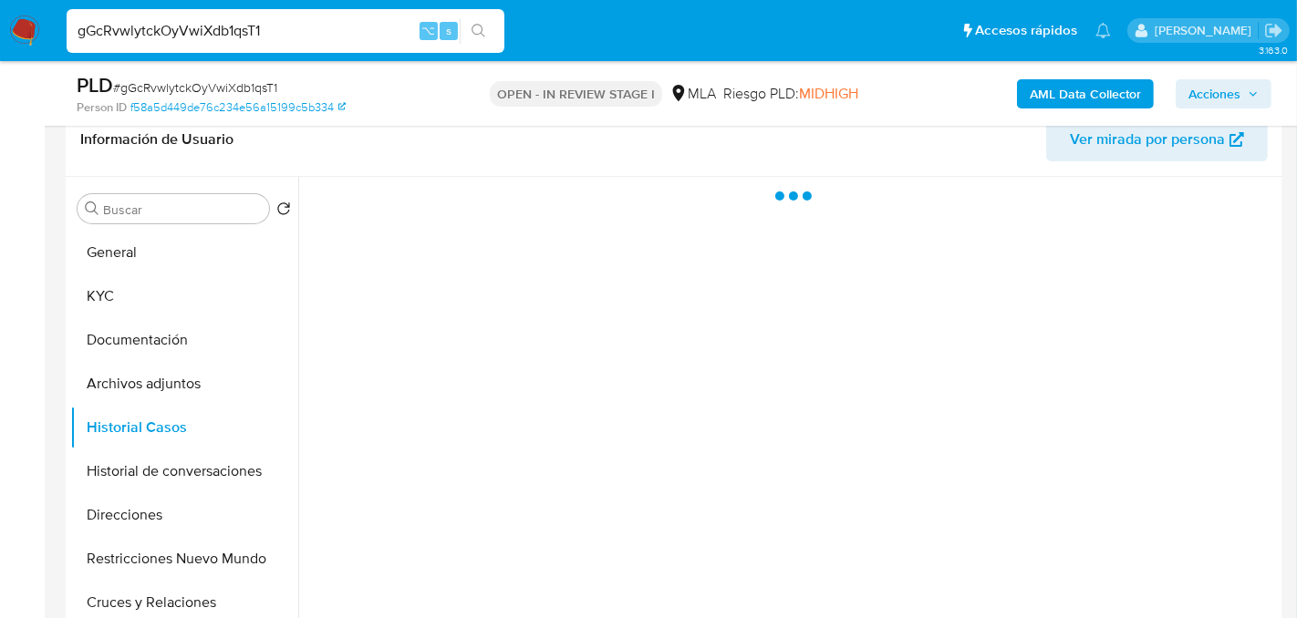
scroll to position [272, 0]
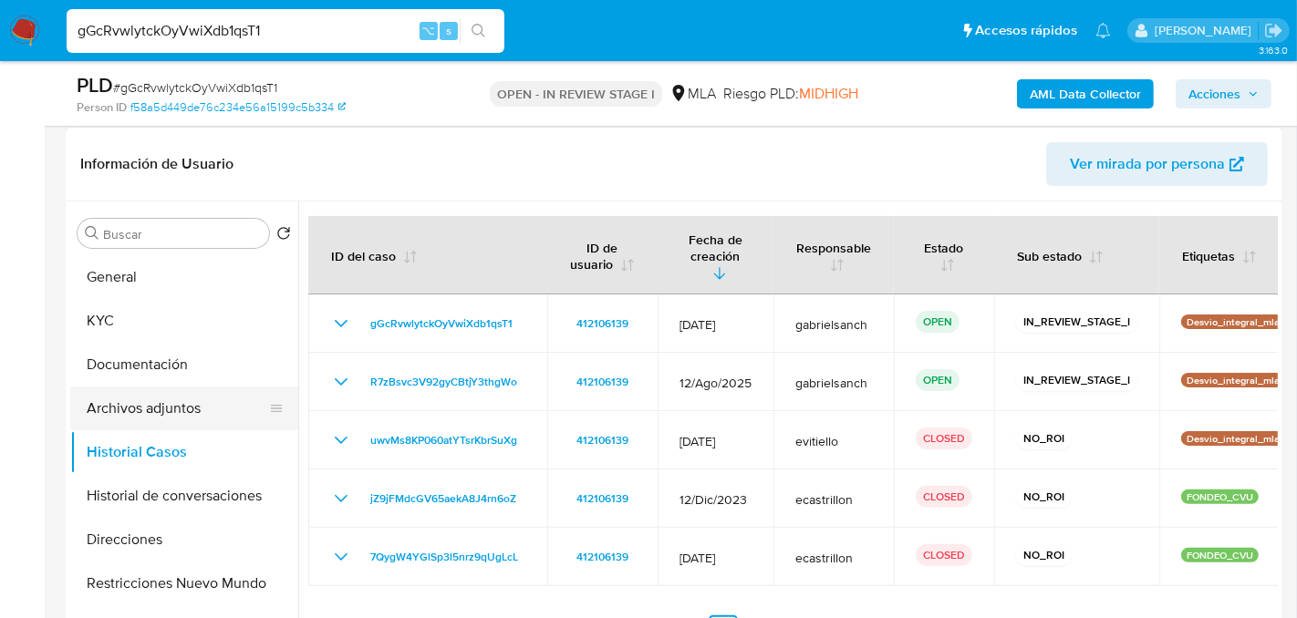
click at [116, 417] on button "Archivos adjuntos" at bounding box center [176, 409] width 213 height 44
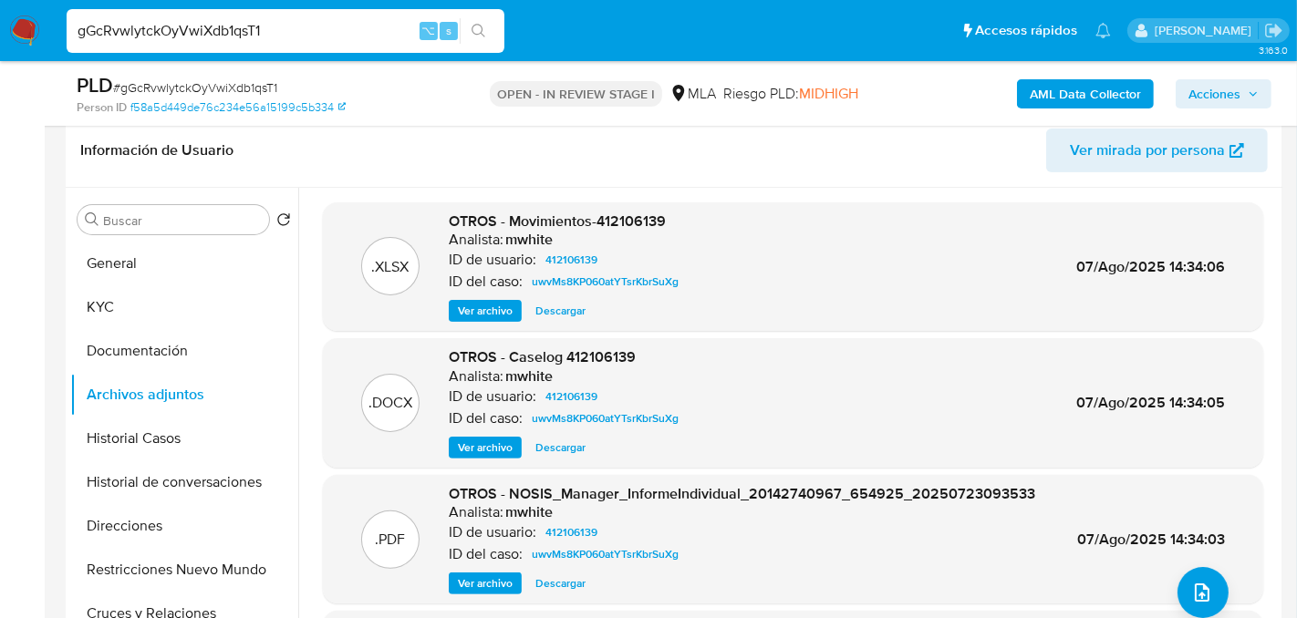
scroll to position [285, 0]
click at [499, 440] on span "Ver archivo" at bounding box center [485, 449] width 55 height 18
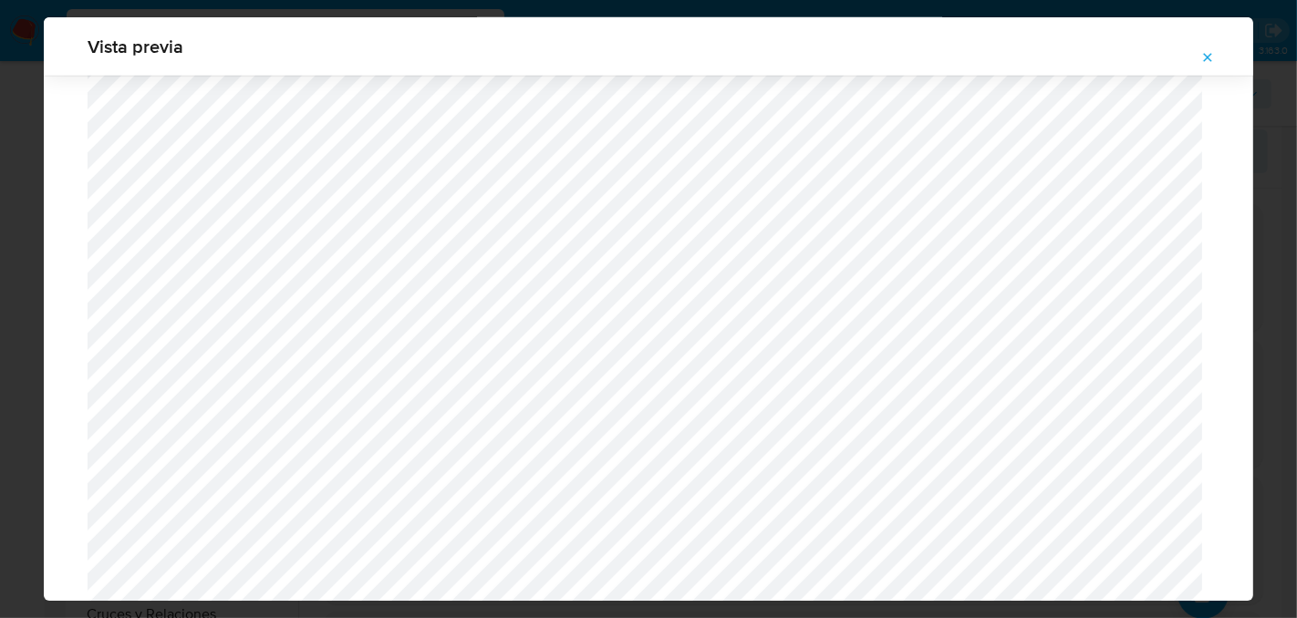
scroll to position [668, 0]
click at [1215, 64] on button "Attachment preview" at bounding box center [1208, 57] width 40 height 29
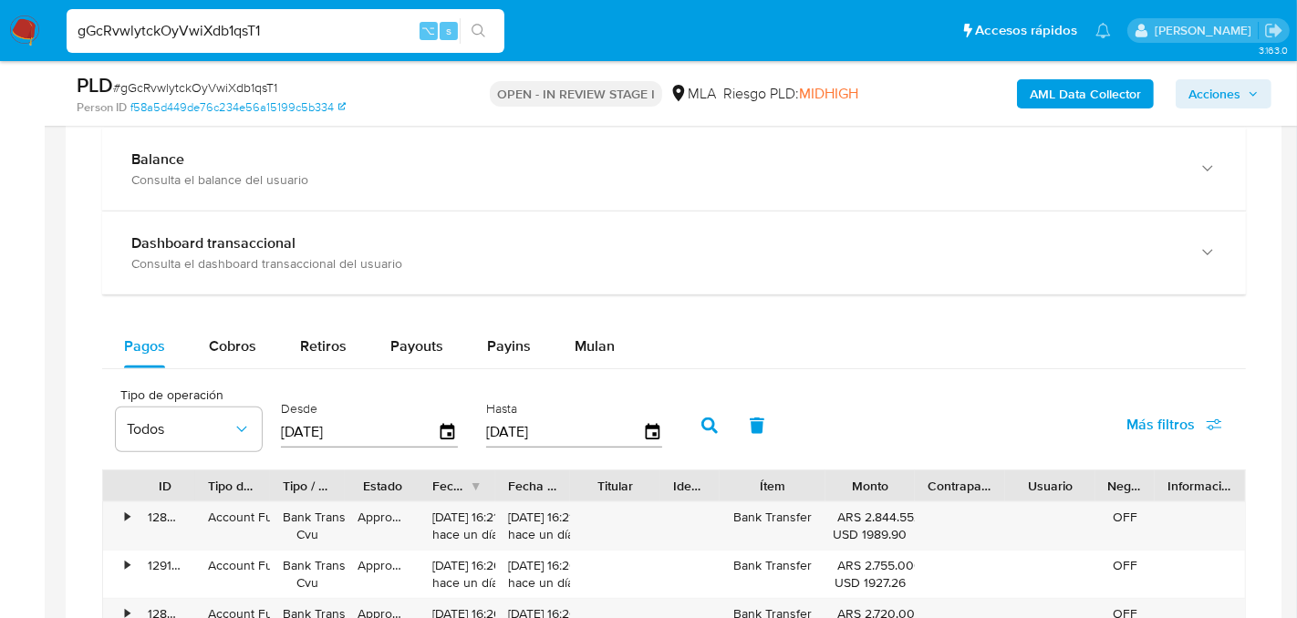
scroll to position [1347, 0]
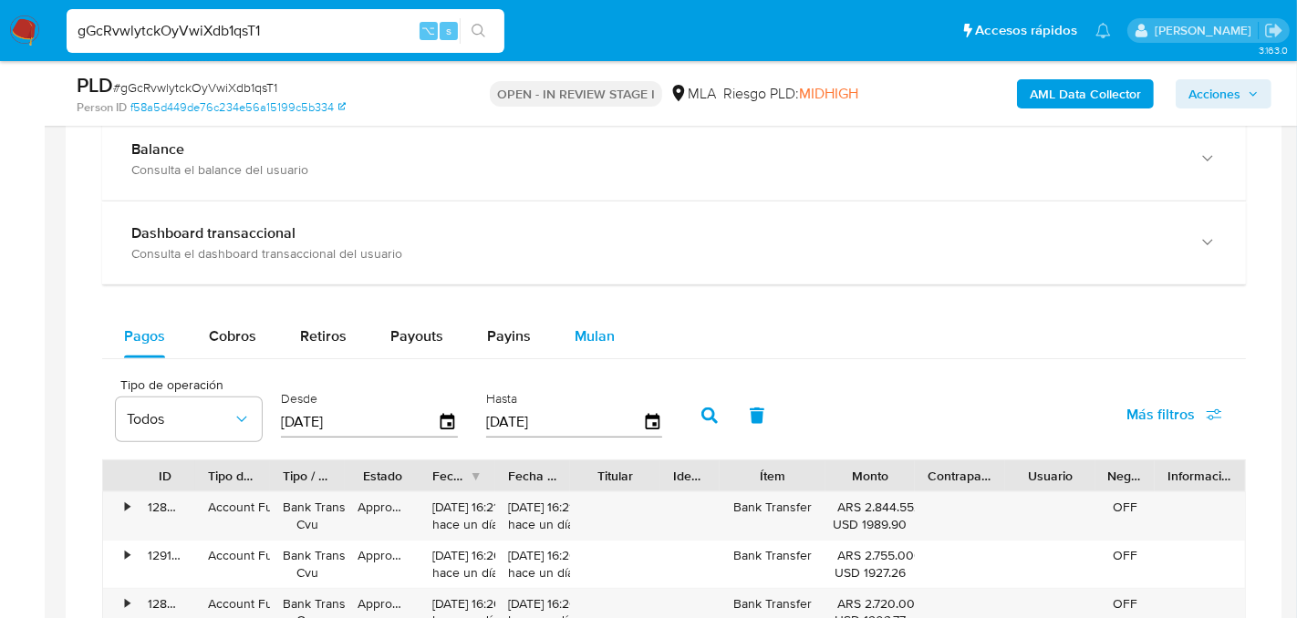
click at [584, 317] on div "Mulan" at bounding box center [595, 337] width 40 height 44
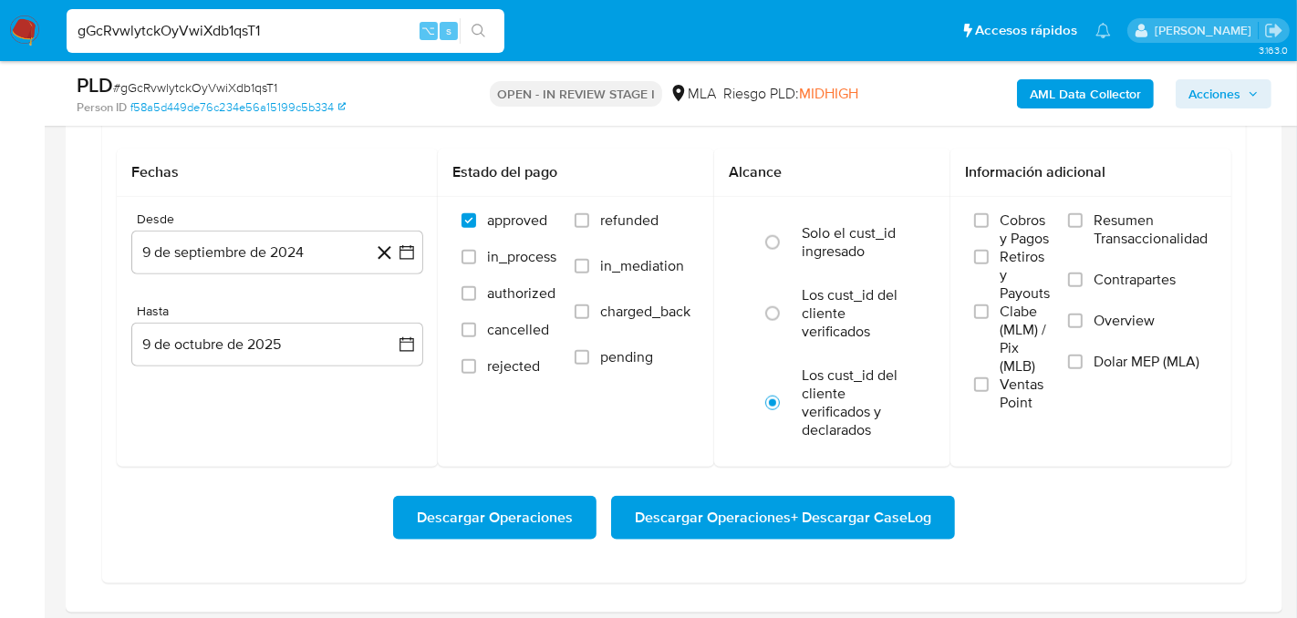
scroll to position [1617, 0]
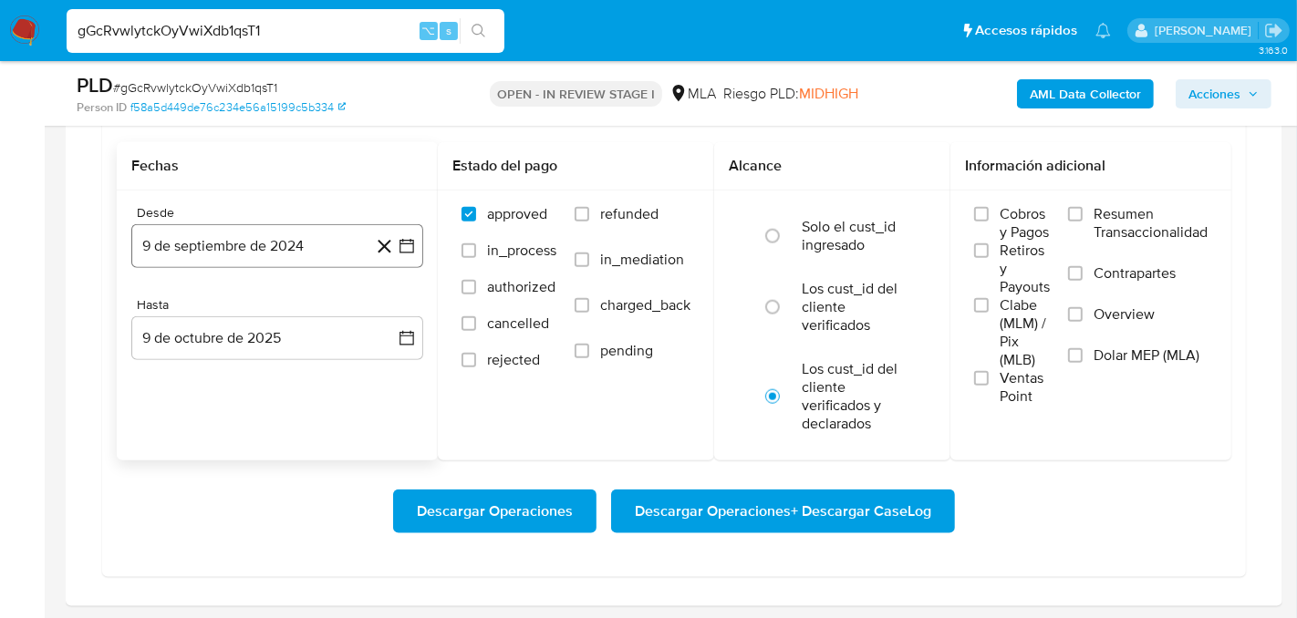
click at [235, 247] on button "9 de septiembre de 2024" at bounding box center [277, 246] width 292 height 44
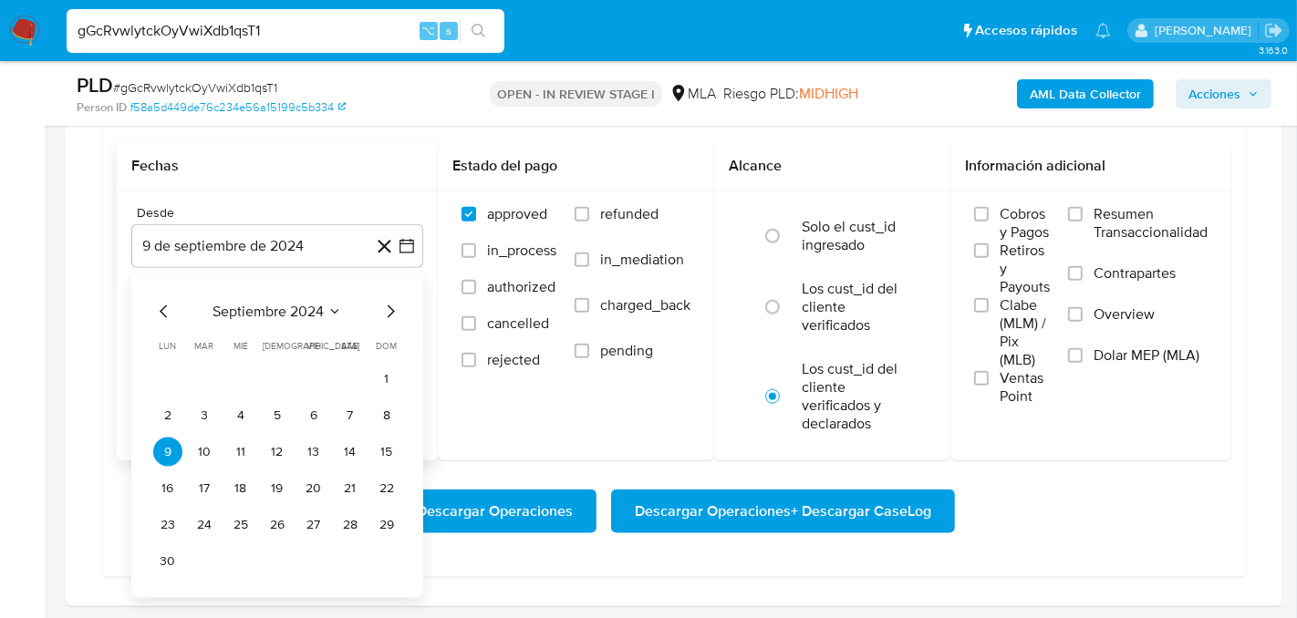
click at [385, 309] on icon "Mes siguiente" at bounding box center [390, 312] width 22 height 22
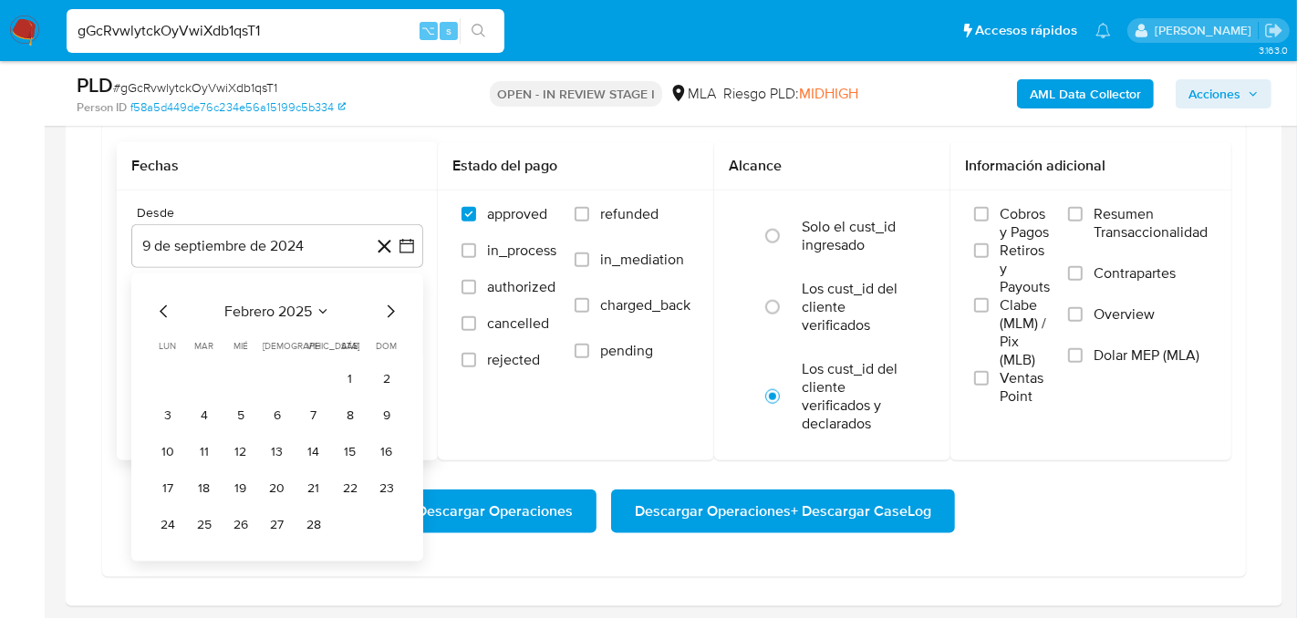
click at [385, 309] on icon "Mes siguiente" at bounding box center [390, 312] width 22 height 22
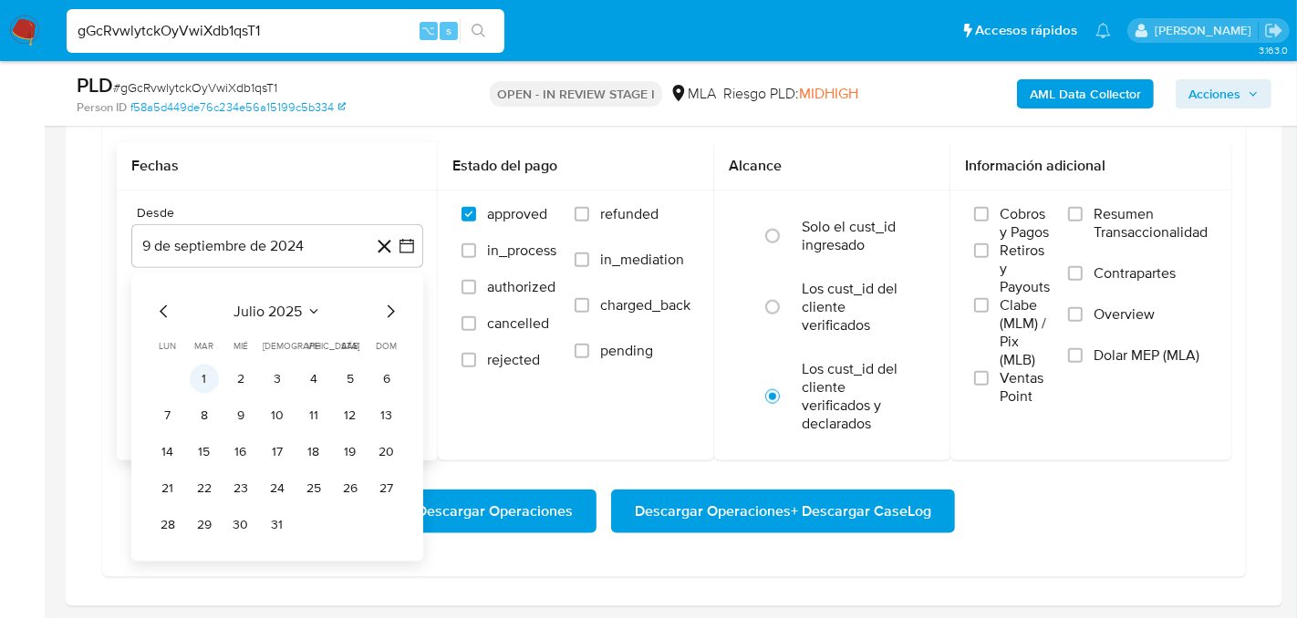
click at [198, 365] on button "1" at bounding box center [204, 379] width 29 height 29
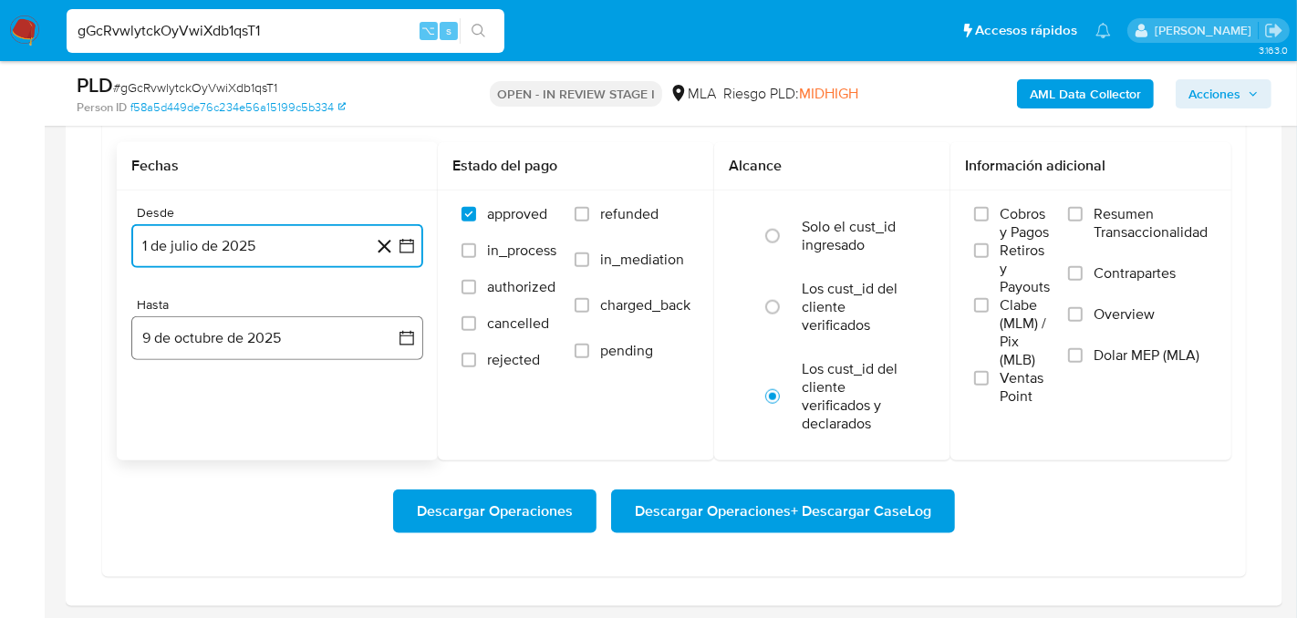
click at [192, 318] on button "9 de octubre de 2025" at bounding box center [277, 338] width 292 height 44
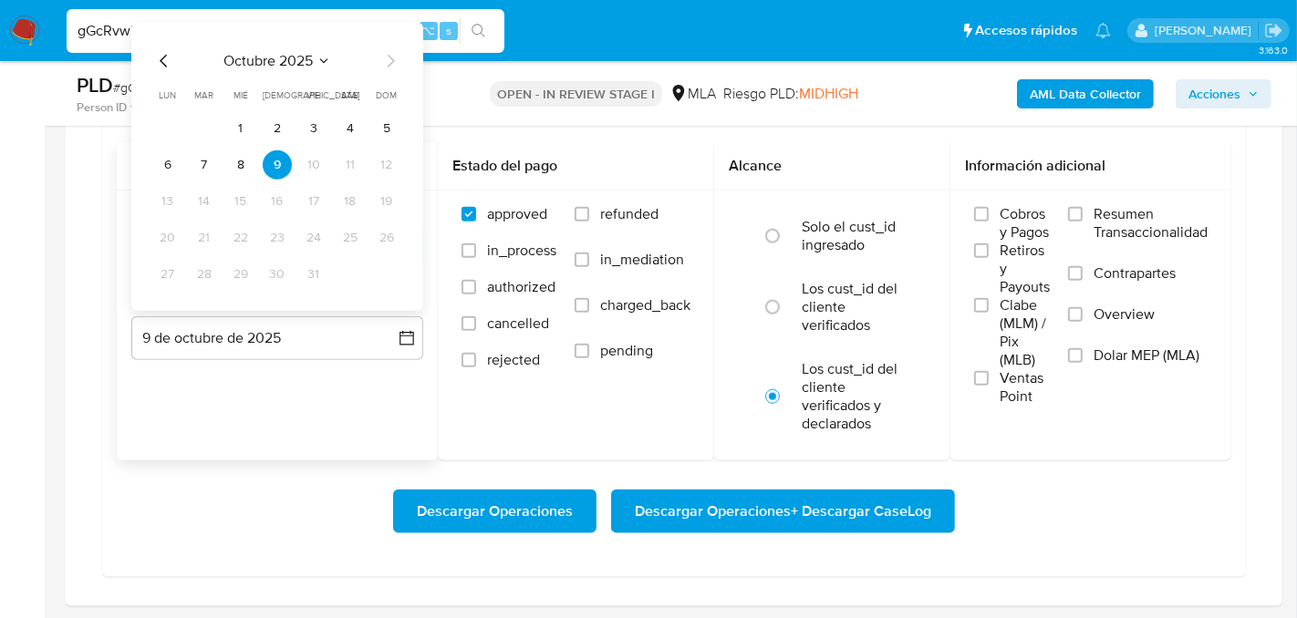
click at [168, 53] on icon "Mes anterior" at bounding box center [164, 61] width 22 height 22
click at [398, 264] on div "agosto 2025 agosto 2025 lun lunes mar martes mié miércoles jue jueves vie viern…" at bounding box center [277, 167] width 292 height 288
click at [398, 264] on button "31" at bounding box center [386, 274] width 29 height 29
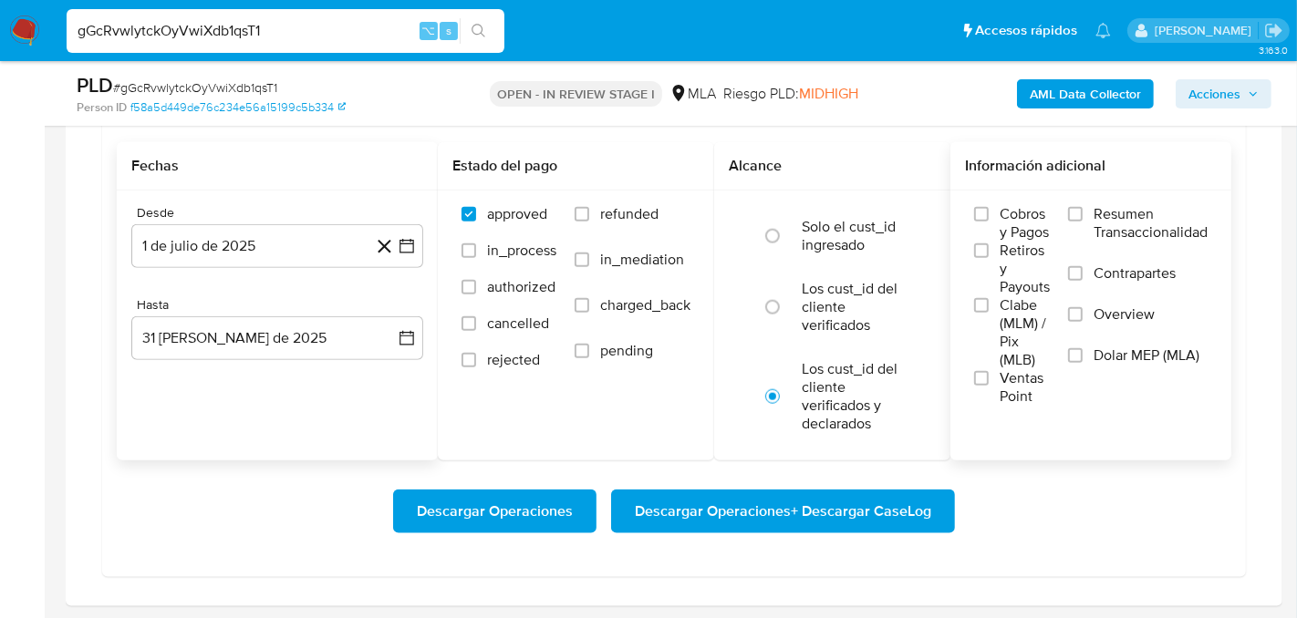
click at [1102, 347] on span "Dolar MEP (MLA)" at bounding box center [1147, 356] width 106 height 18
click at [1083, 348] on input "Dolar MEP (MLA)" at bounding box center [1075, 355] width 15 height 15
click at [822, 496] on span "Descargar Operaciones + Descargar CaseLog" at bounding box center [783, 512] width 296 height 40
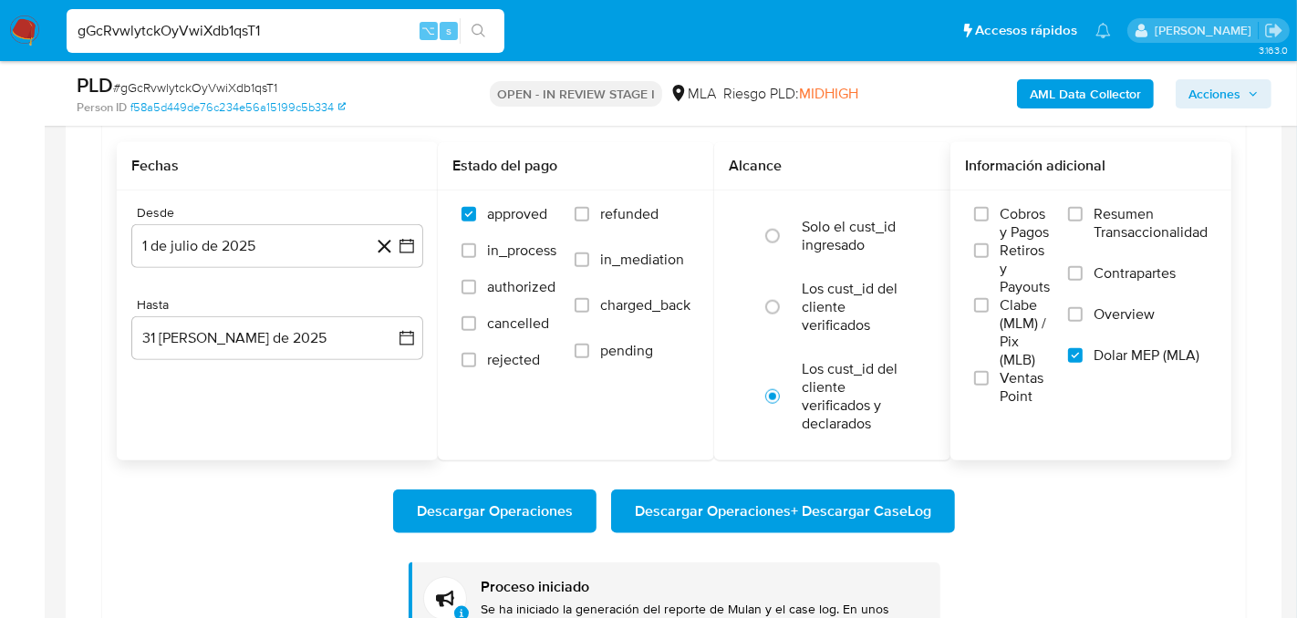
click at [204, 27] on input "gGcRvwlytckOyVwiXdb1qsT1" at bounding box center [286, 31] width 438 height 24
paste input "anEJfYGCihJ5i0kDBe7XFDQP"
type input "anEJfYGCihJ5i0kDBe7XFDQP"
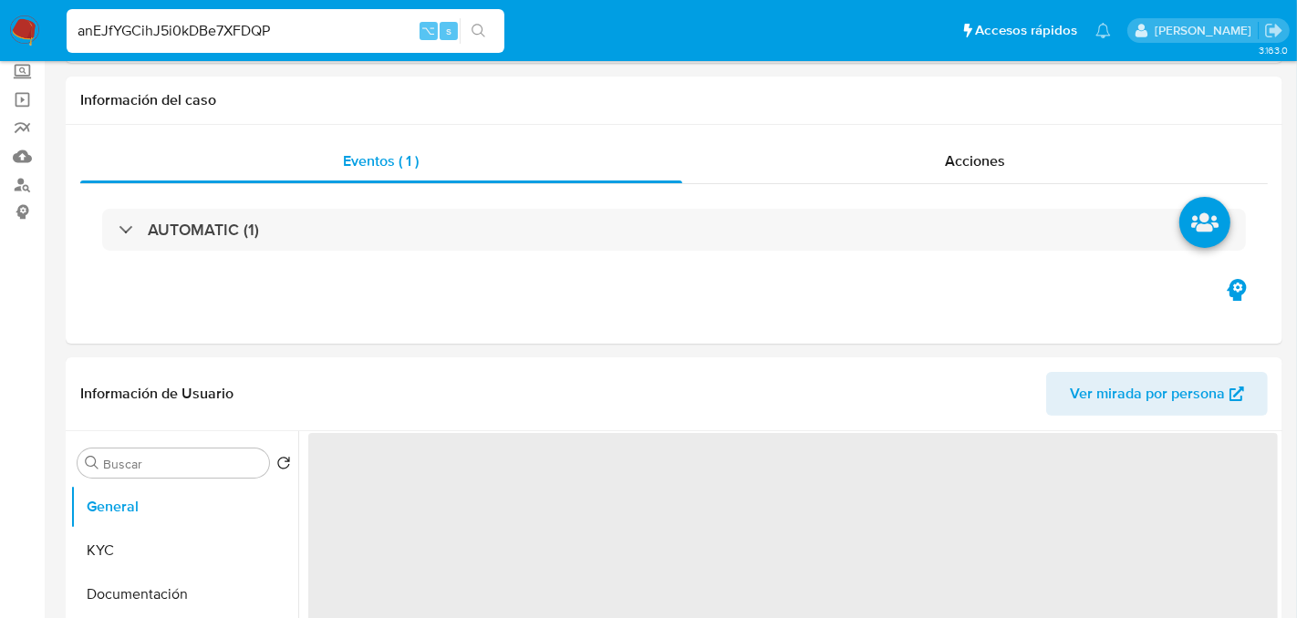
select select "10"
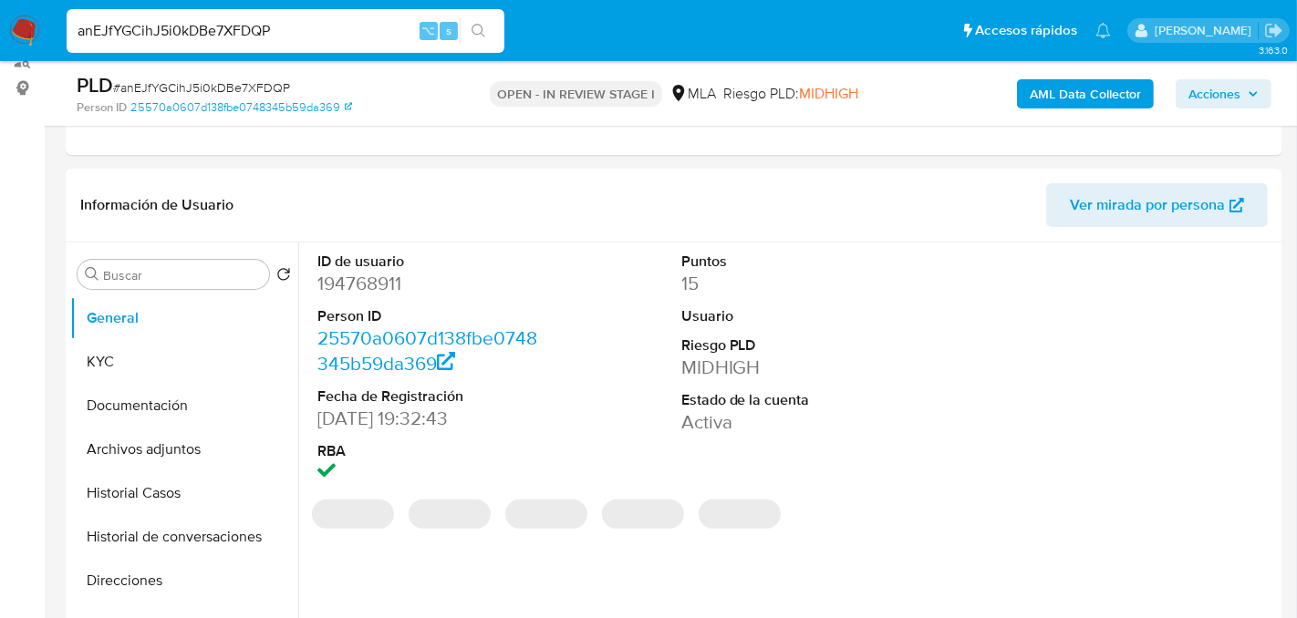
scroll to position [275, 0]
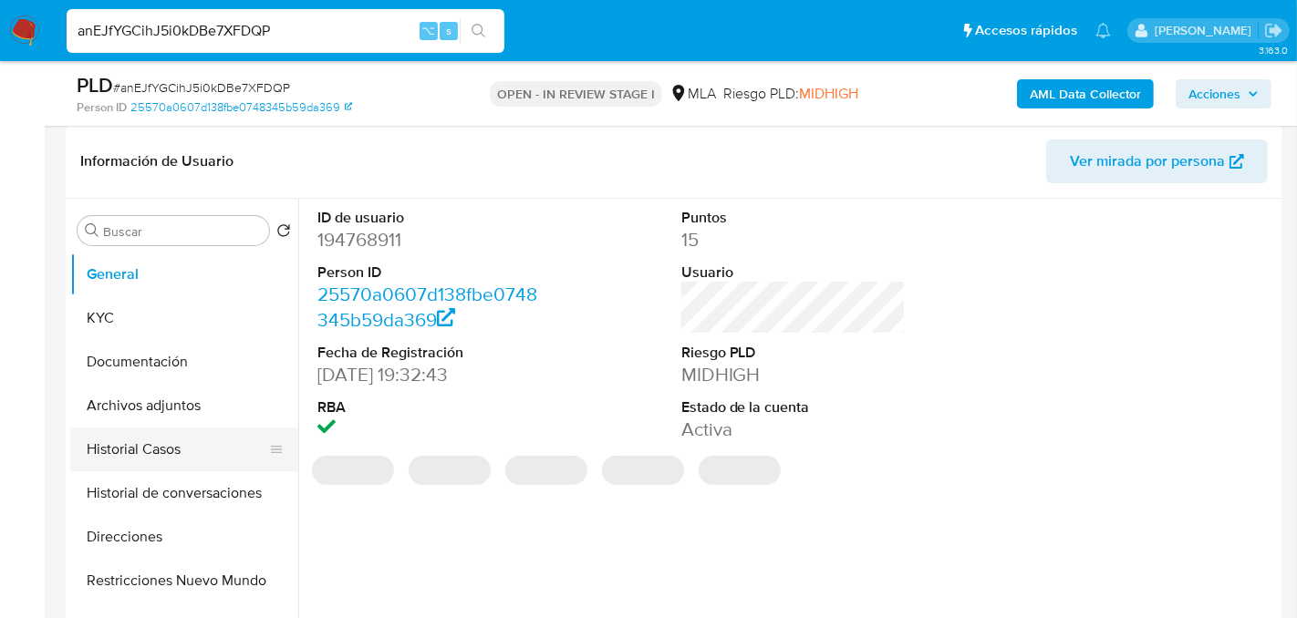
click at [171, 458] on button "Historial Casos" at bounding box center [176, 450] width 213 height 44
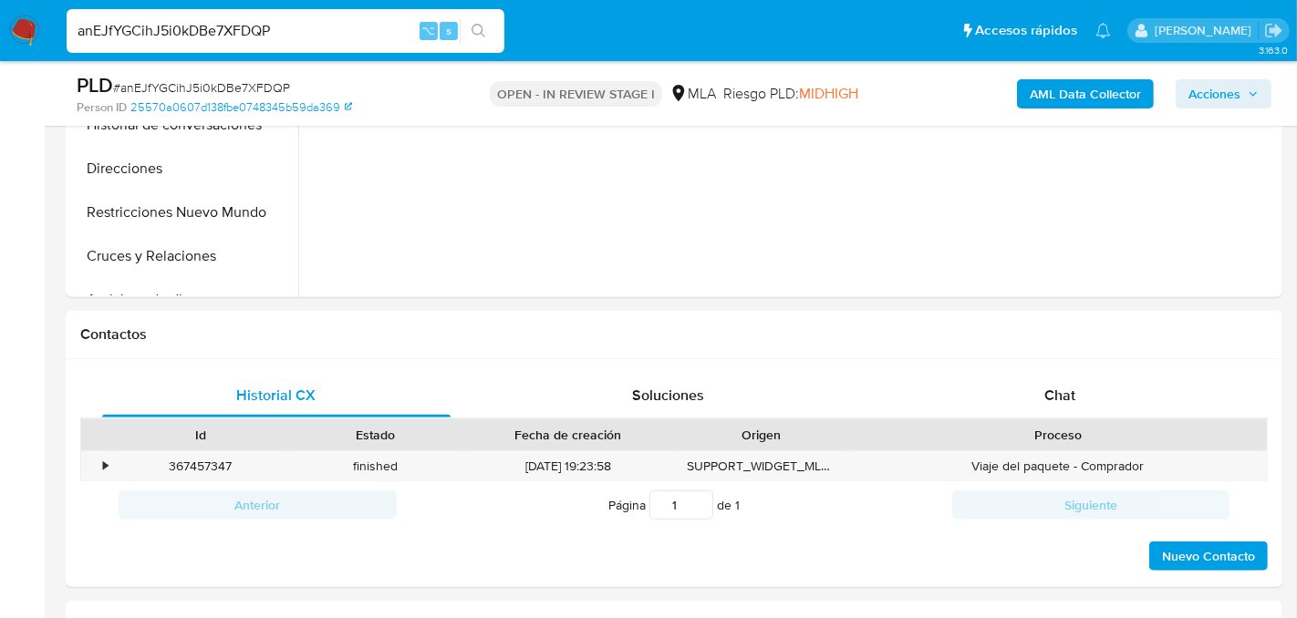
scroll to position [669, 0]
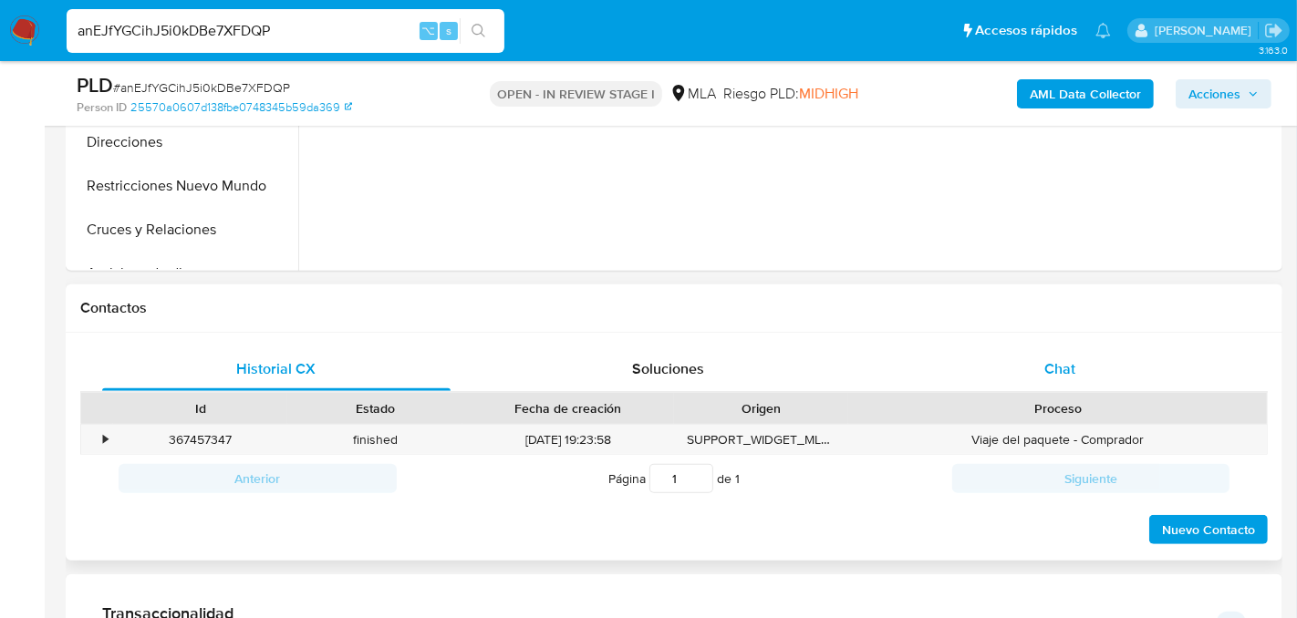
click at [1076, 354] on div "Chat" at bounding box center [1060, 369] width 348 height 44
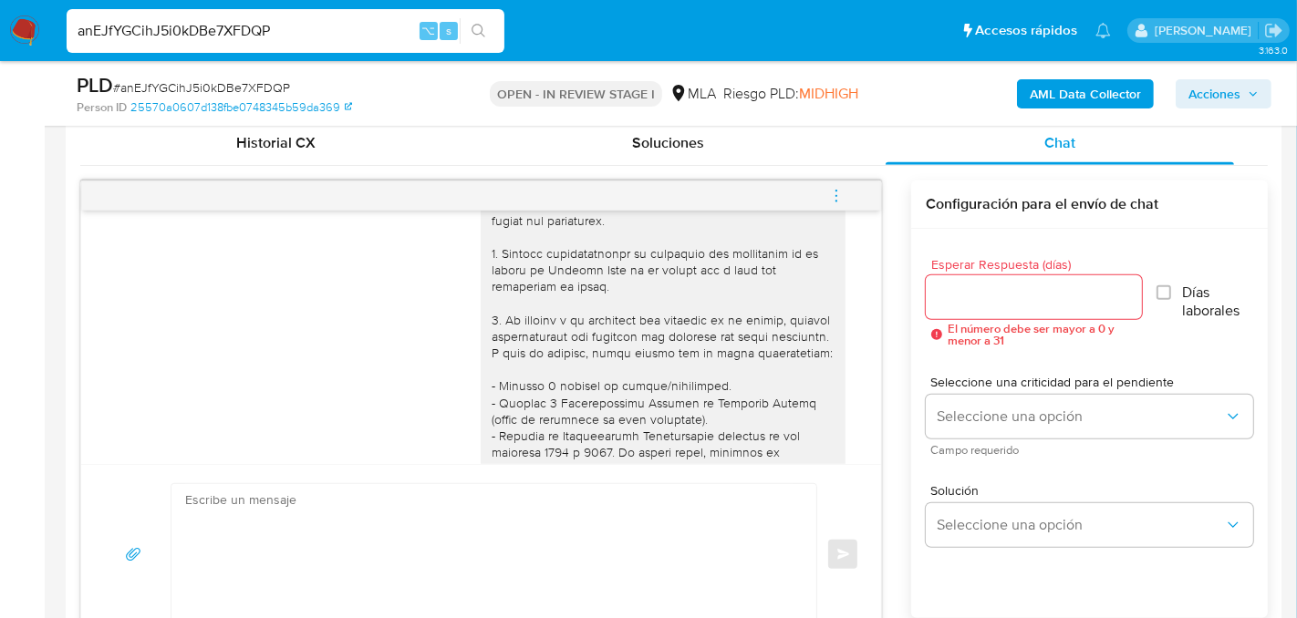
scroll to position [34, 0]
